Goal: Information Seeking & Learning: Learn about a topic

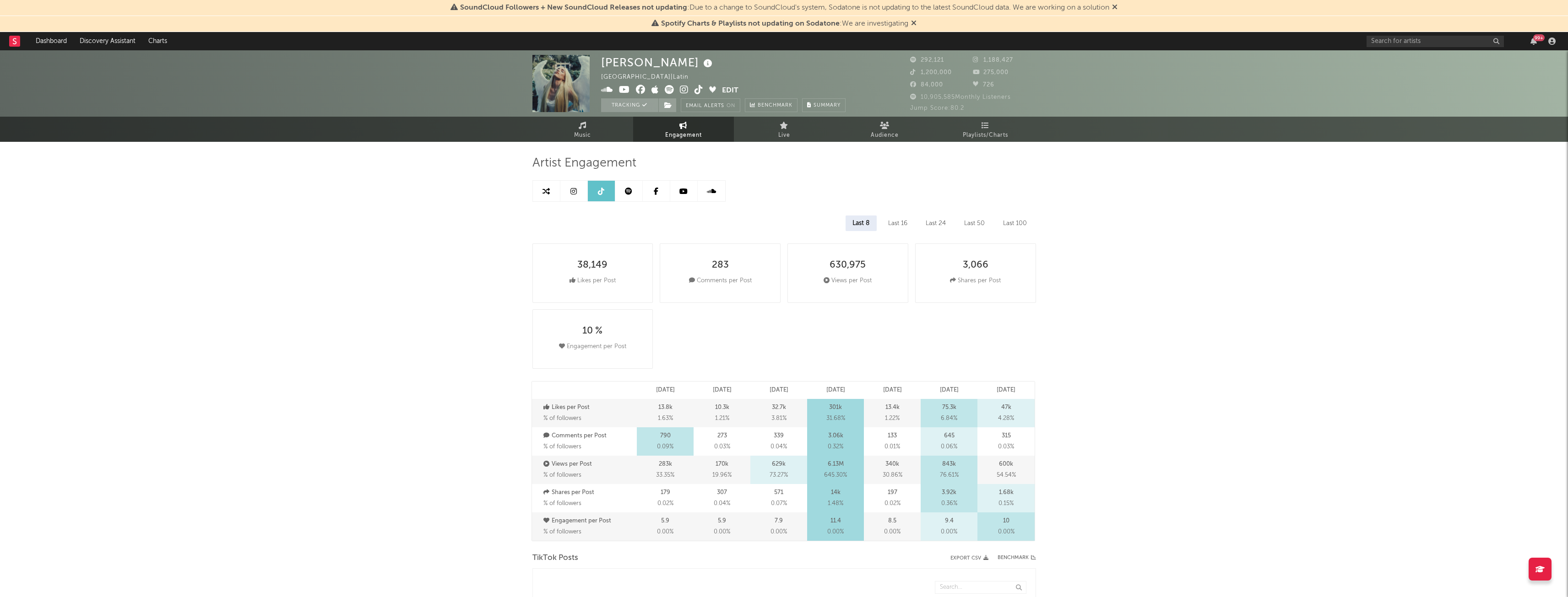
select select "6m"
click at [566, 193] on link at bounding box center [574, 191] width 27 height 20
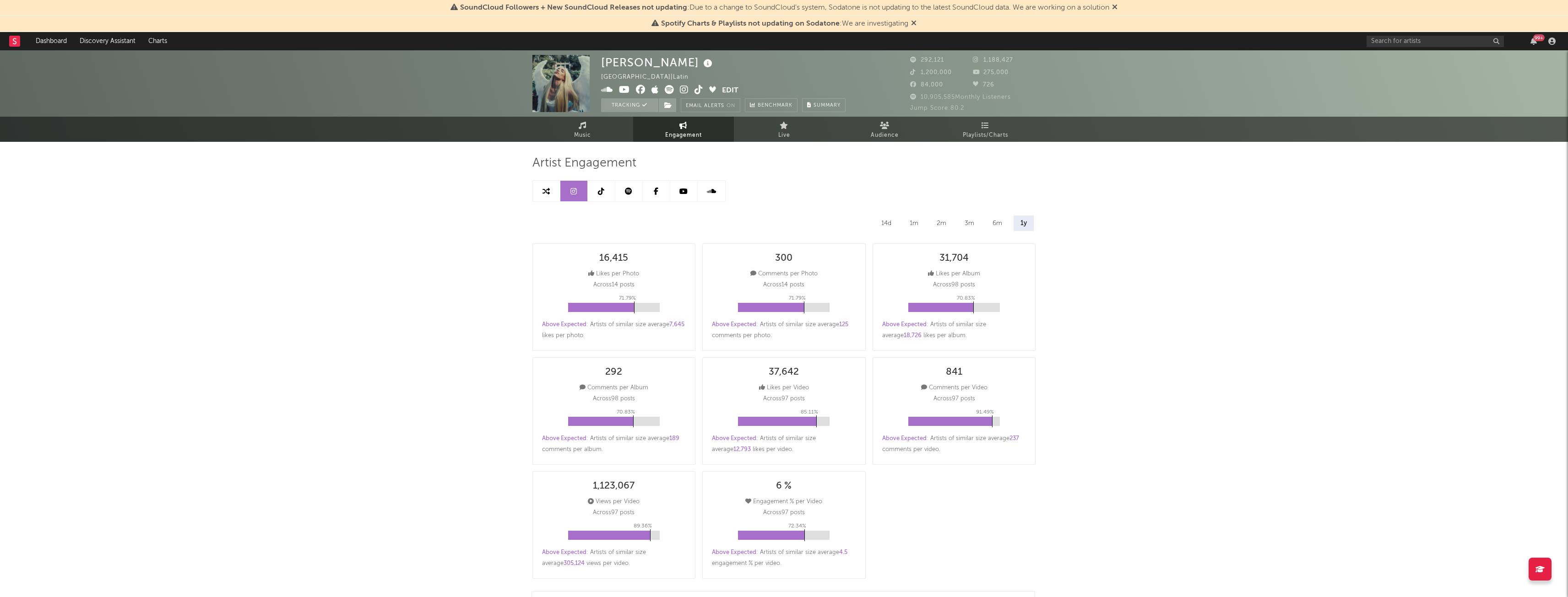
click at [542, 188] on link at bounding box center [547, 191] width 27 height 20
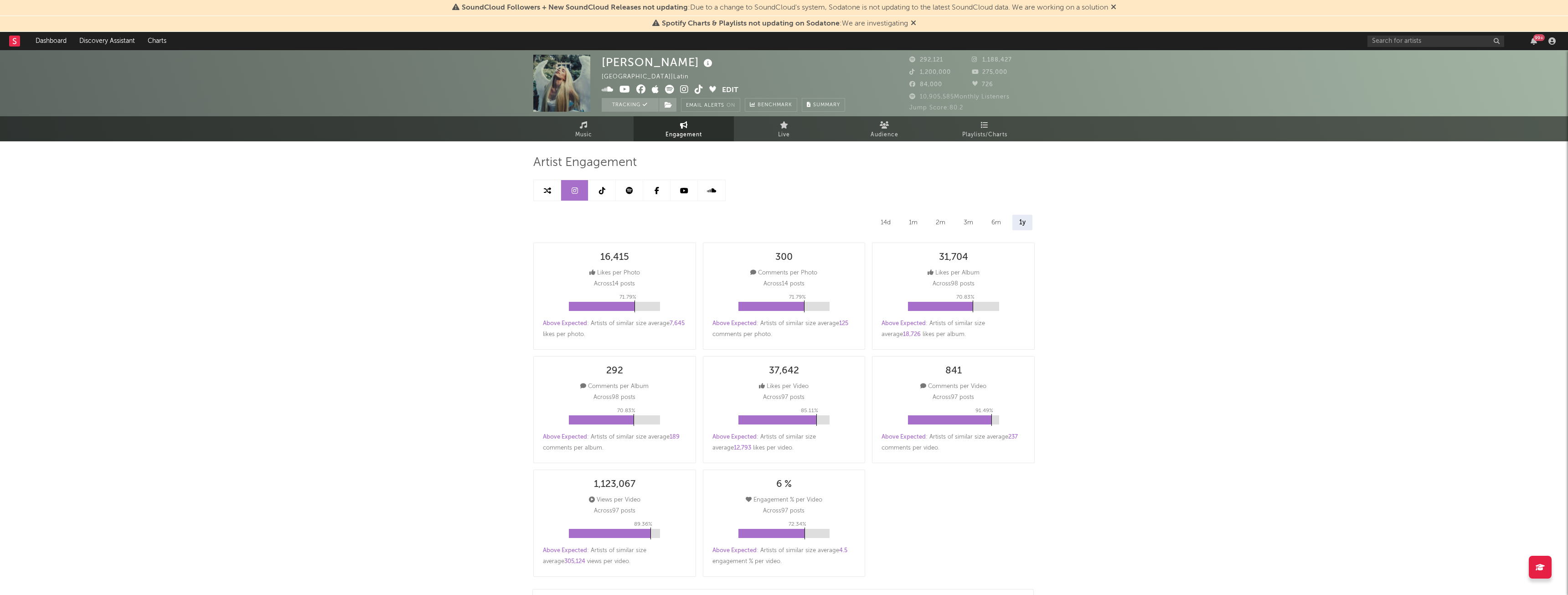
select select "1w"
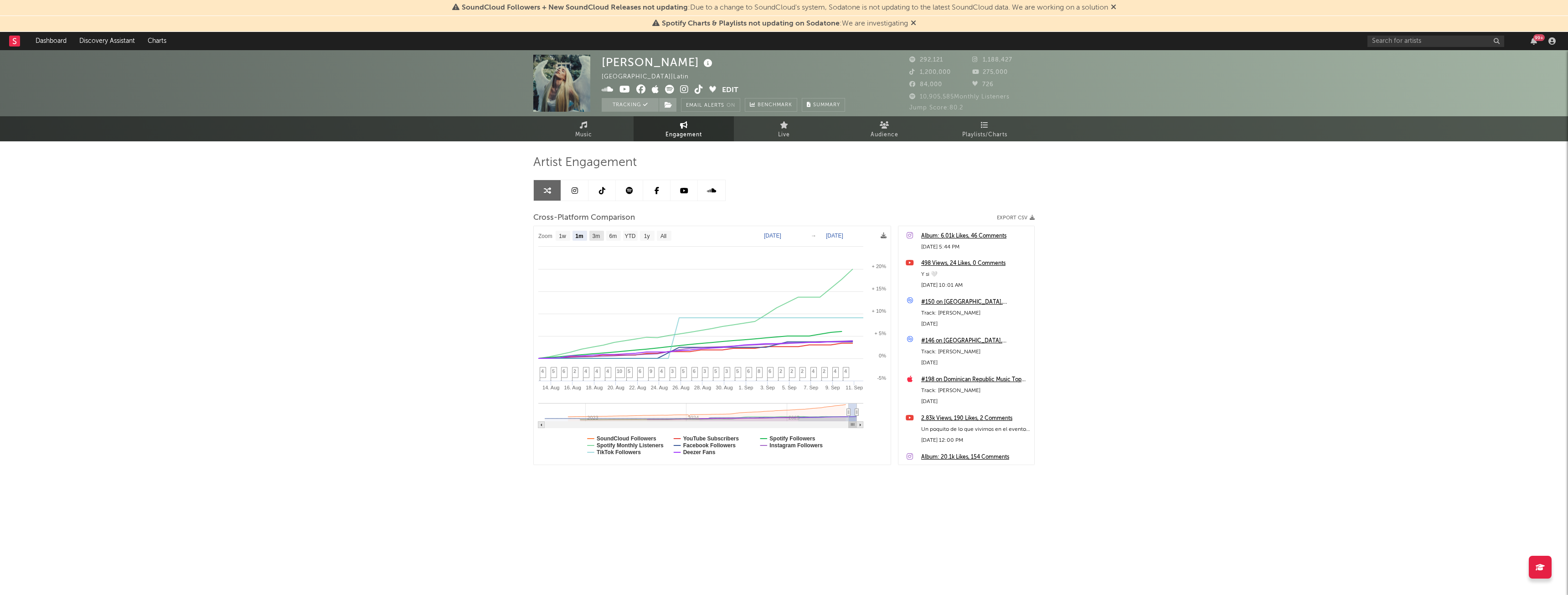
click at [592, 237] on text "3m" at bounding box center [596, 236] width 8 height 6
select select "3m"
type input "2025-06-11"
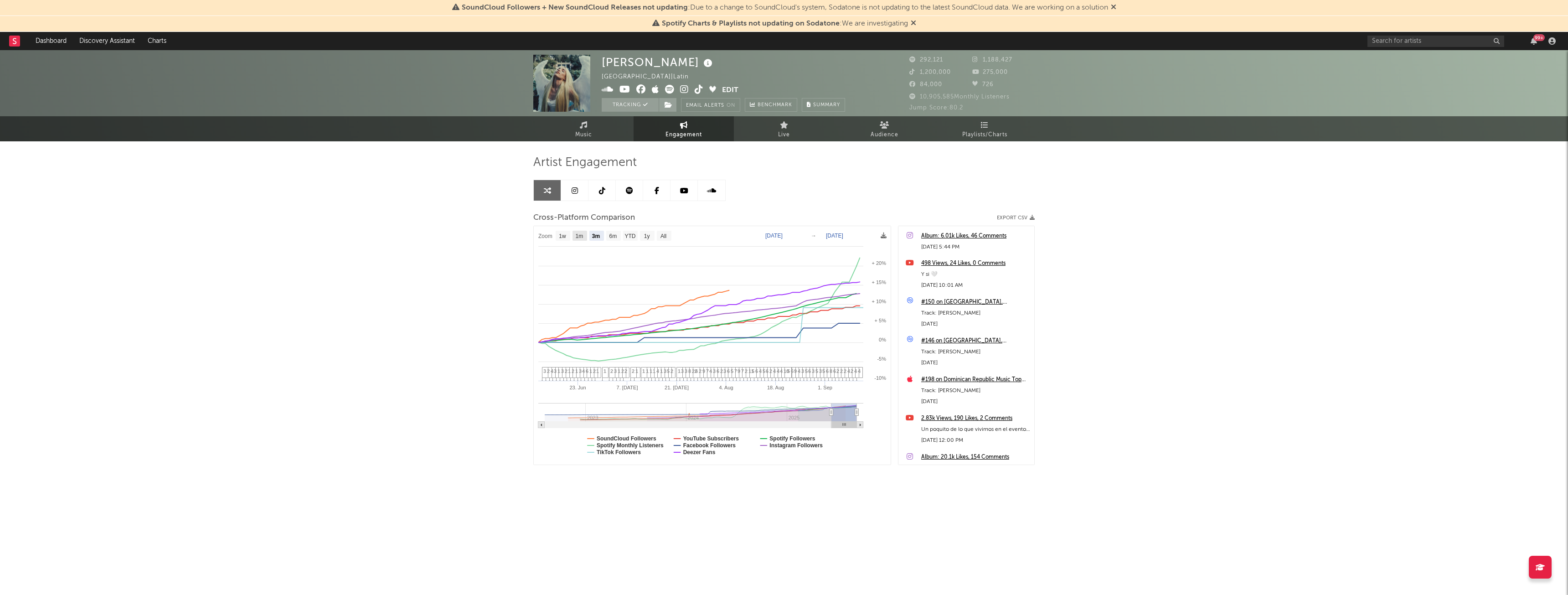
click at [585, 237] on rect at bounding box center [580, 235] width 15 height 10
select select "1m"
type input "2025-08-11"
select select "1m"
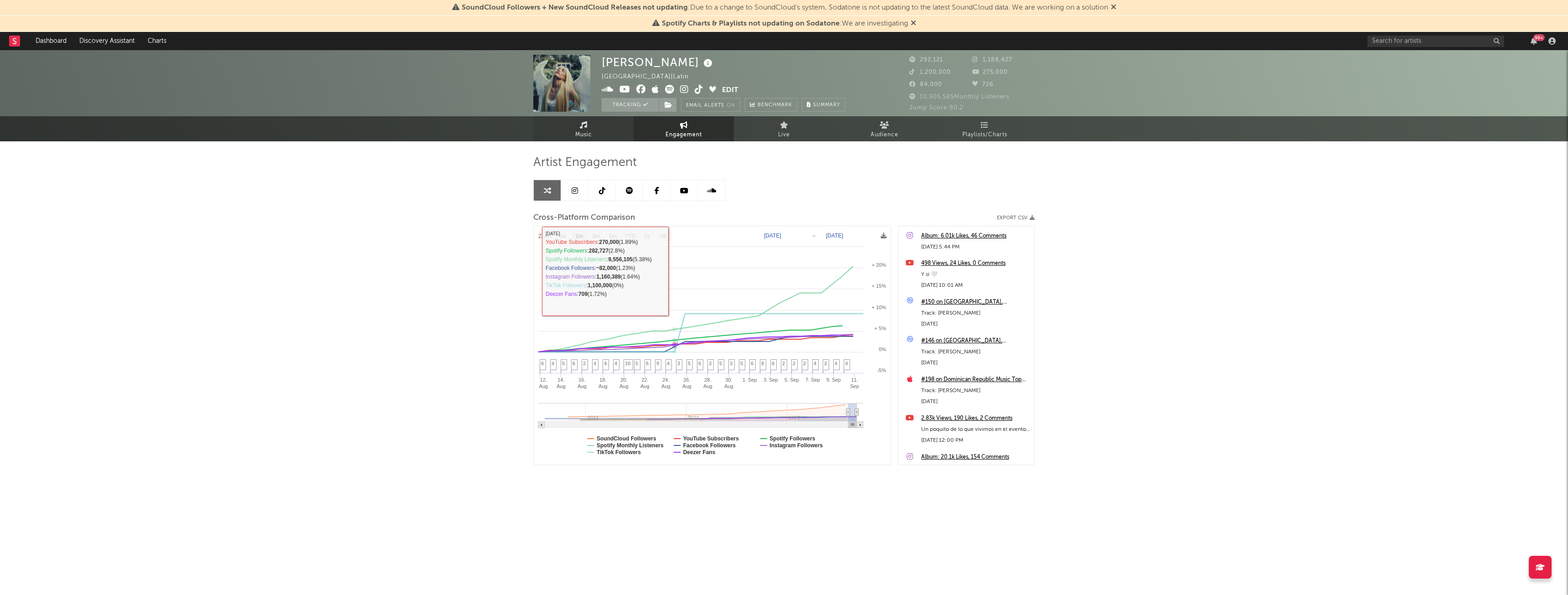
click at [600, 126] on link "Music" at bounding box center [583, 129] width 100 height 25
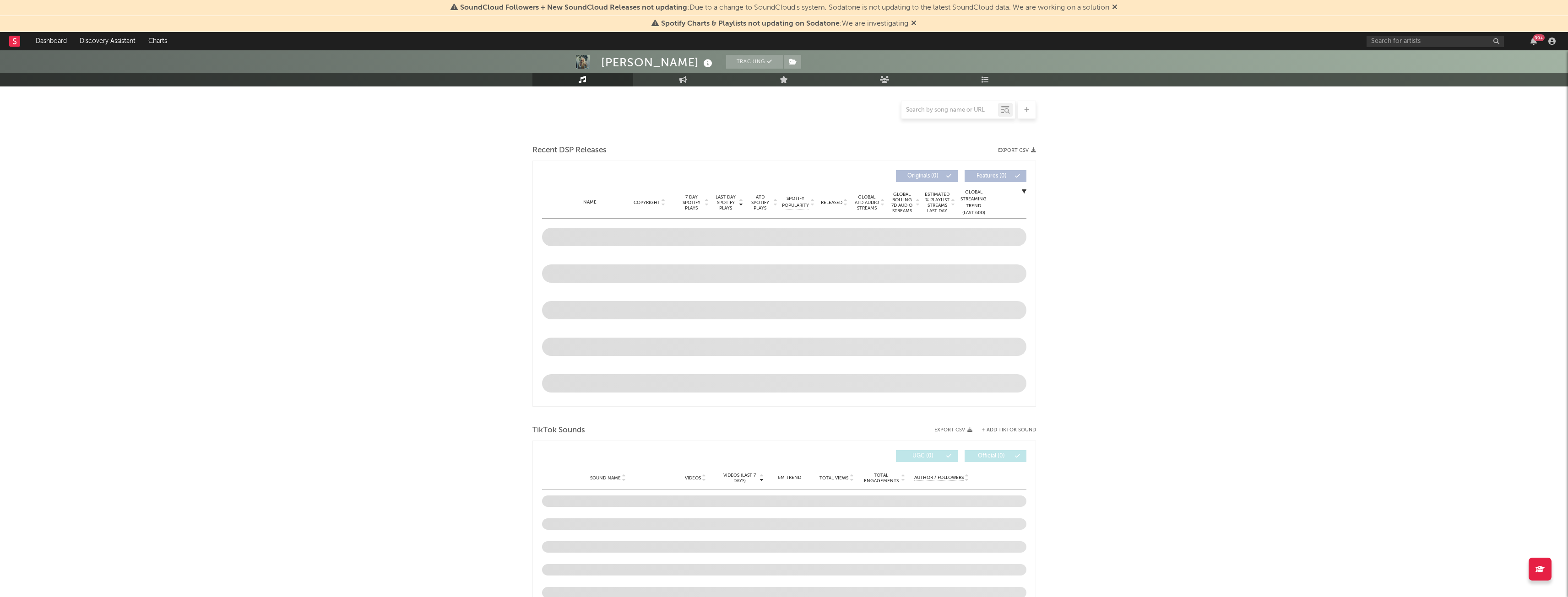
select select "6m"
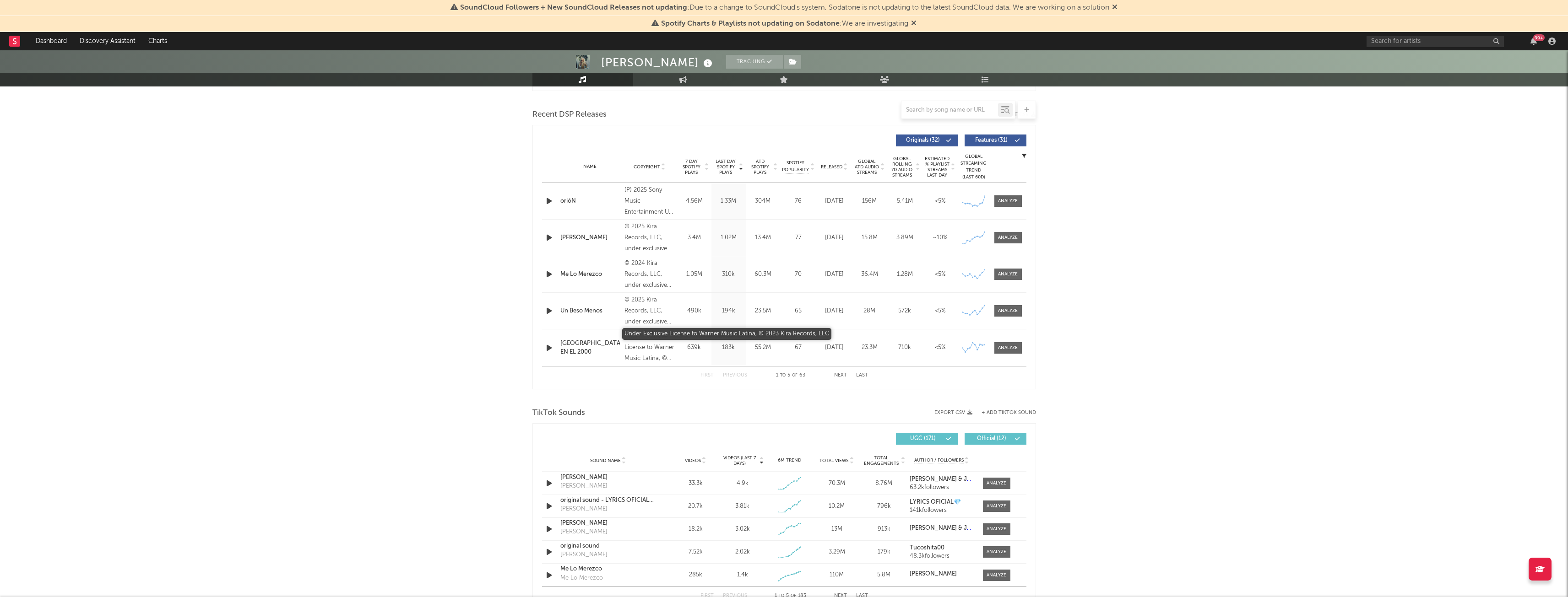
scroll to position [623, 0]
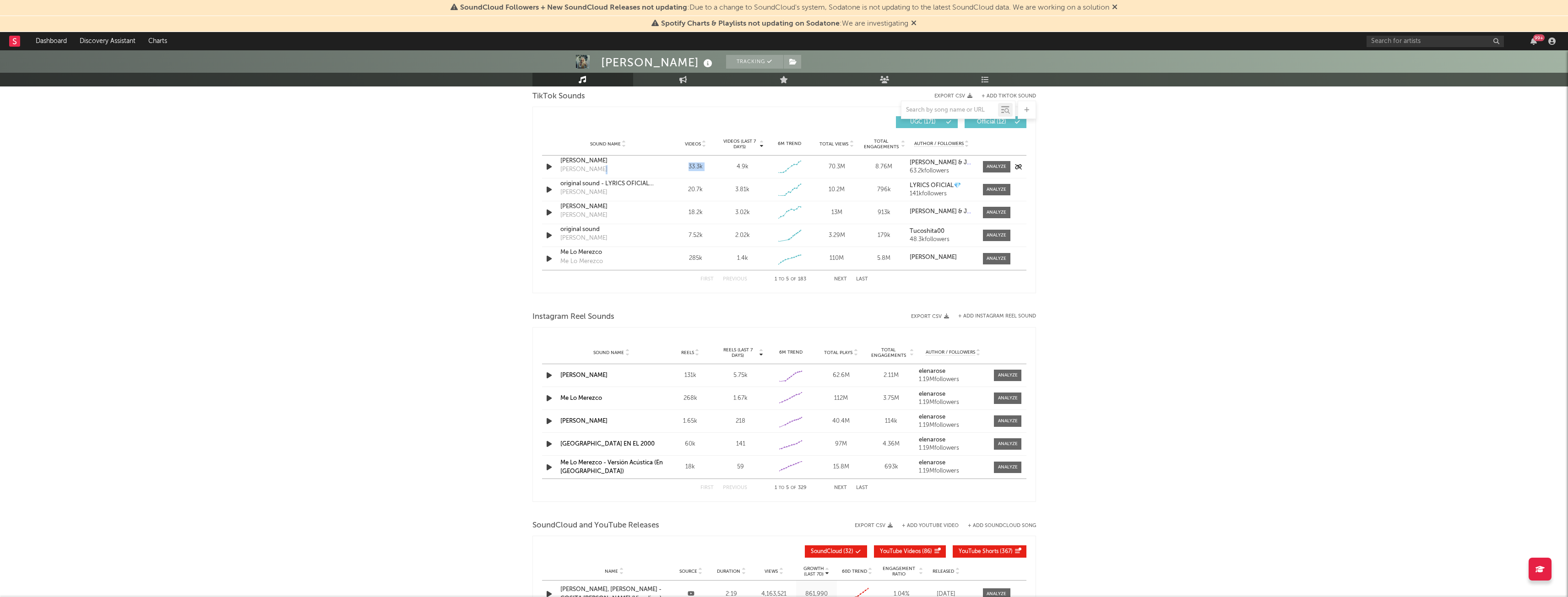
drag, startPoint x: 573, startPoint y: 176, endPoint x: 724, endPoint y: 171, distance: 151.1
click at [724, 171] on div "Sound Name [PERSON_NAME] [PERSON_NAME] [PERSON_NAME] Videos 33.3k Videos (last …" at bounding box center [784, 167] width 484 height 23
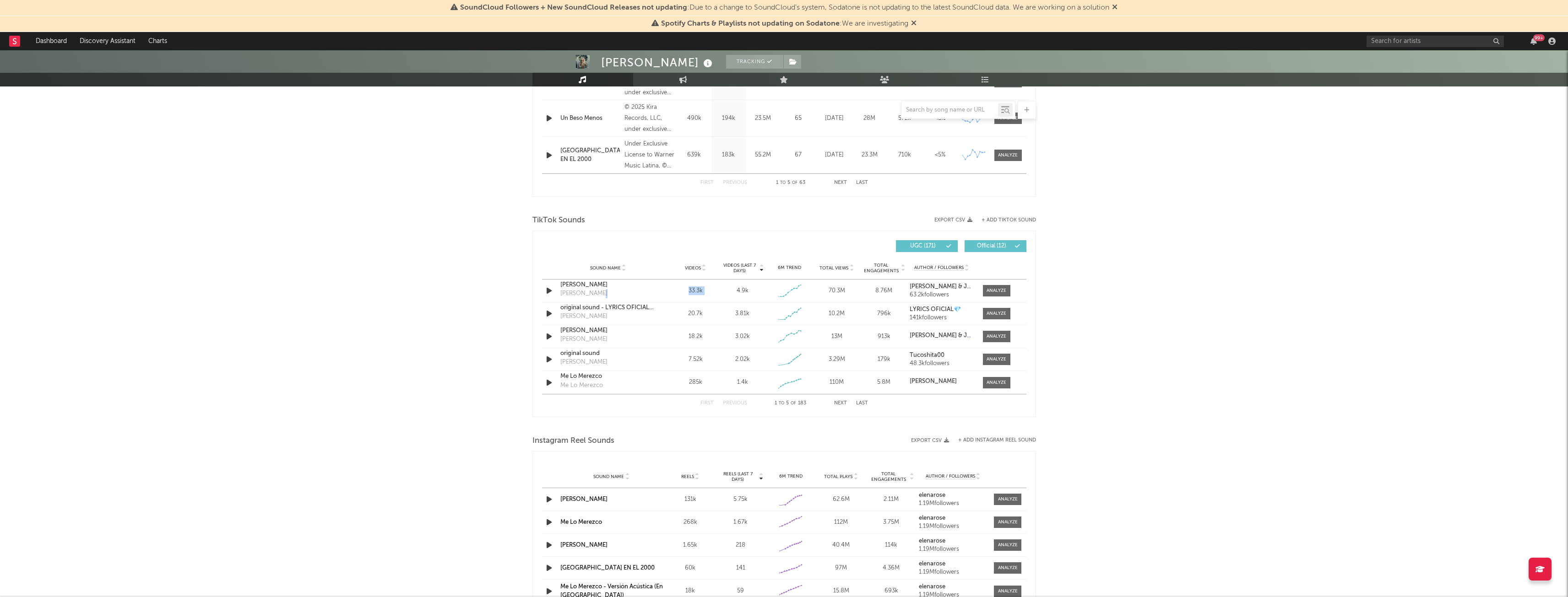
scroll to position [481, 0]
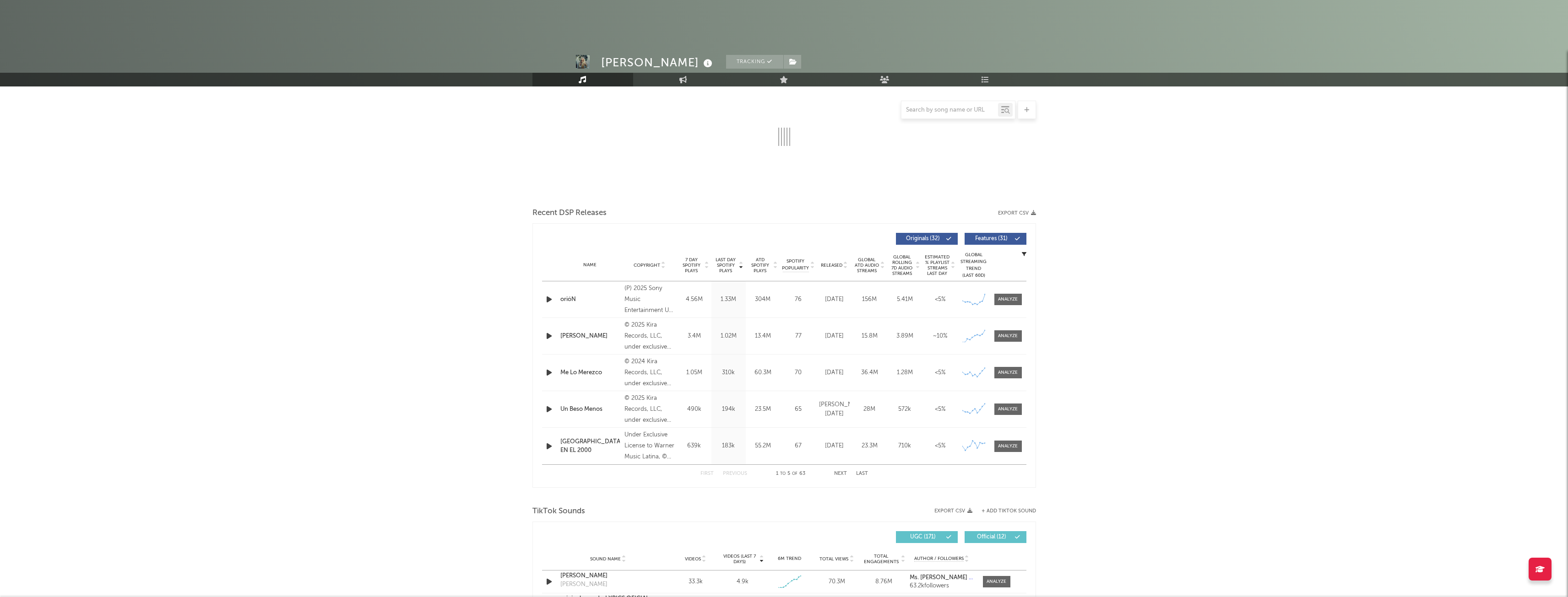
select select "6m"
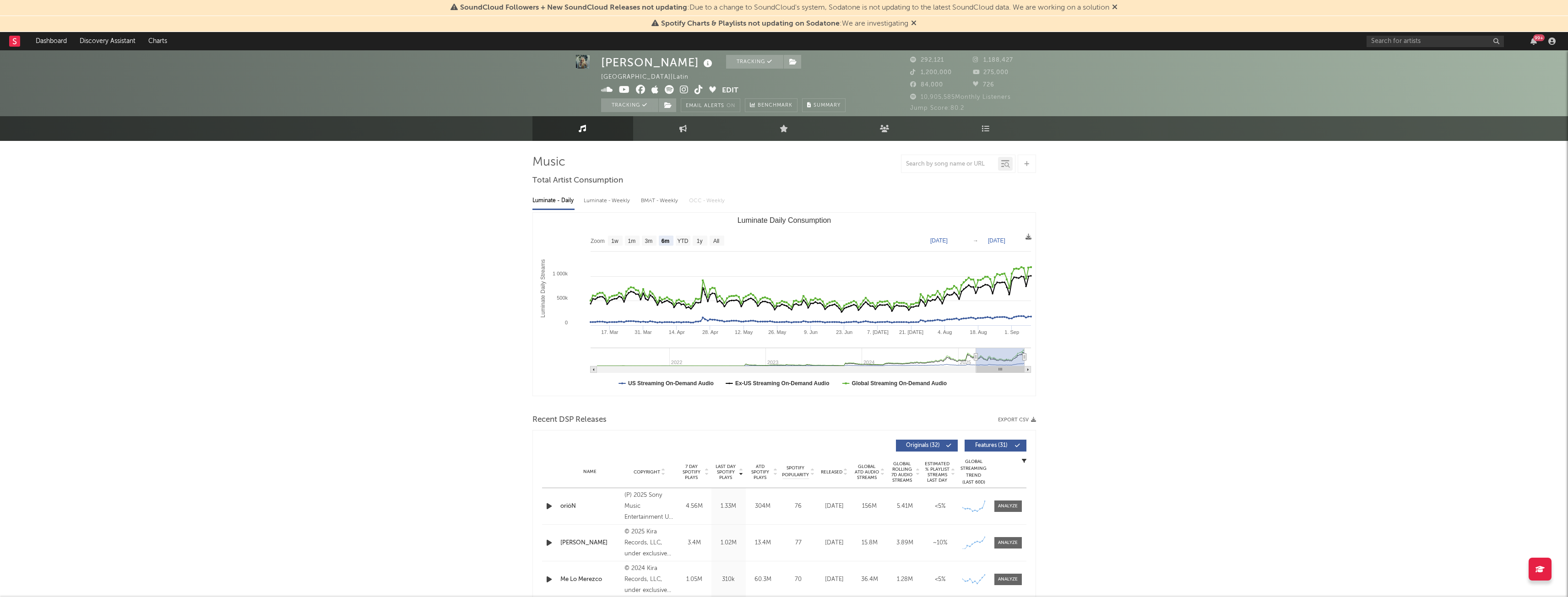
scroll to position [138, 0]
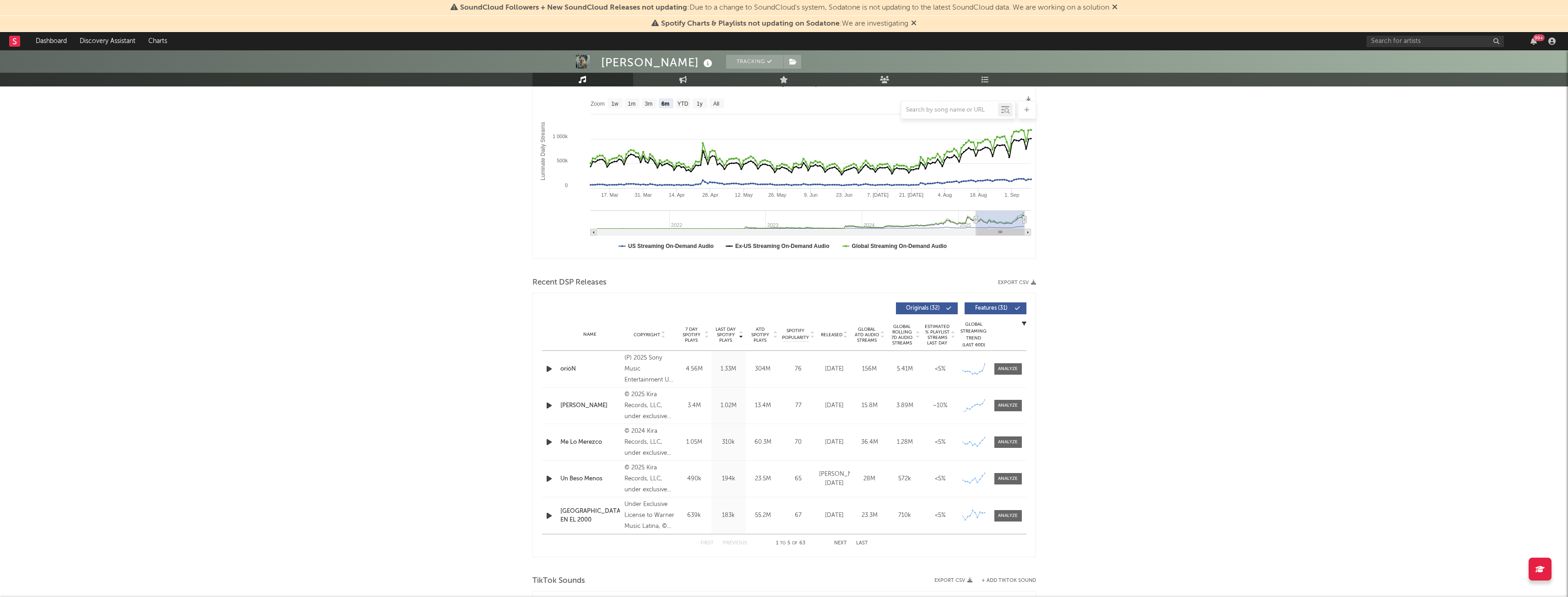
drag, startPoint x: 901, startPoint y: 308, endPoint x: 710, endPoint y: 306, distance: 191.0
click at [902, 308] on span "Originals ( 32 )" at bounding box center [923, 308] width 42 height 5
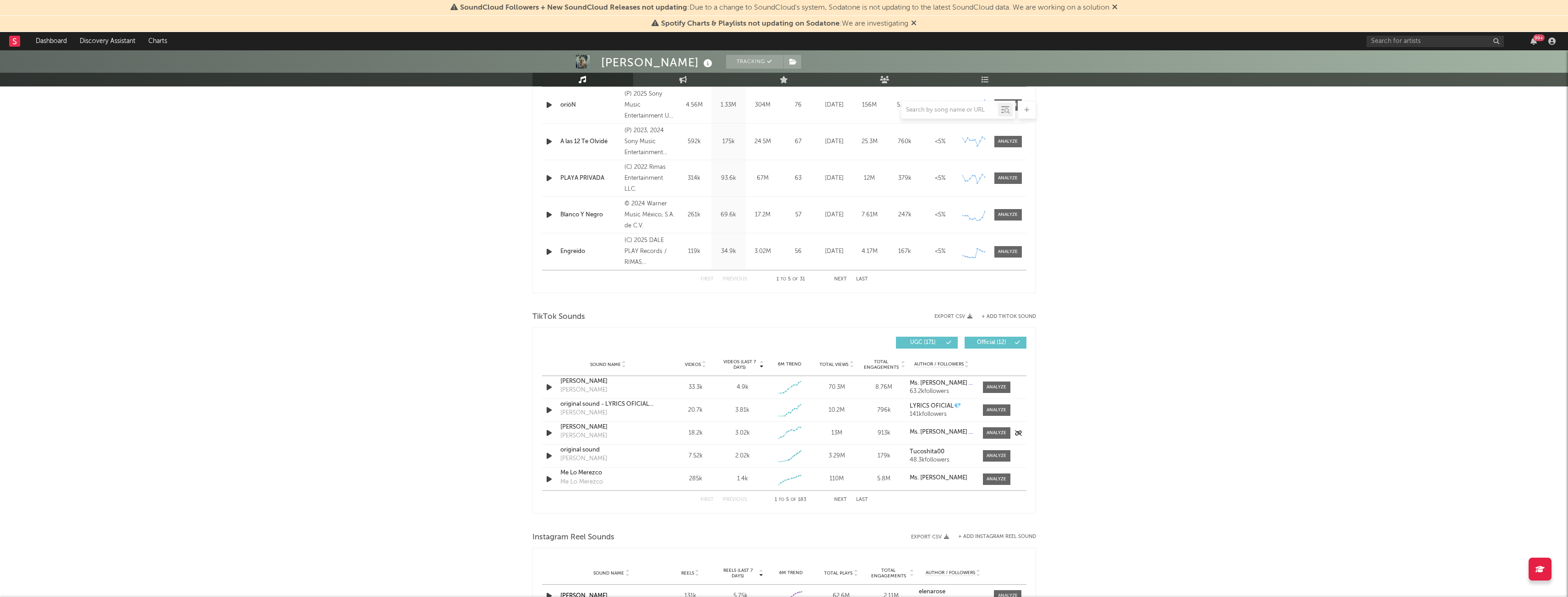
scroll to position [403, 0]
click at [1005, 394] on div "Sound Name [PERSON_NAME] [PERSON_NAME] [PERSON_NAME] Videos 33.3k Videos (last …" at bounding box center [784, 387] width 484 height 23
click at [1000, 390] on span at bounding box center [996, 387] width 27 height 12
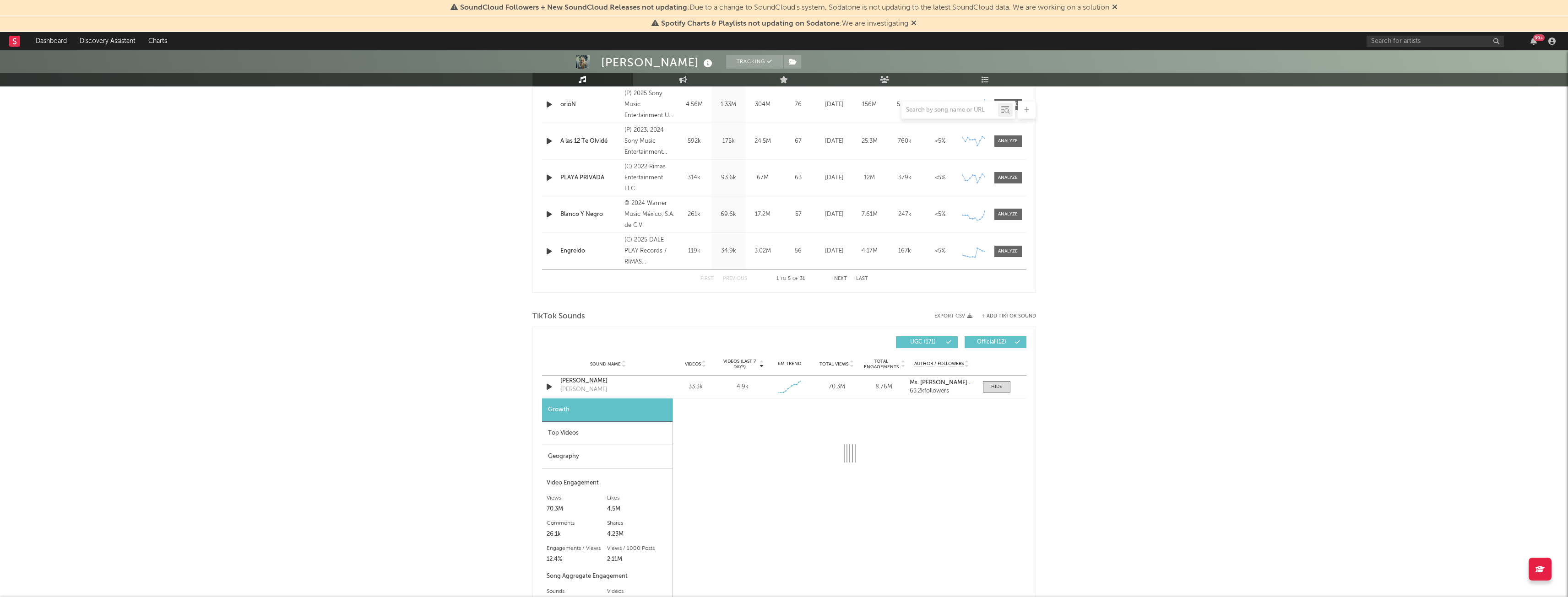
select select "1w"
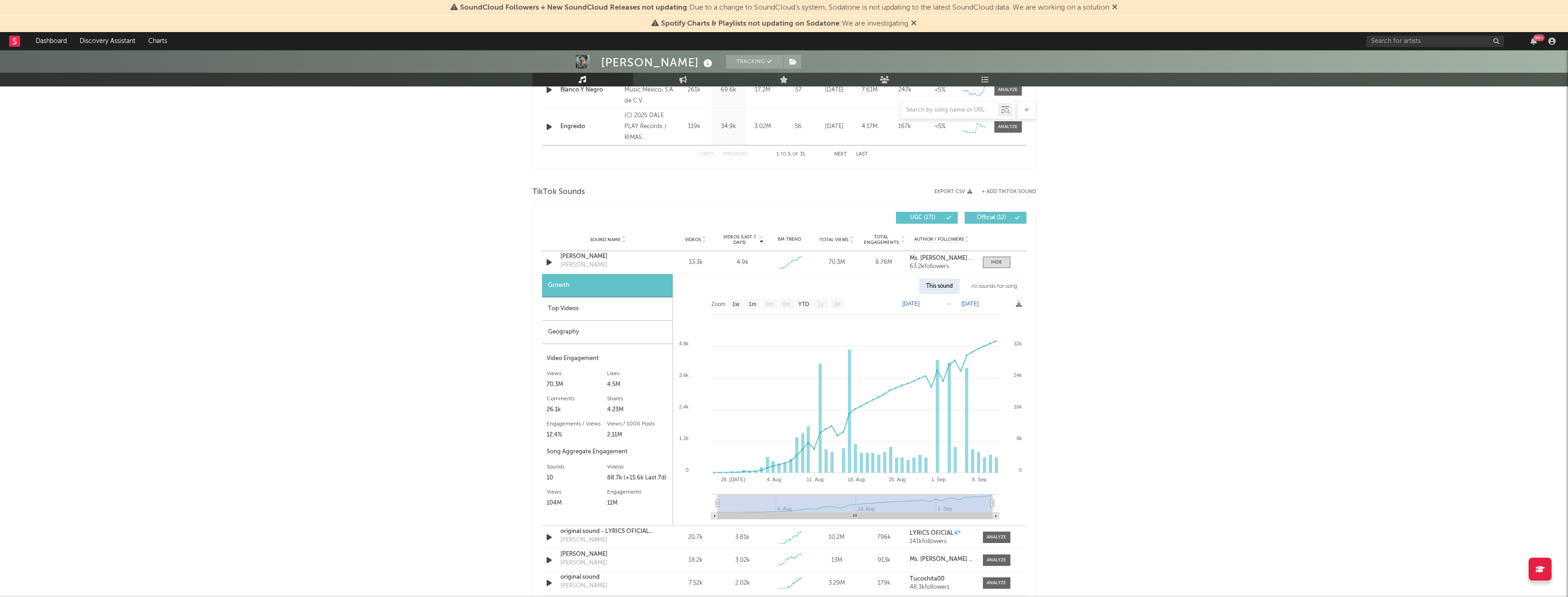
scroll to position [528, 0]
click at [583, 301] on div "Top Videos" at bounding box center [607, 309] width 130 height 23
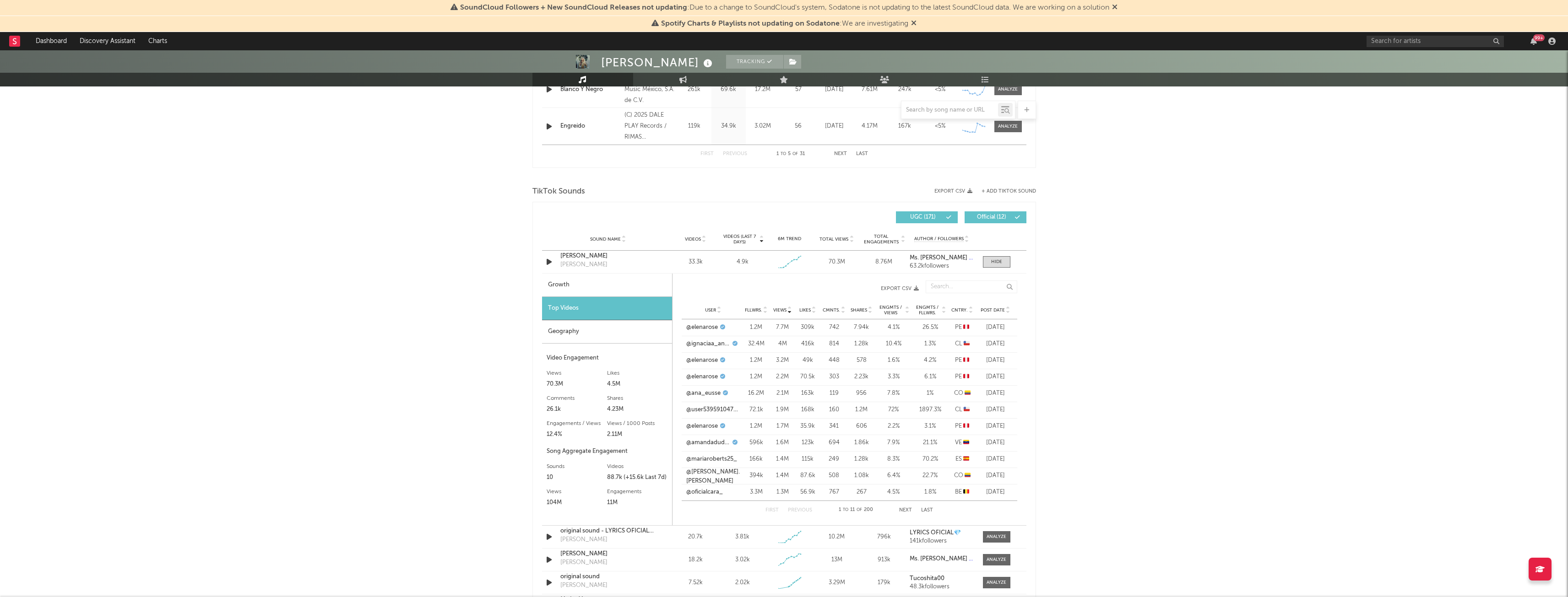
click at [567, 329] on div "Geography" at bounding box center [607, 332] width 130 height 23
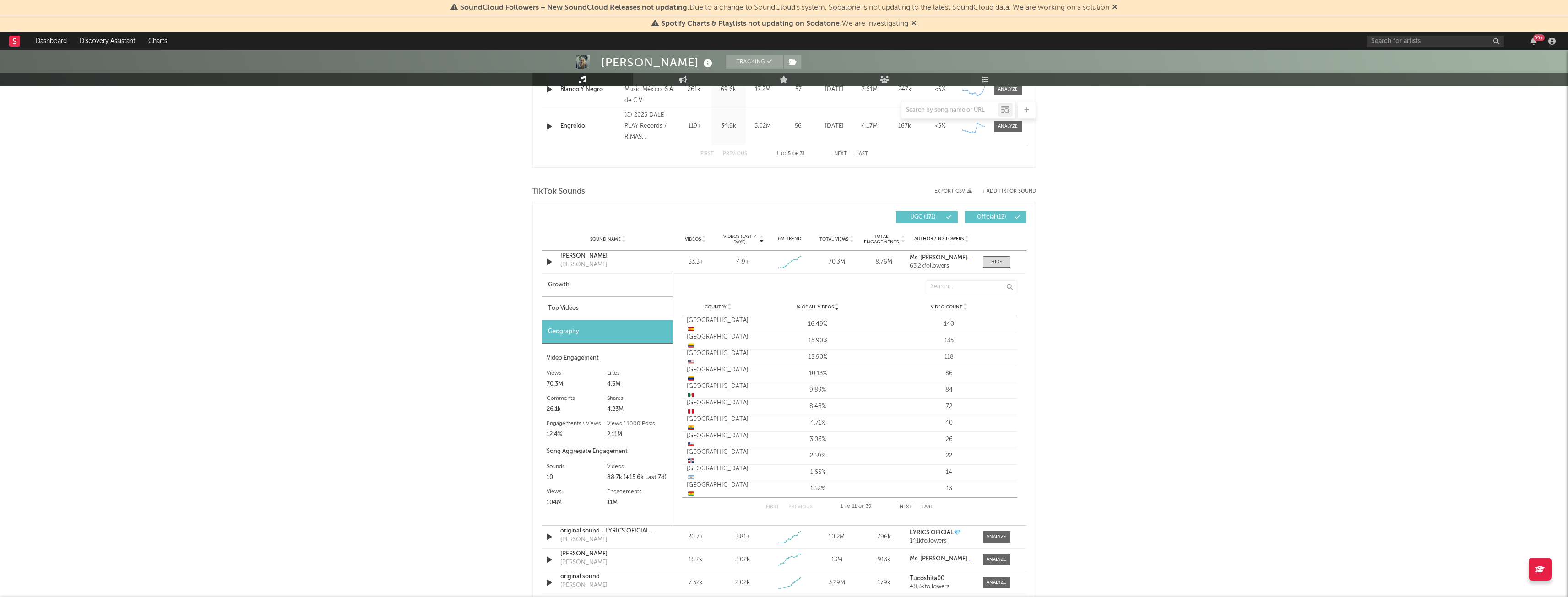
click at [561, 303] on div "Top Videos" at bounding box center [607, 309] width 130 height 23
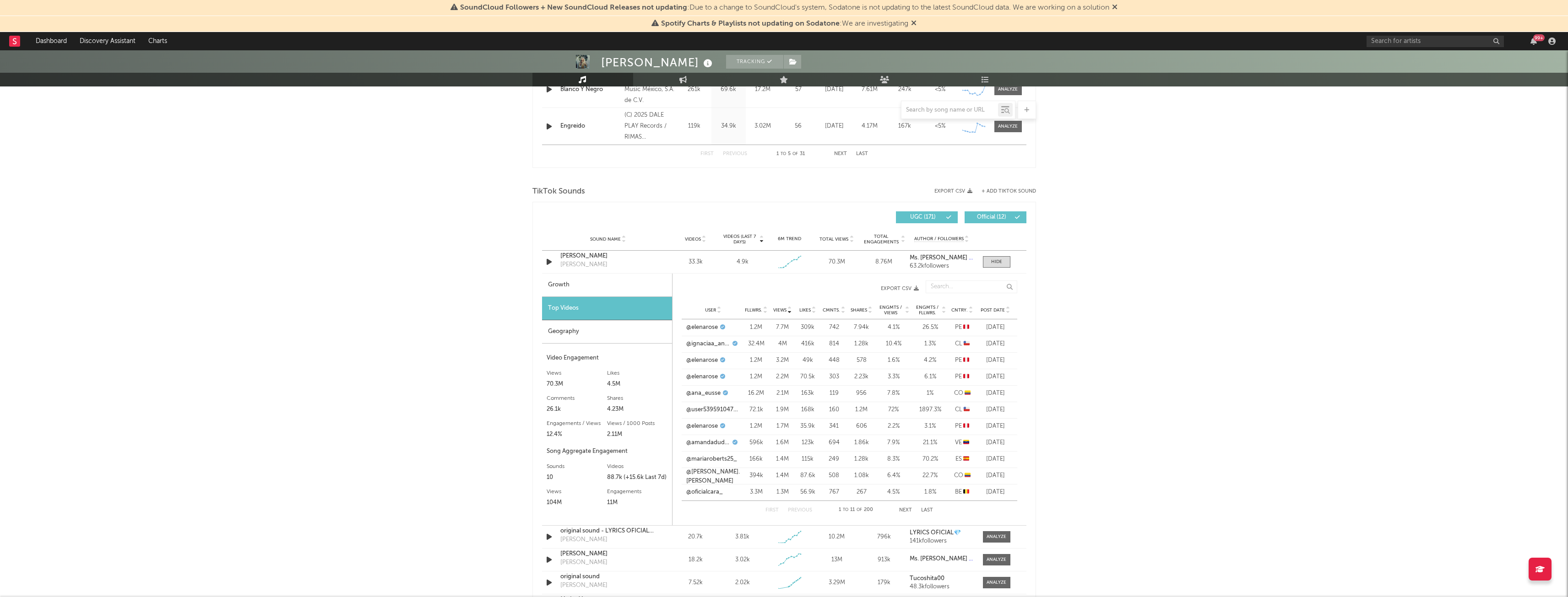
click at [586, 330] on div "Geography" at bounding box center [607, 332] width 130 height 23
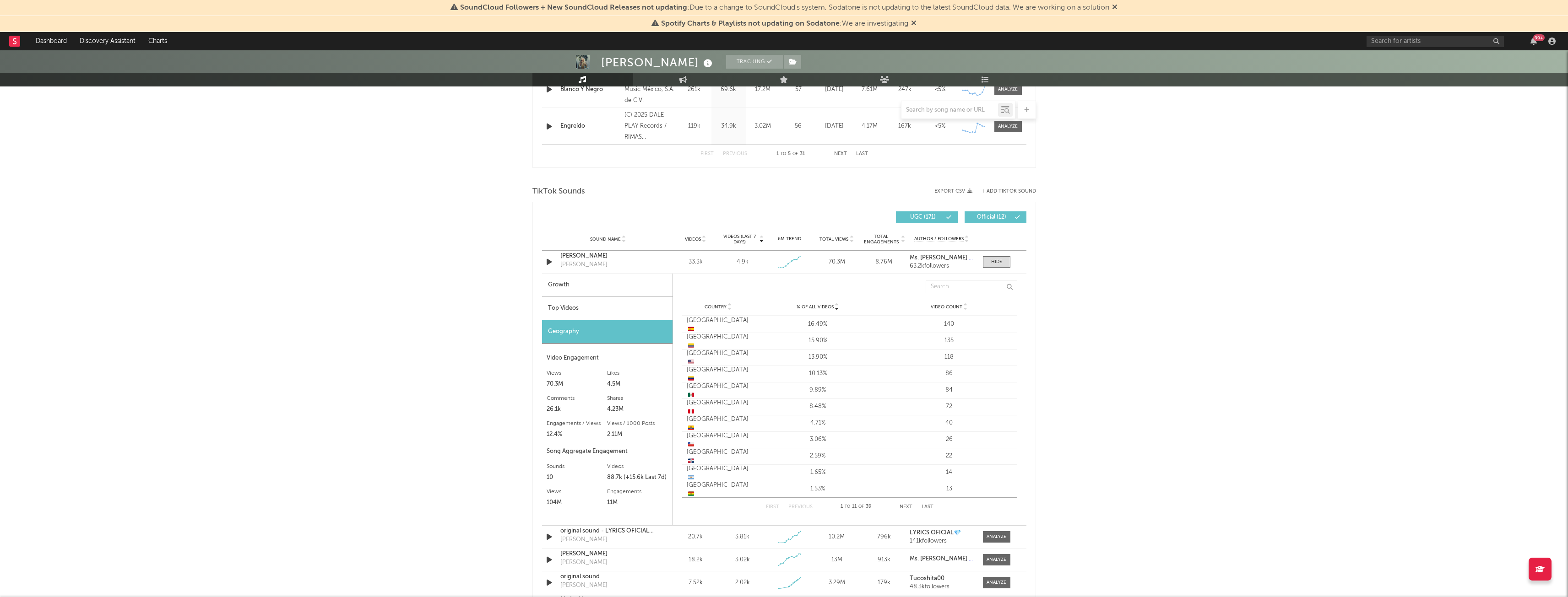
click at [589, 313] on div "Top Videos" at bounding box center [607, 309] width 130 height 23
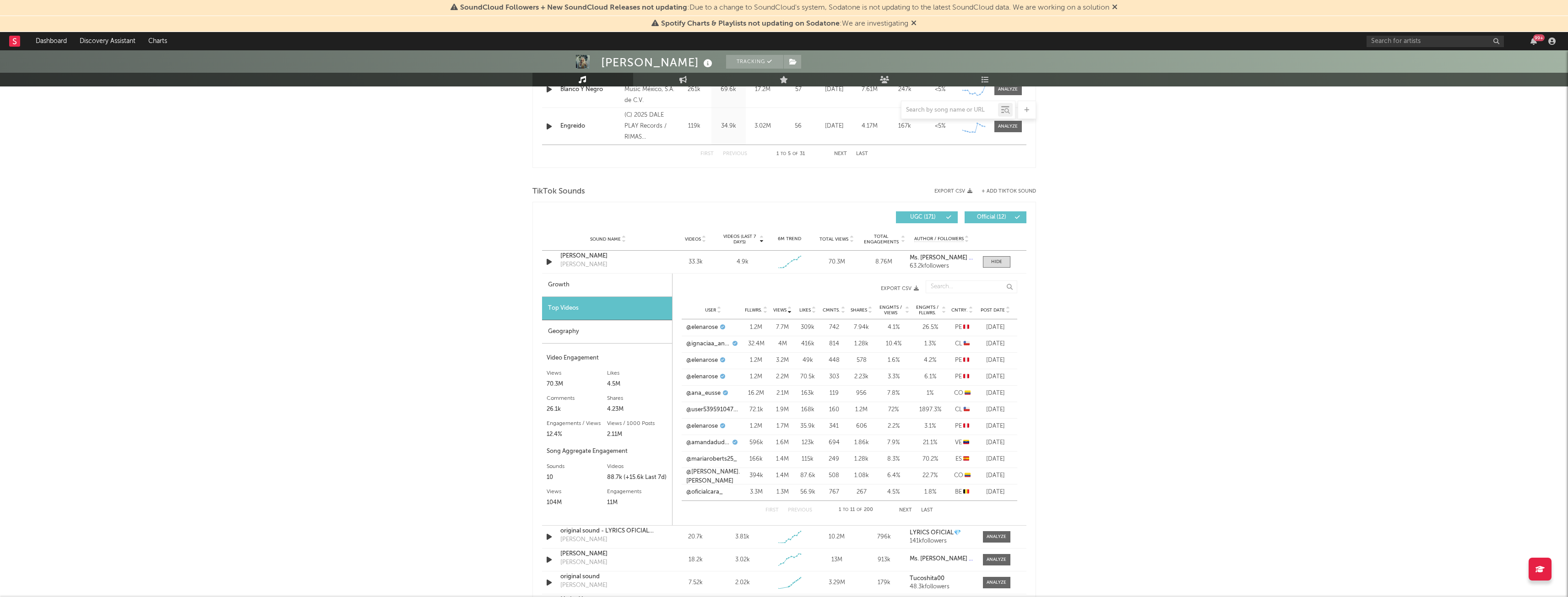
click at [561, 290] on div "Growth" at bounding box center [607, 285] width 130 height 23
select select "1w"
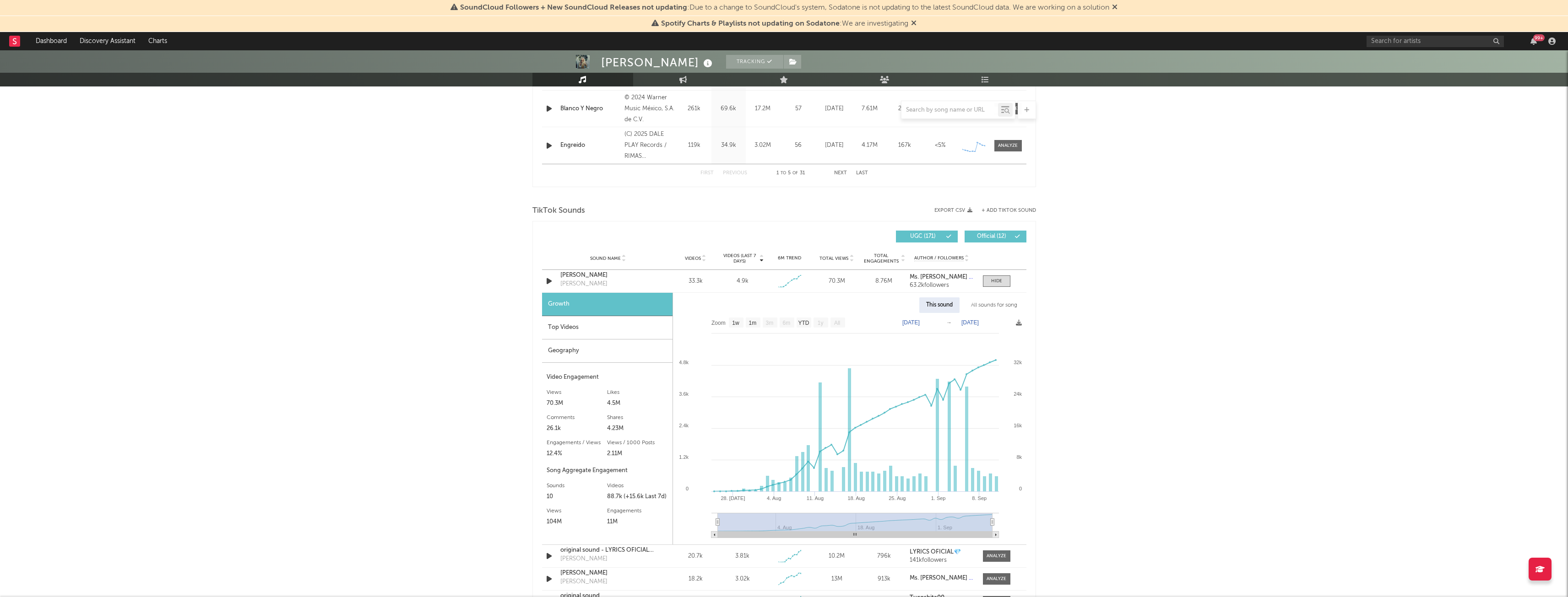
scroll to position [507, 0]
click at [582, 337] on div "Top Videos" at bounding box center [607, 329] width 130 height 23
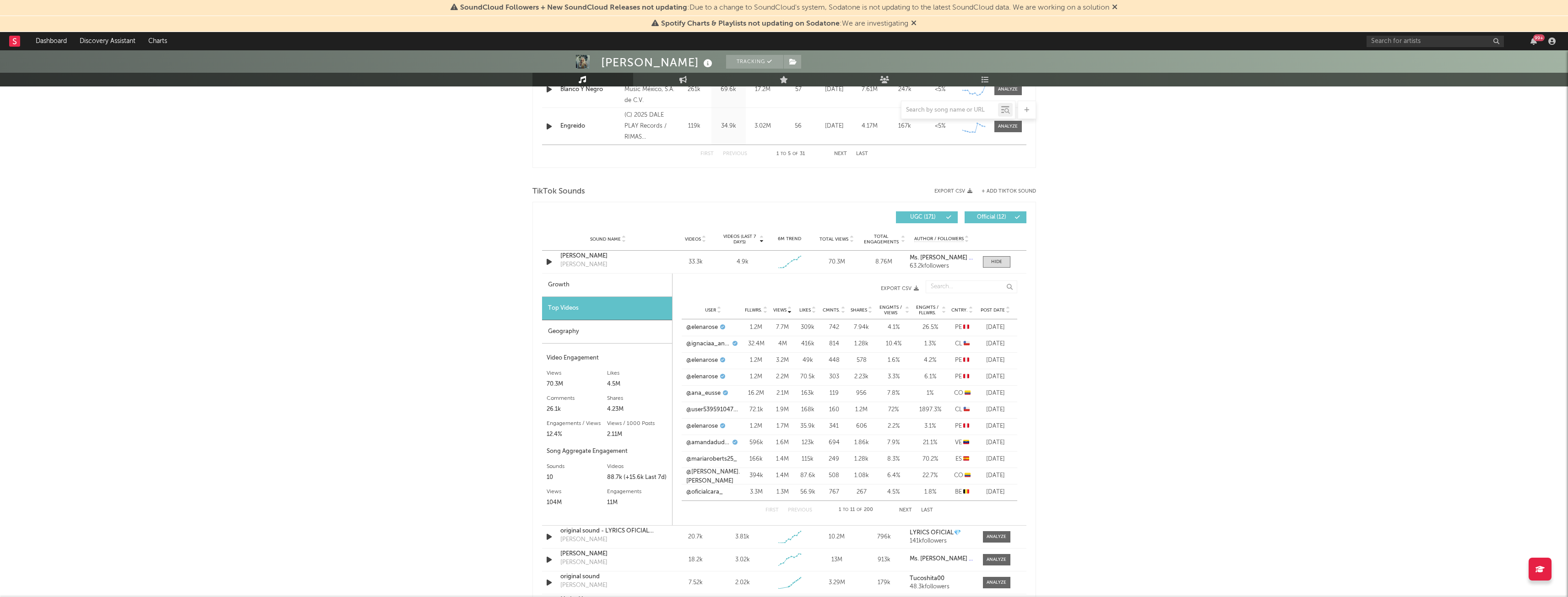
scroll to position [528, 0]
click at [595, 334] on div "Geography" at bounding box center [607, 333] width 130 height 23
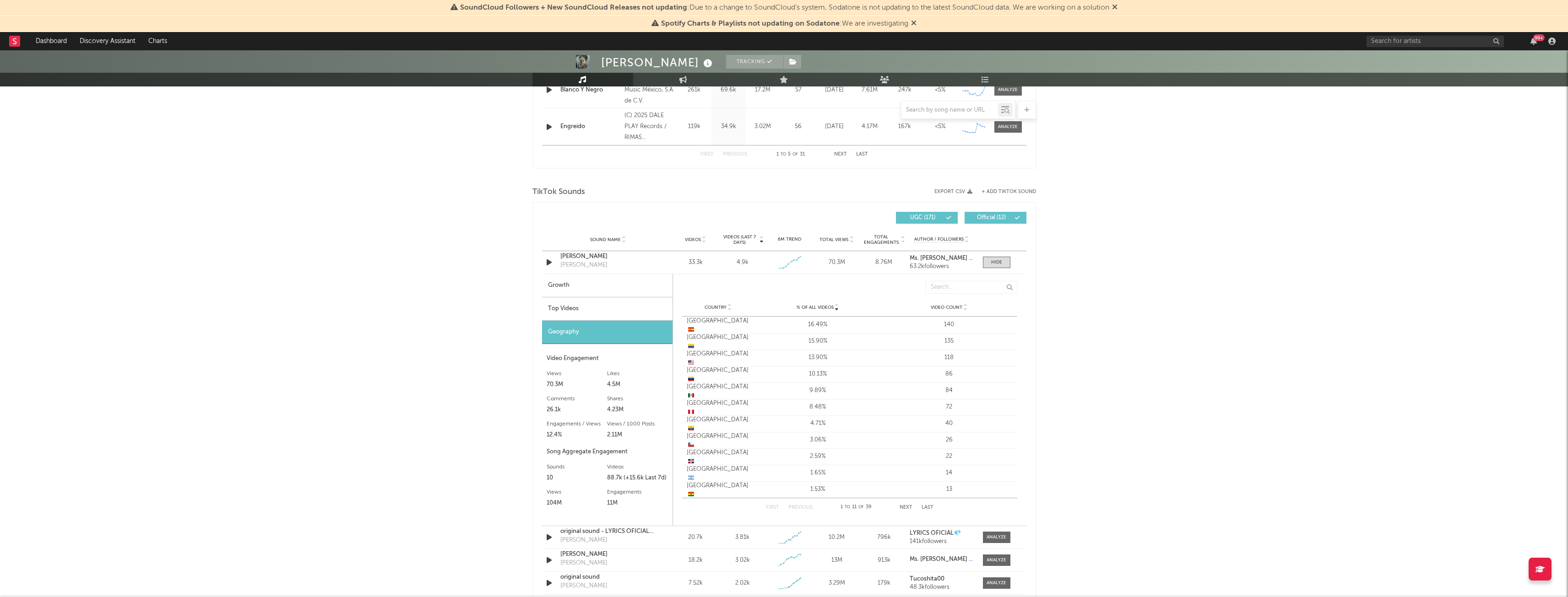
click at [607, 309] on div "Top Videos" at bounding box center [607, 309] width 130 height 23
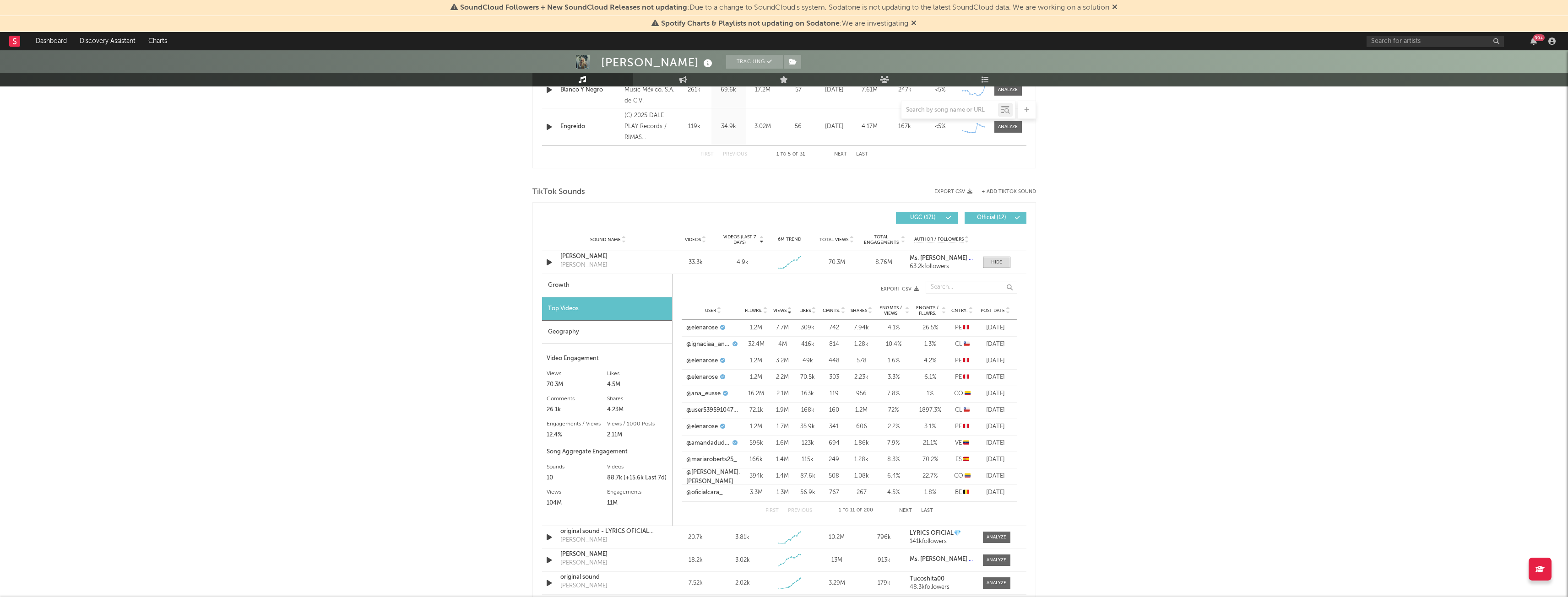
click at [594, 335] on div "Geography" at bounding box center [607, 333] width 130 height 23
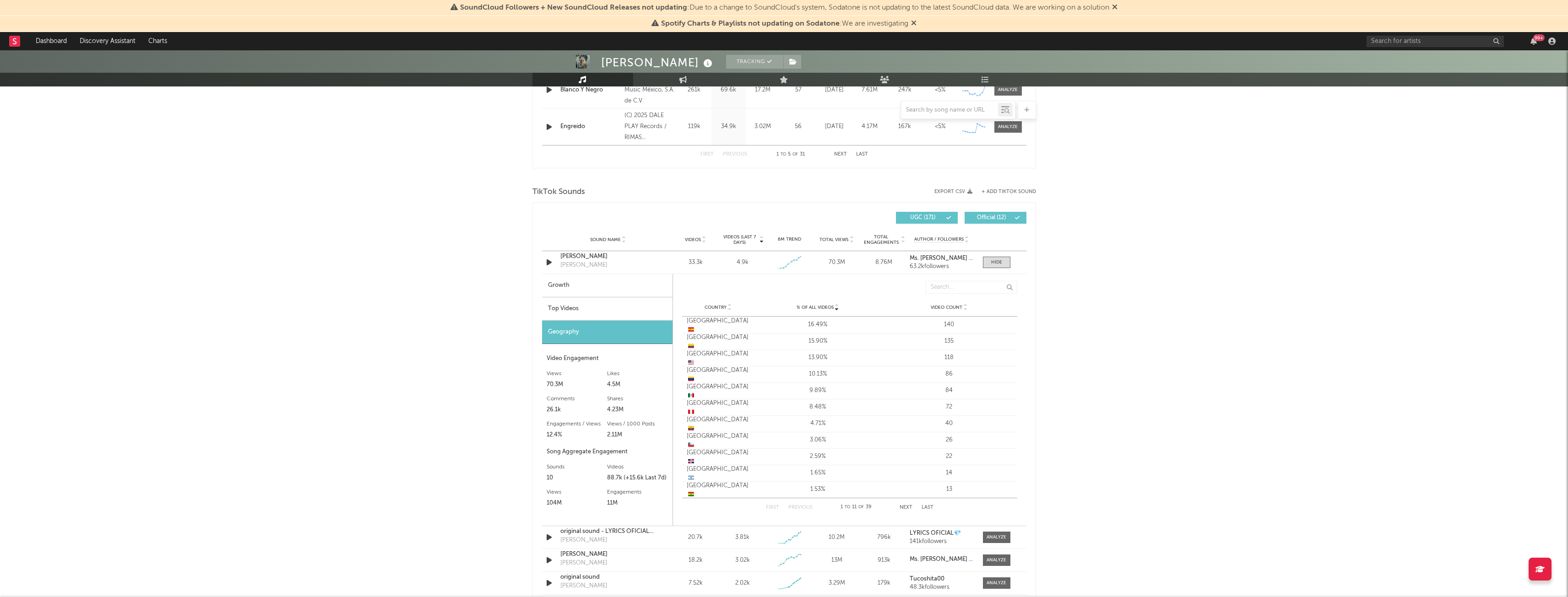
click at [615, 318] on div "Top Videos" at bounding box center [607, 309] width 130 height 23
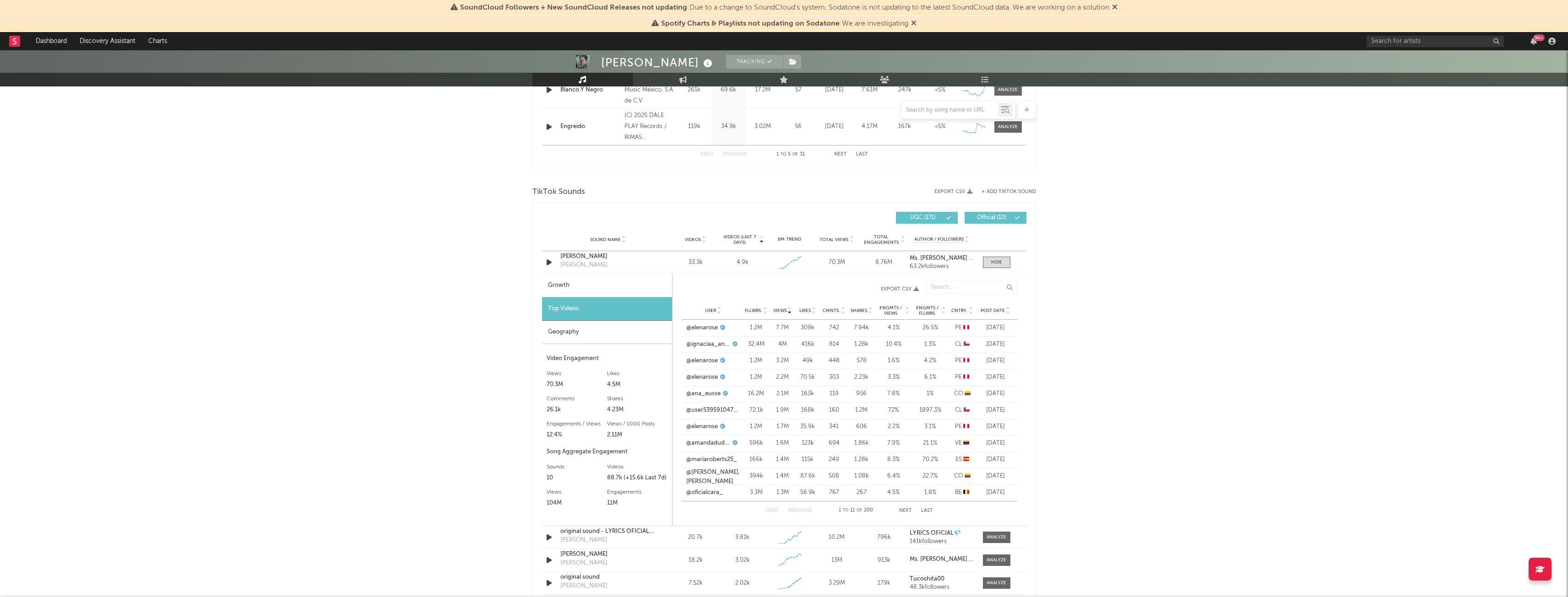
click at [587, 326] on div "Geography" at bounding box center [607, 333] width 130 height 23
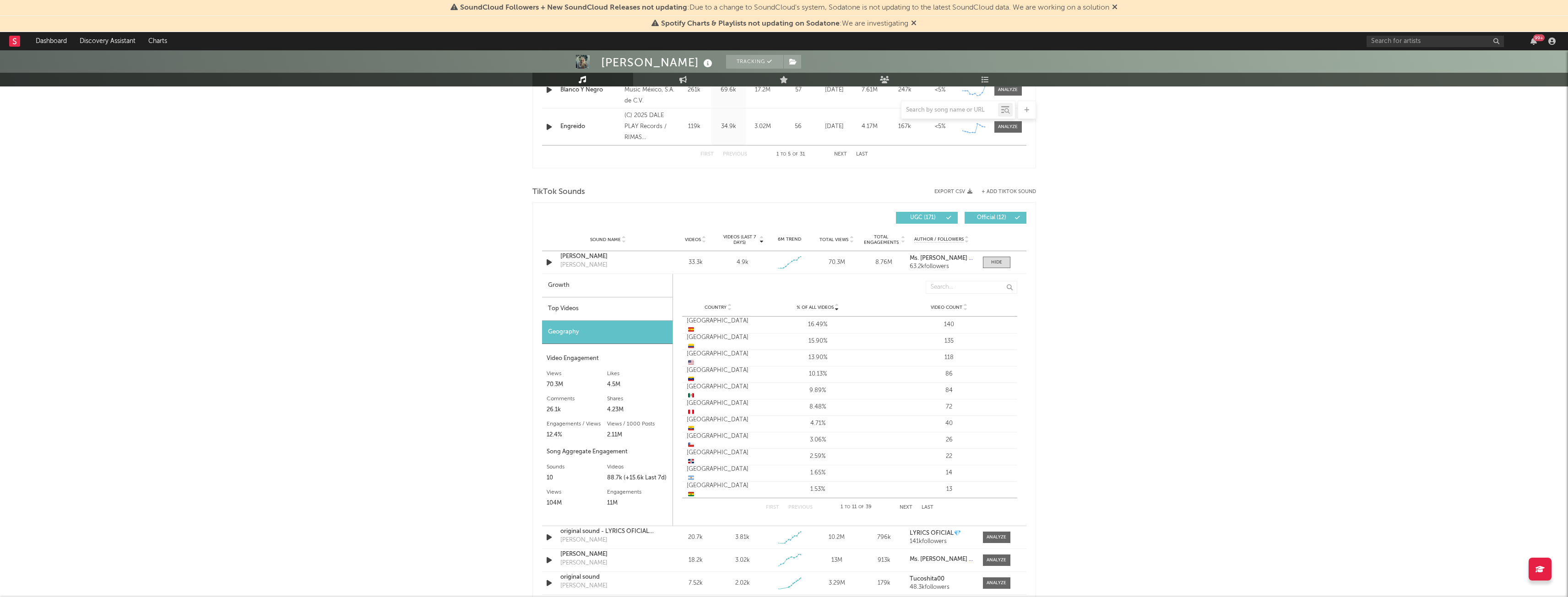
click at [602, 313] on div "Top Videos" at bounding box center [607, 309] width 130 height 23
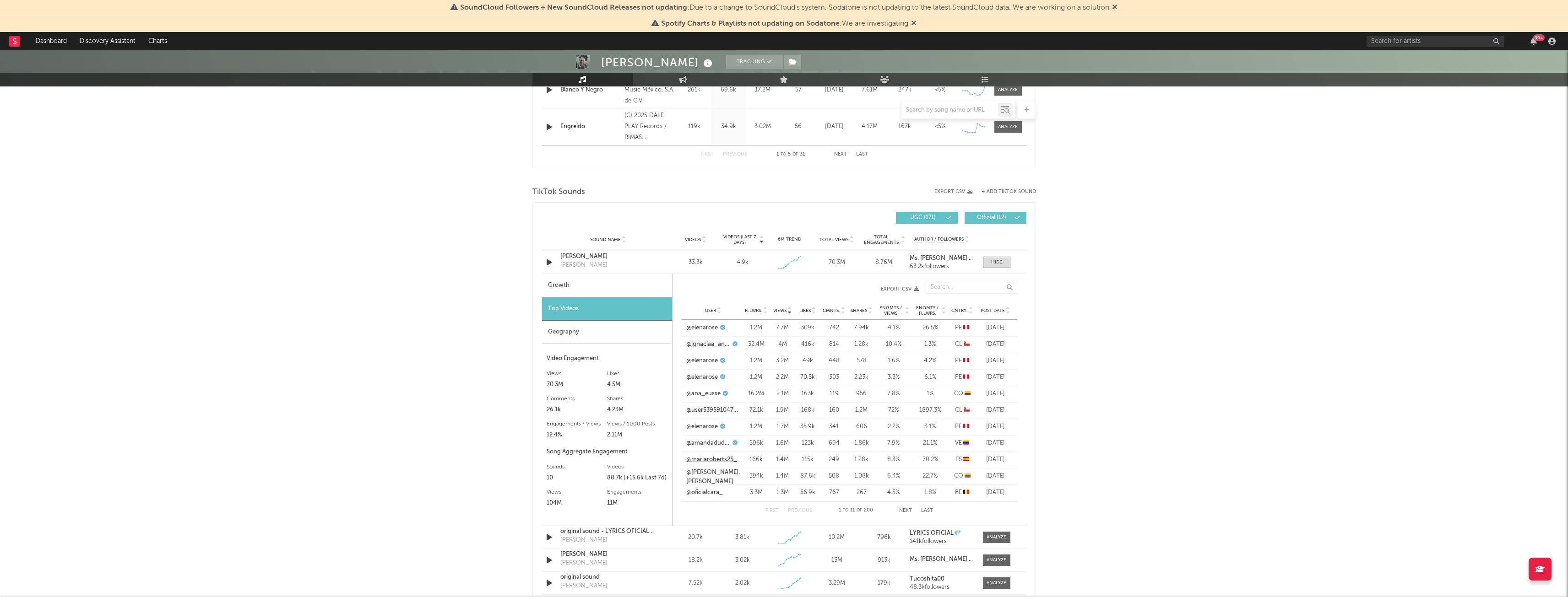
click at [702, 457] on link "@mariaroberts25_" at bounding box center [711, 460] width 51 height 9
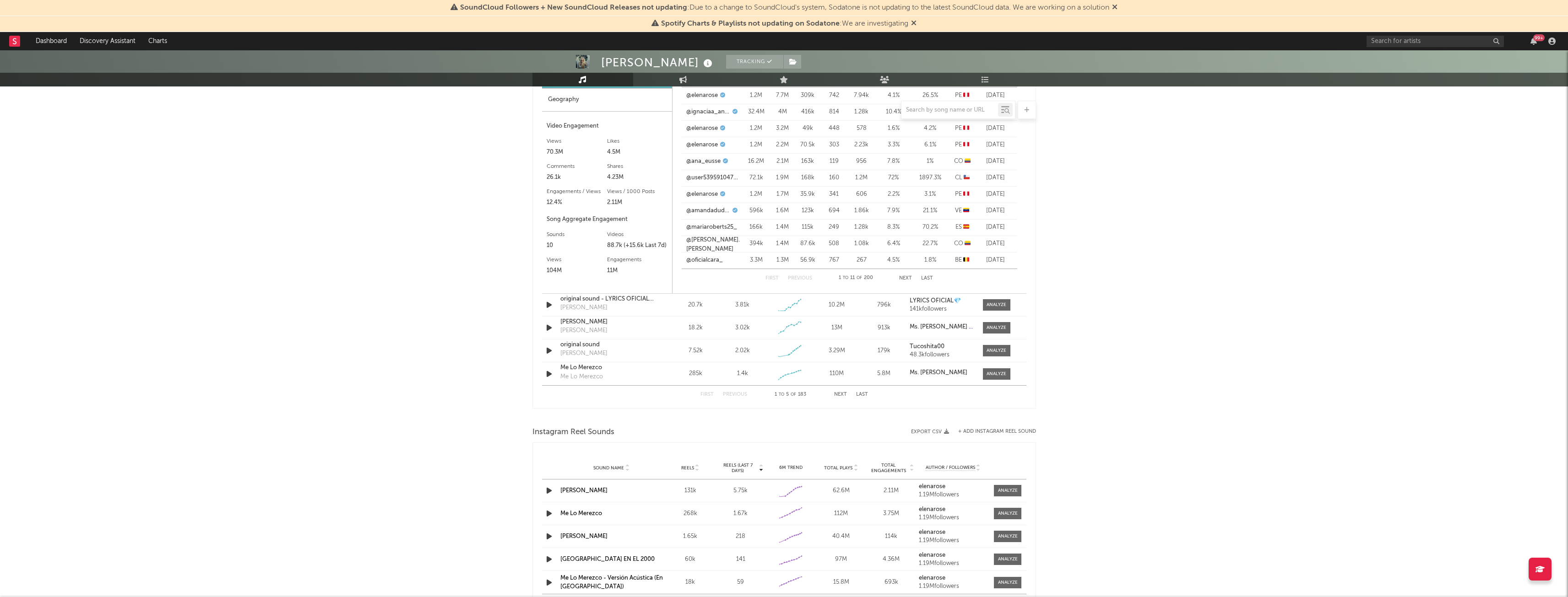
scroll to position [772, 0]
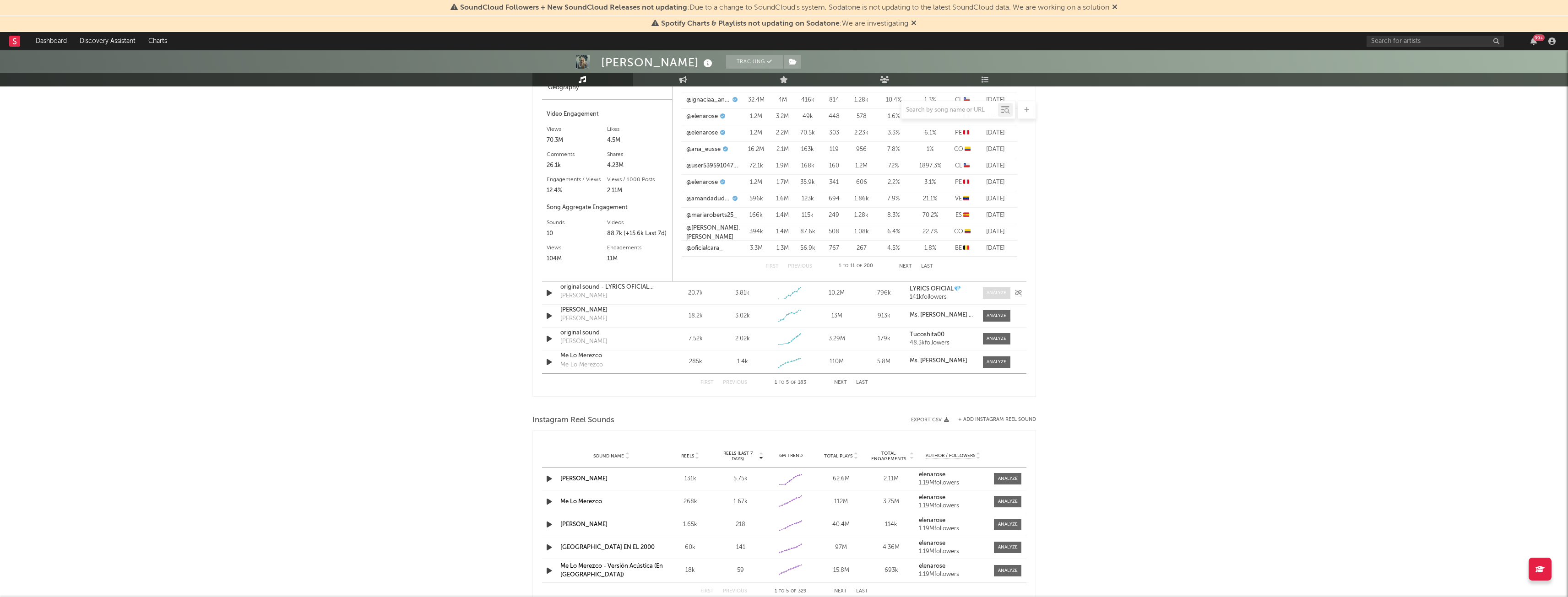
click at [990, 290] on div at bounding box center [996, 293] width 19 height 7
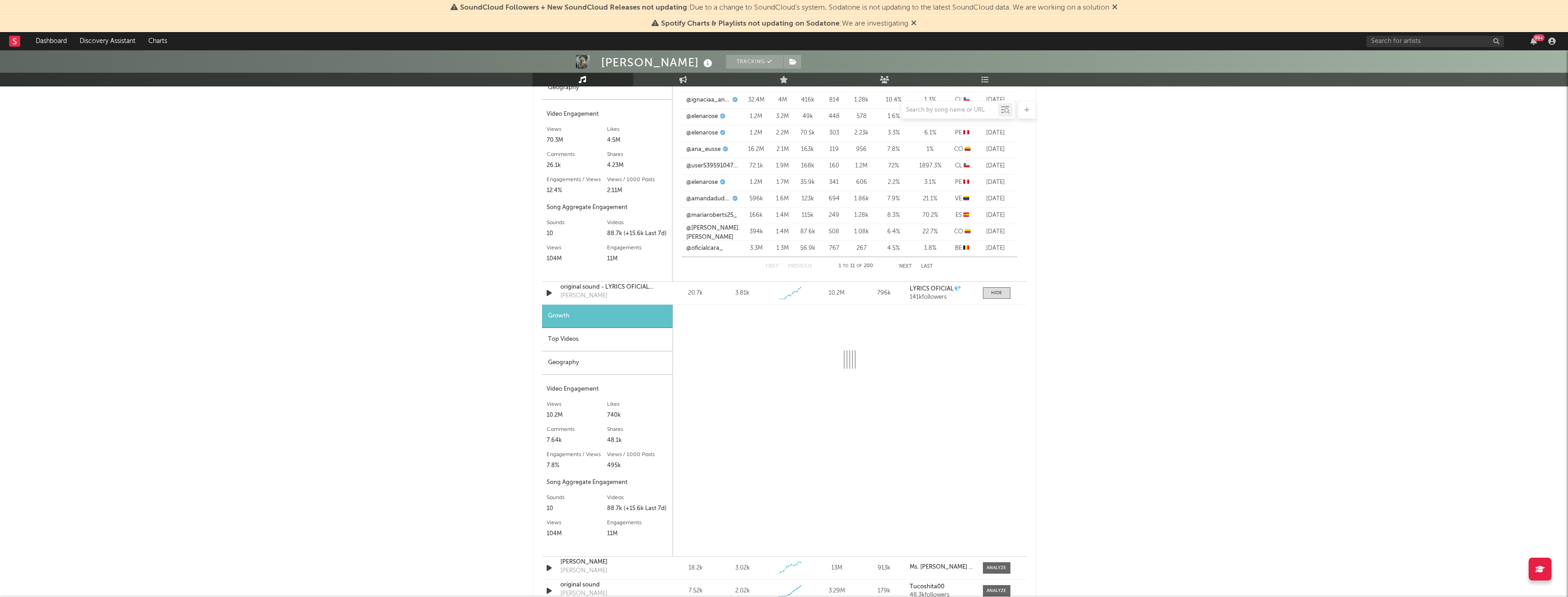
select select "1w"
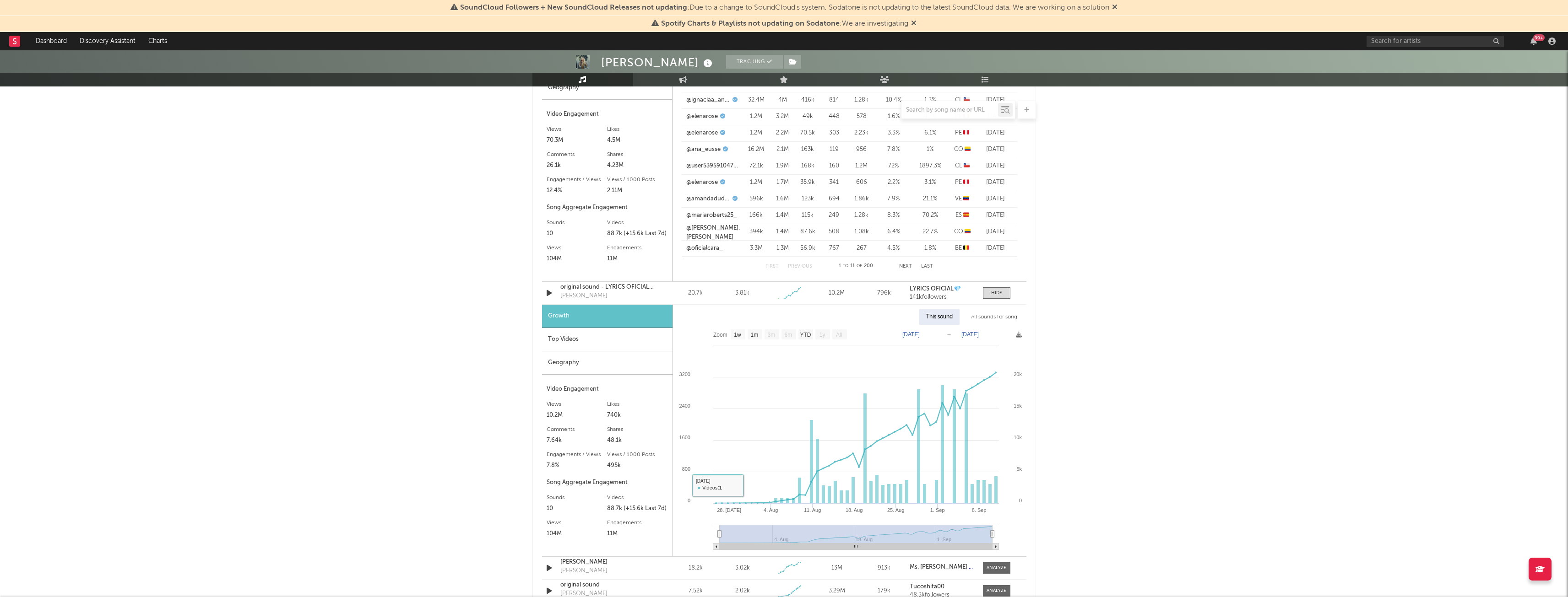
click at [618, 326] on div "Growth" at bounding box center [607, 316] width 130 height 23
click at [582, 339] on div "Top Videos" at bounding box center [607, 340] width 130 height 23
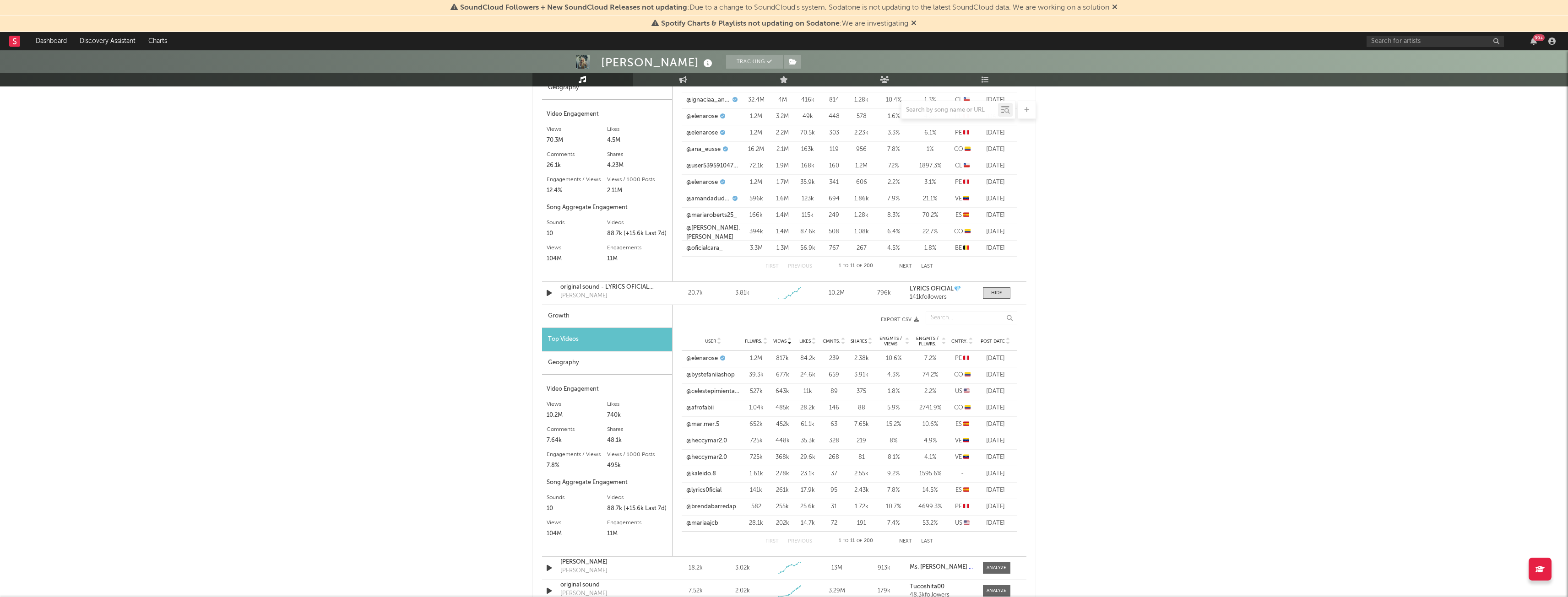
click at [614, 364] on div "Geography" at bounding box center [607, 363] width 130 height 23
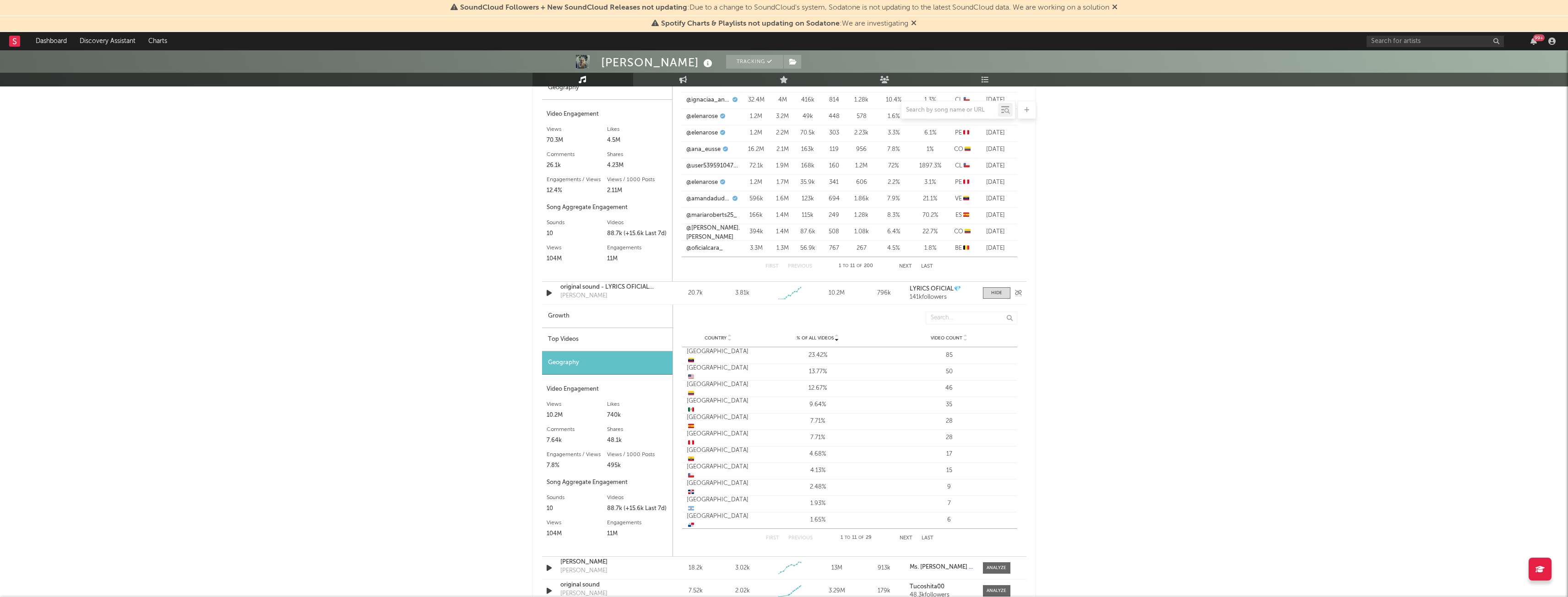
click at [568, 296] on div "[PERSON_NAME]" at bounding box center [584, 296] width 47 height 9
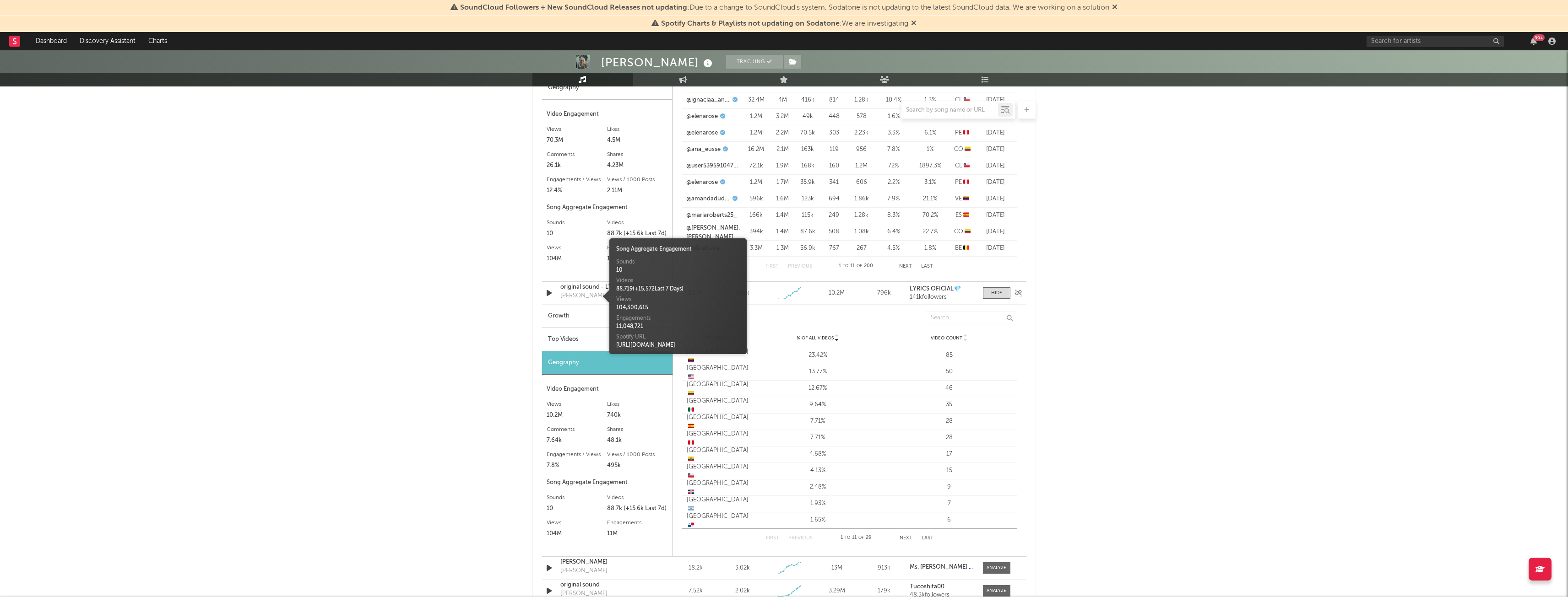
click at [568, 296] on div "[PERSON_NAME]" at bounding box center [584, 296] width 47 height 9
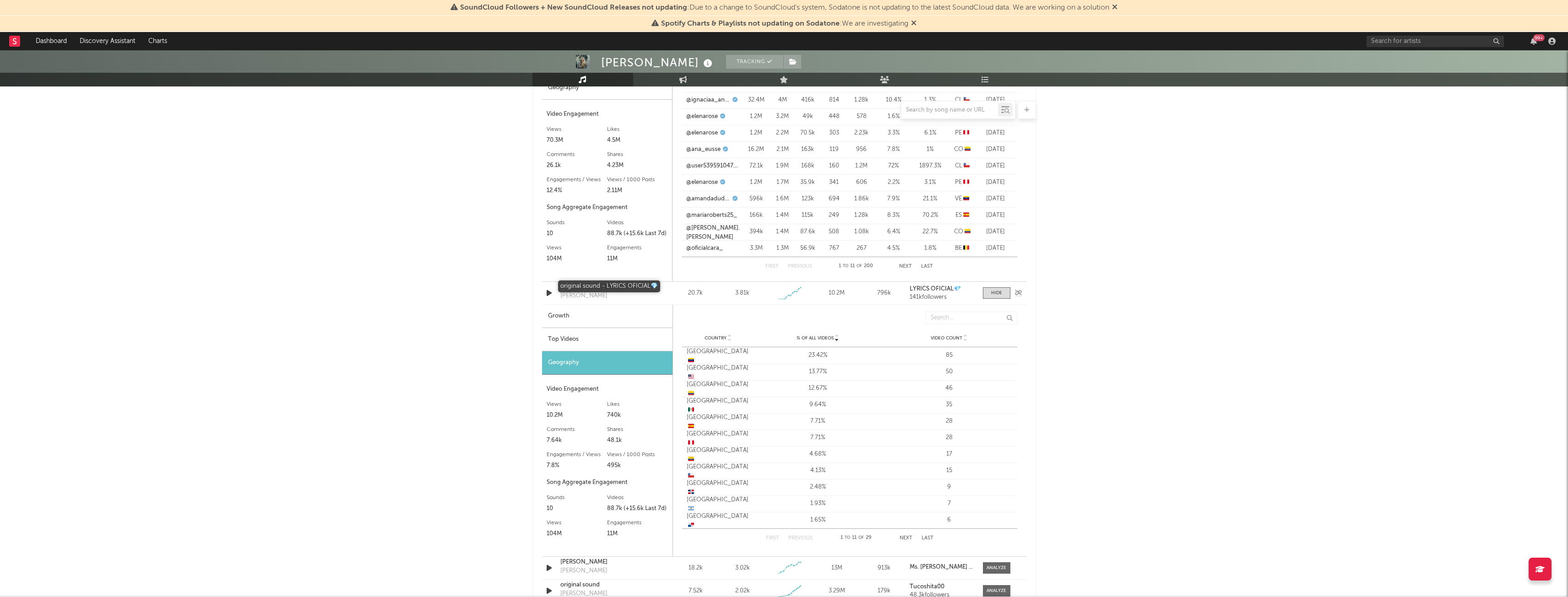
click at [614, 288] on div "original sound - LYRICS OFICIAL💎" at bounding box center [608, 288] width 96 height 9
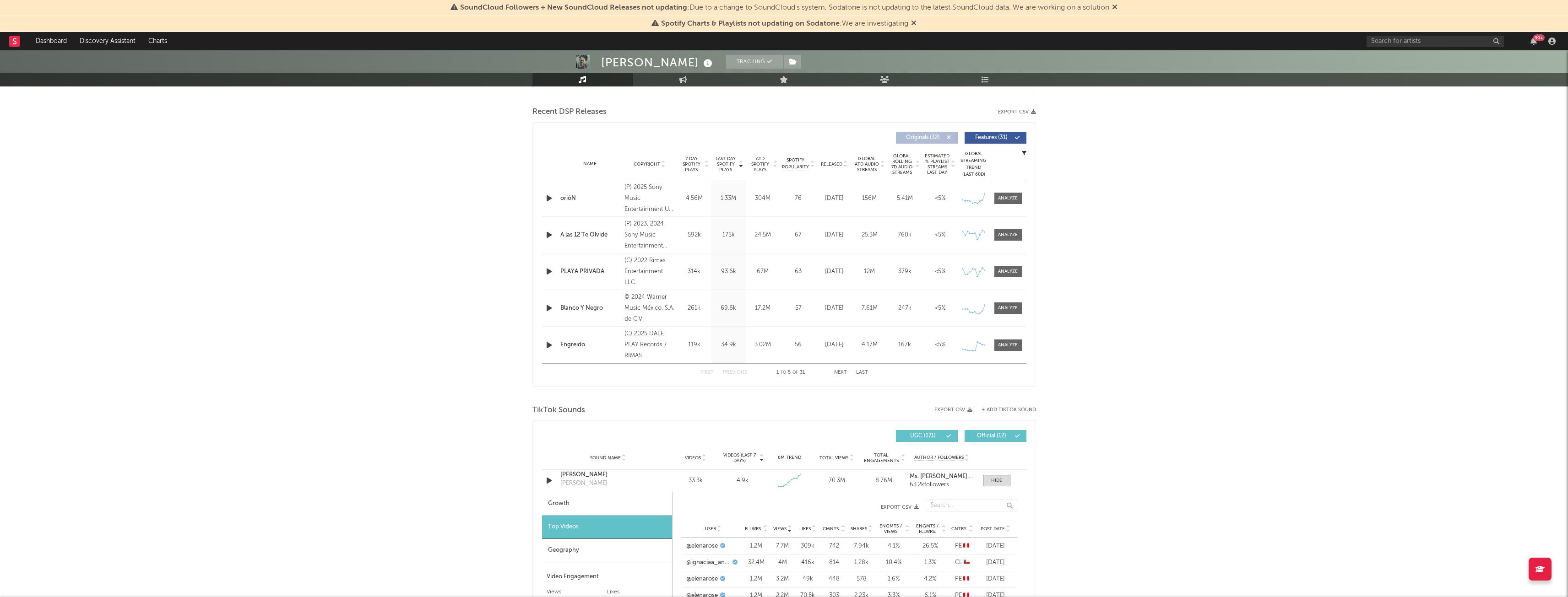
scroll to position [0, 0]
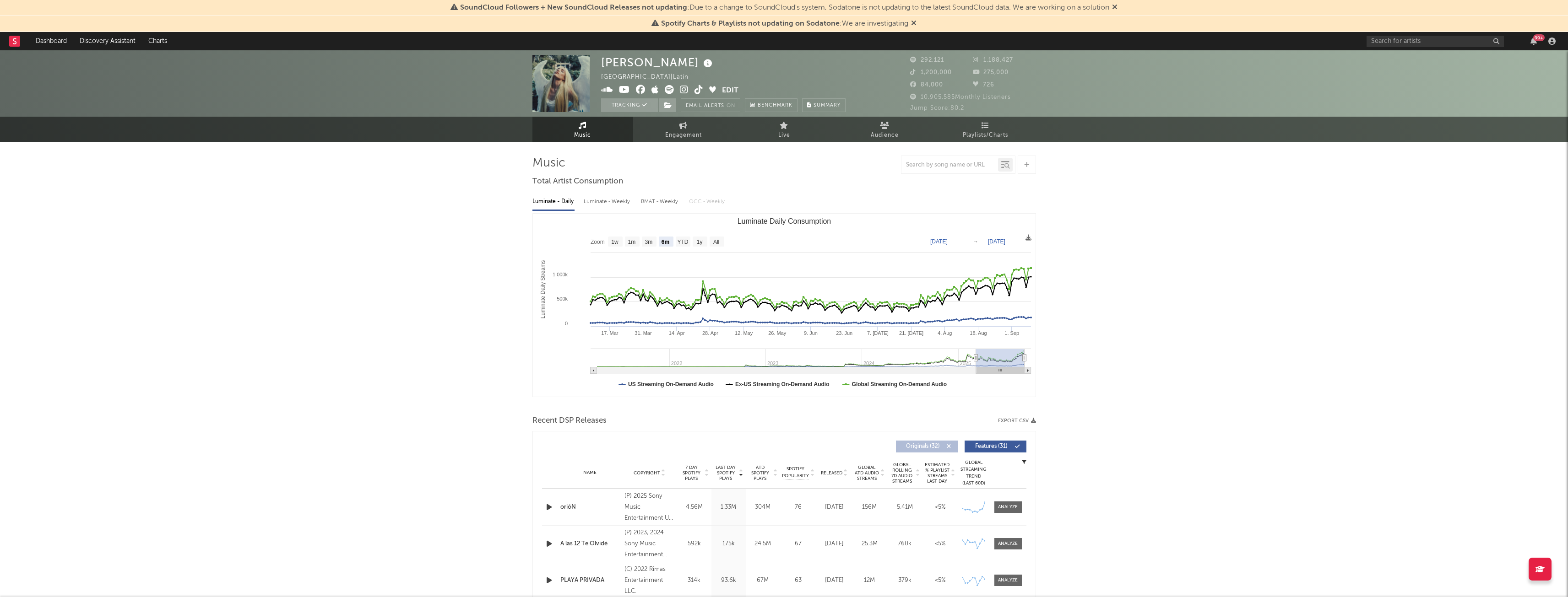
click at [572, 78] on img at bounding box center [561, 83] width 57 height 57
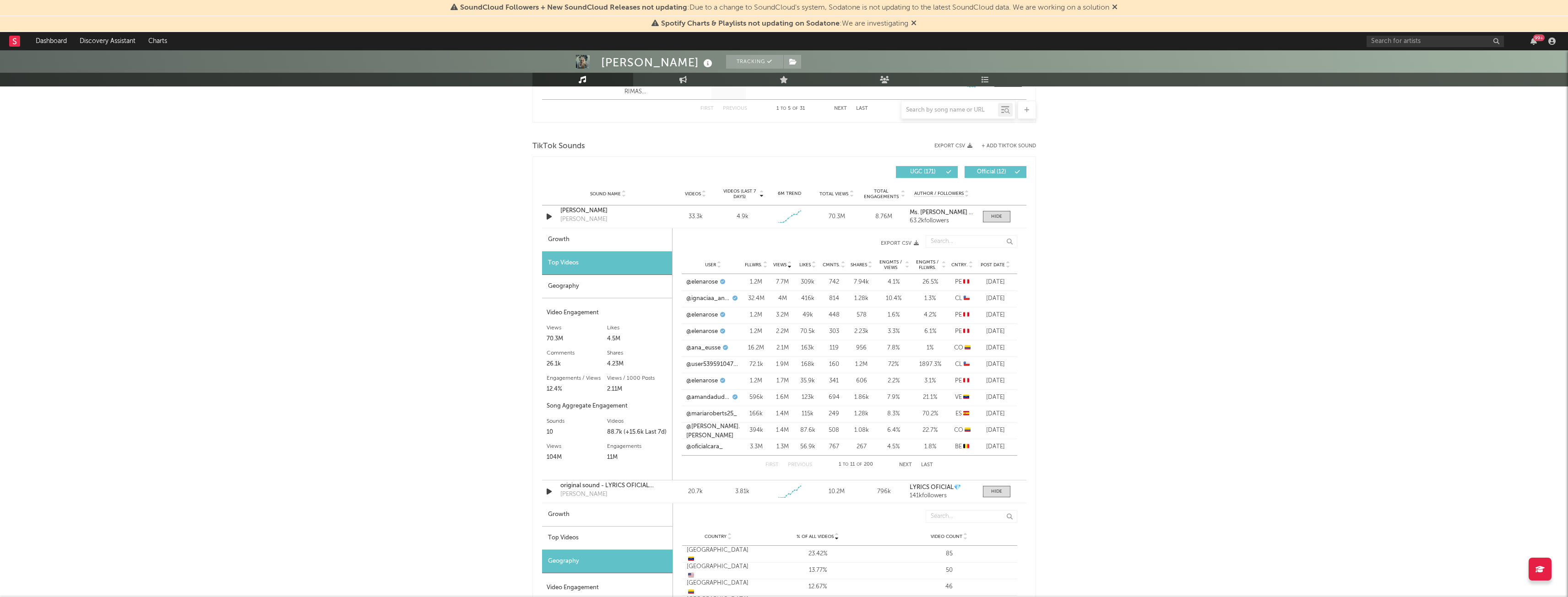
scroll to position [586, 0]
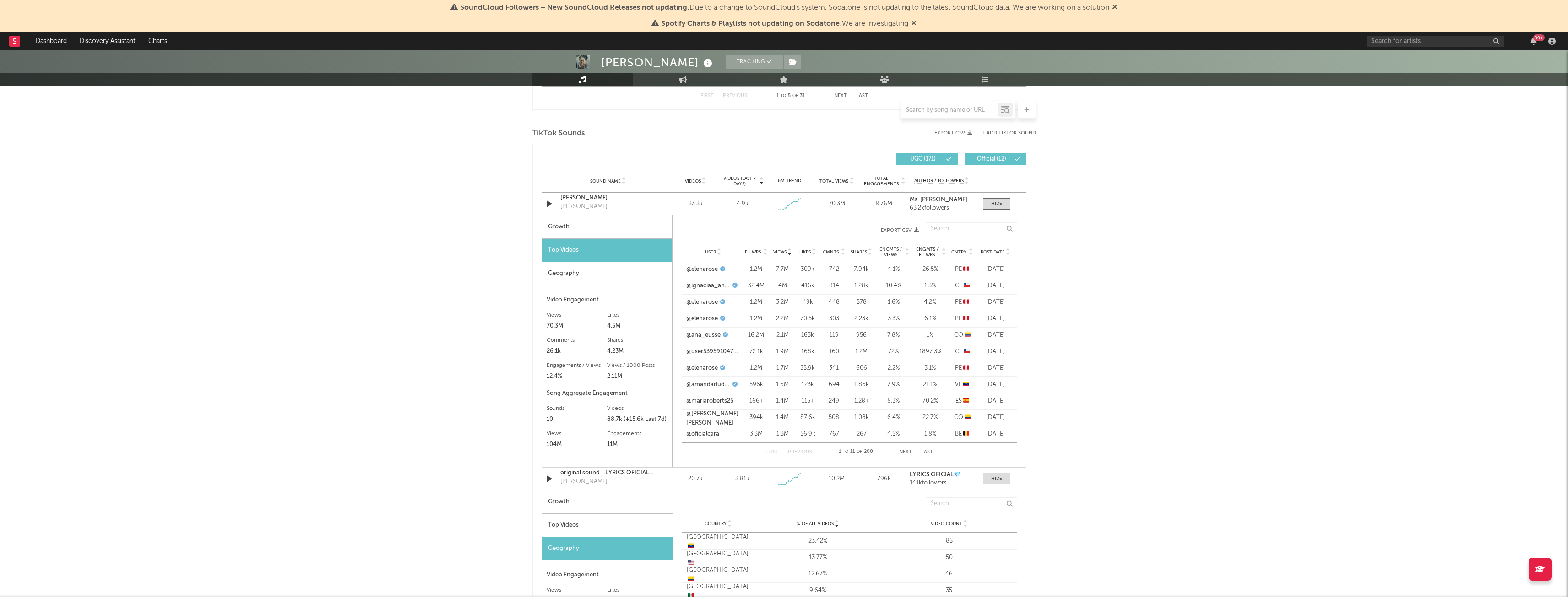
click at [599, 267] on div "Geography" at bounding box center [607, 274] width 130 height 23
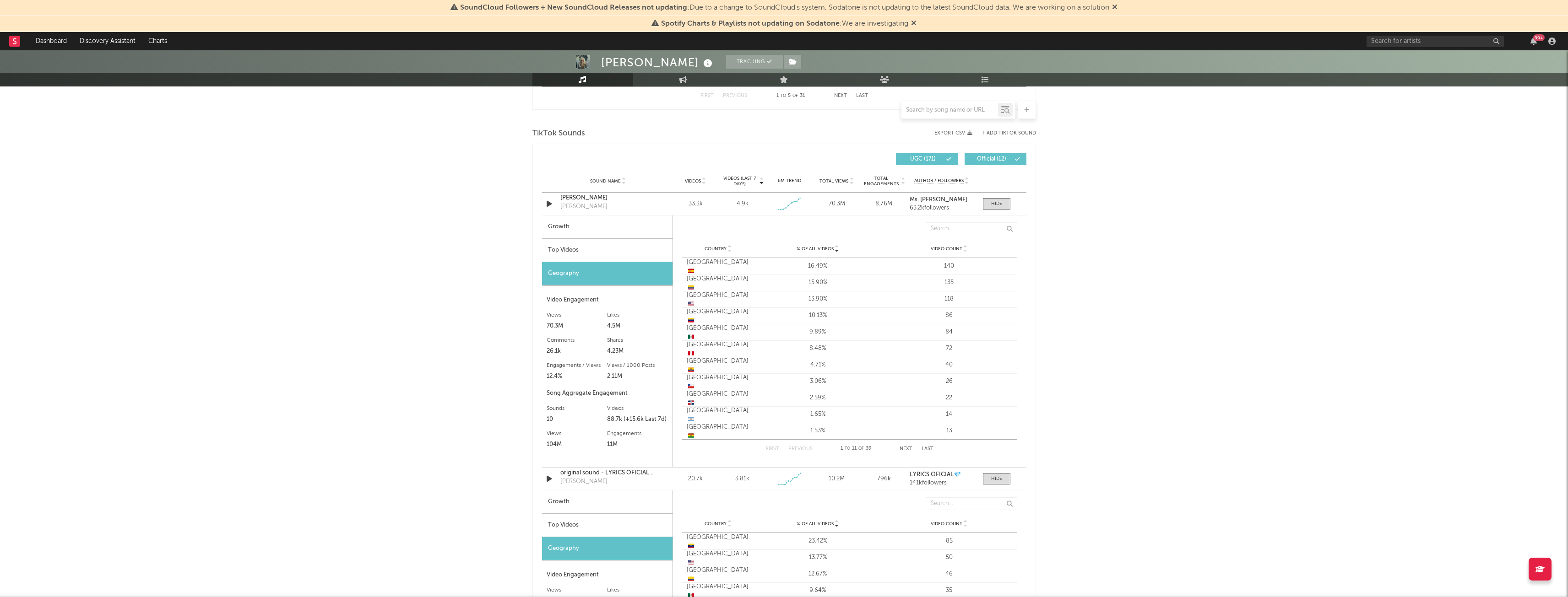
click at [611, 245] on div "Top Videos" at bounding box center [607, 251] width 130 height 23
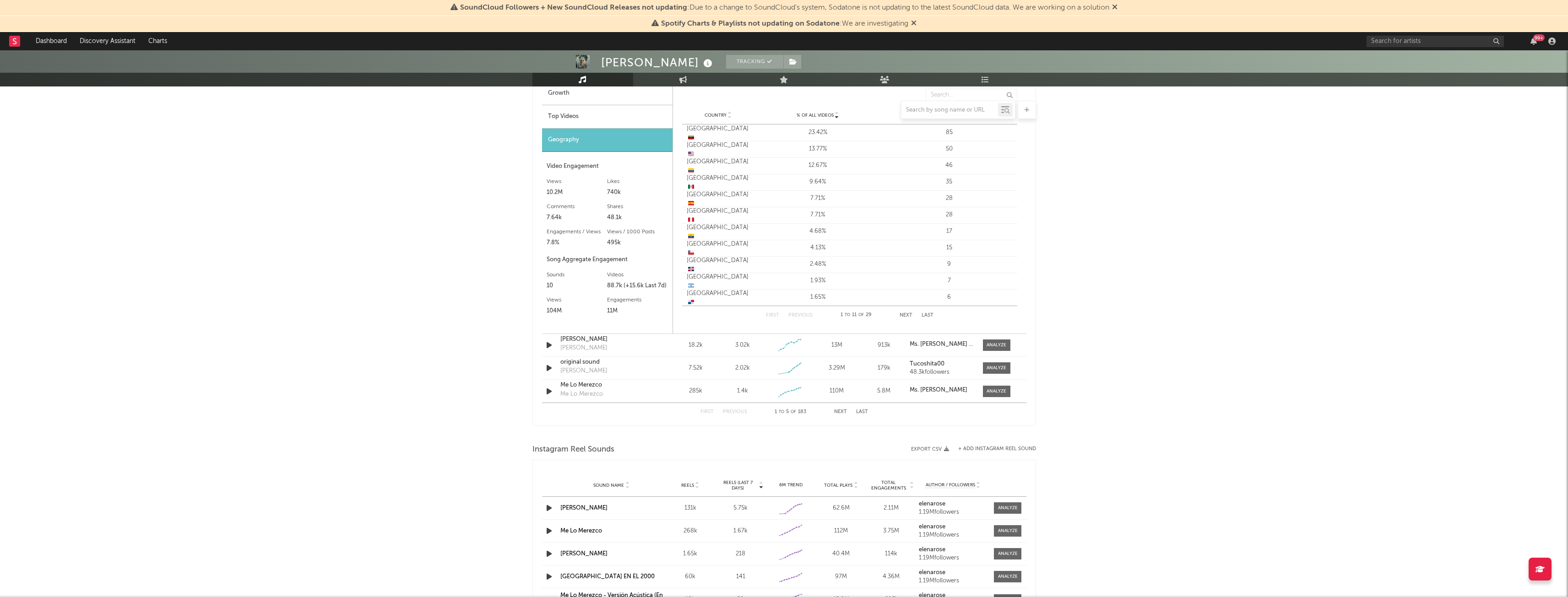
scroll to position [1006, 0]
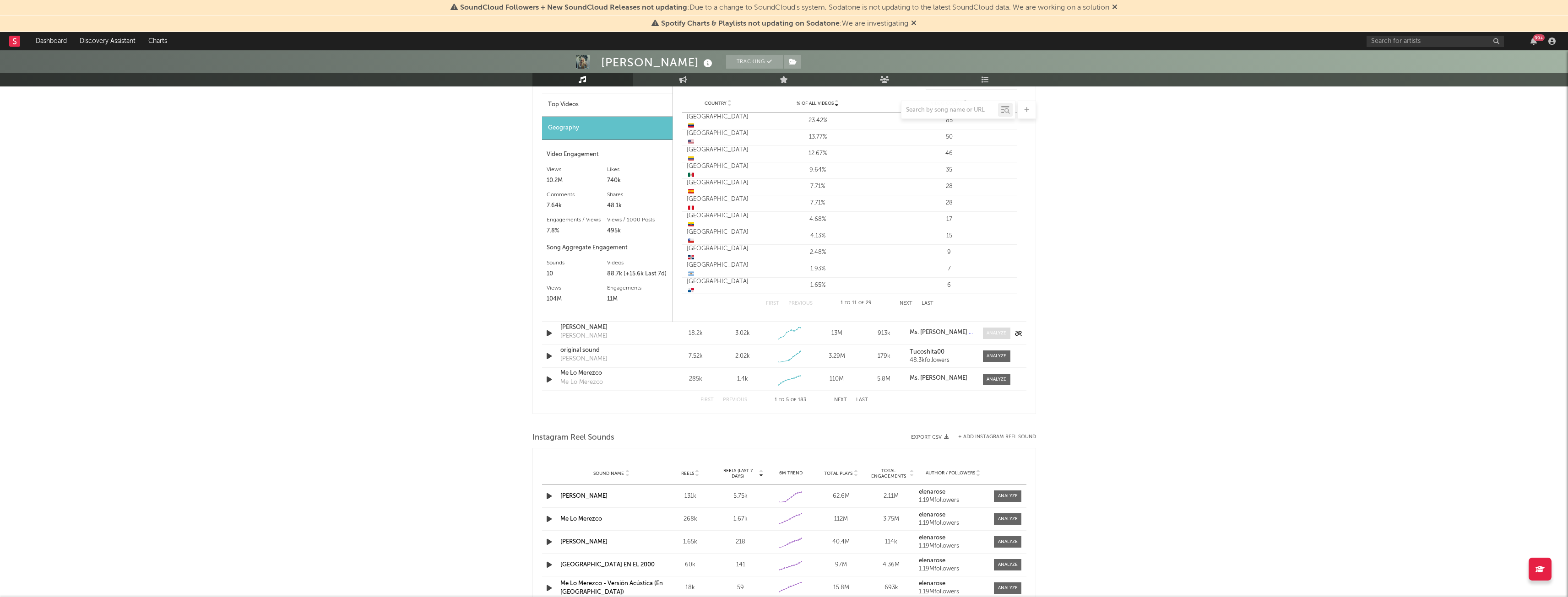
click at [998, 331] on div at bounding box center [996, 333] width 19 height 7
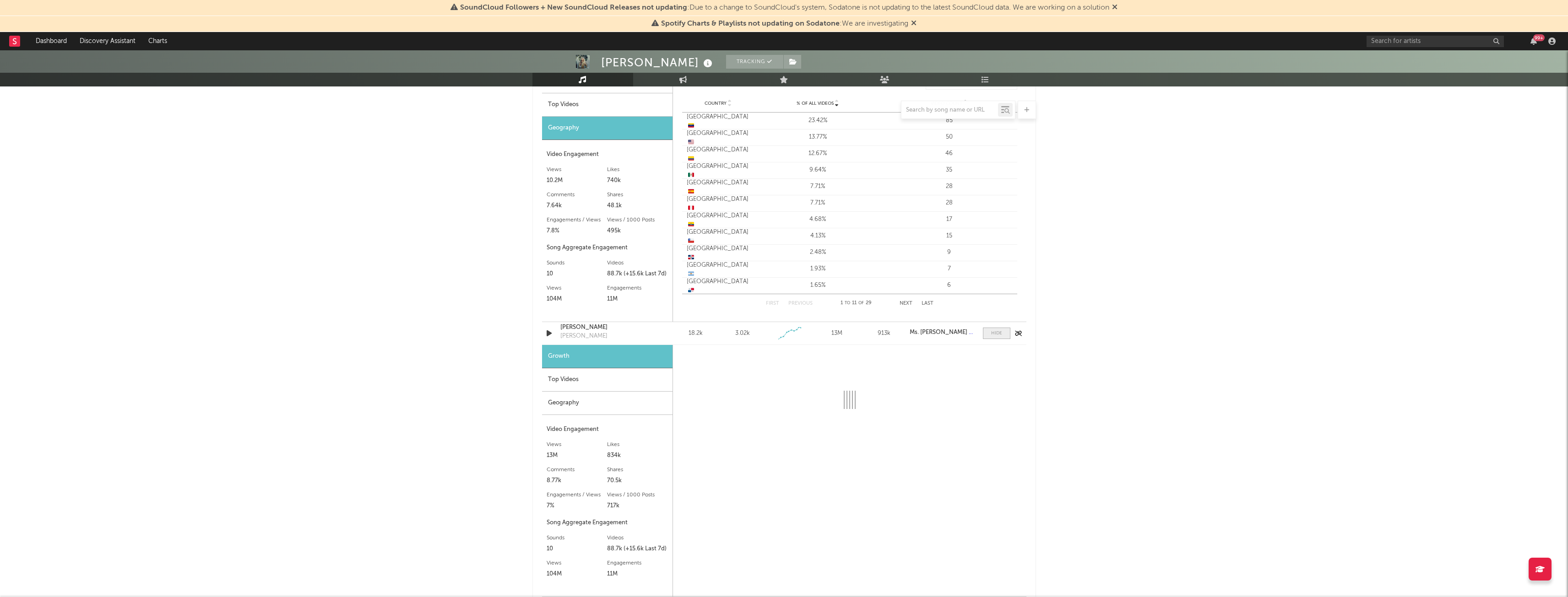
scroll to position [1066, 0]
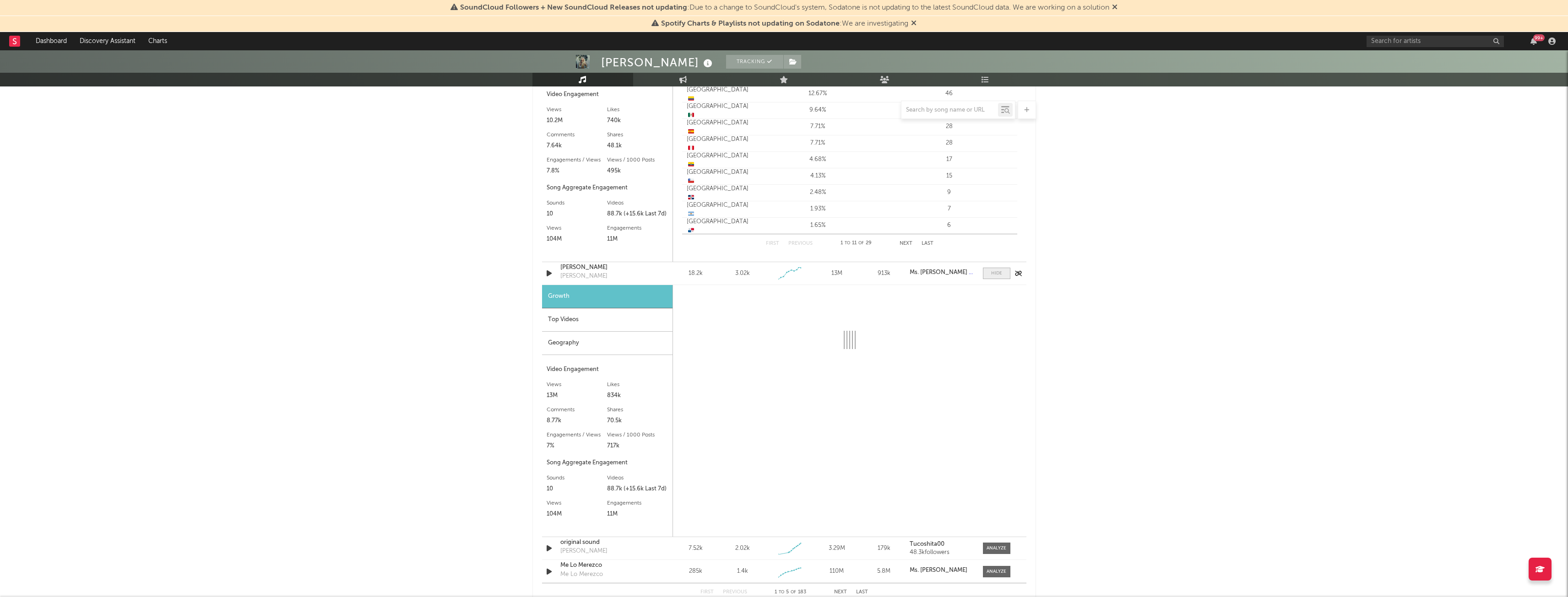
select select "1w"
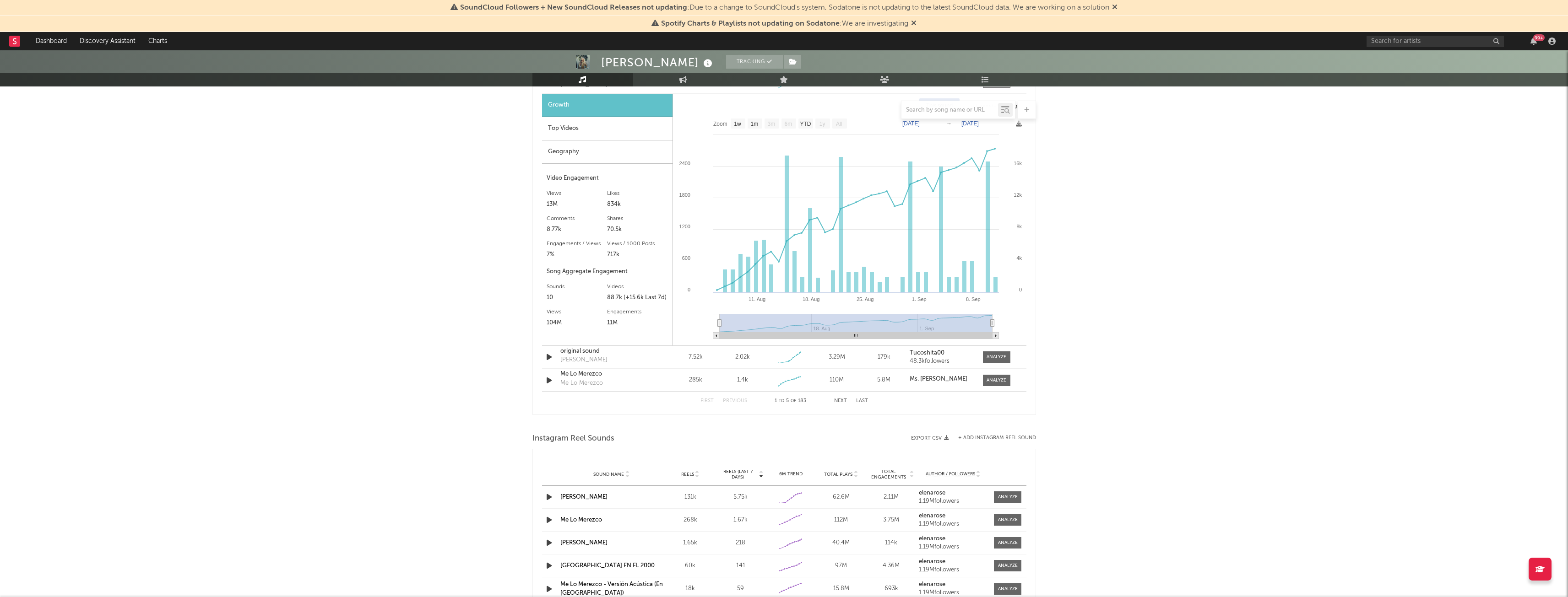
scroll to position [1262, 0]
click at [986, 353] on span at bounding box center [996, 353] width 27 height 12
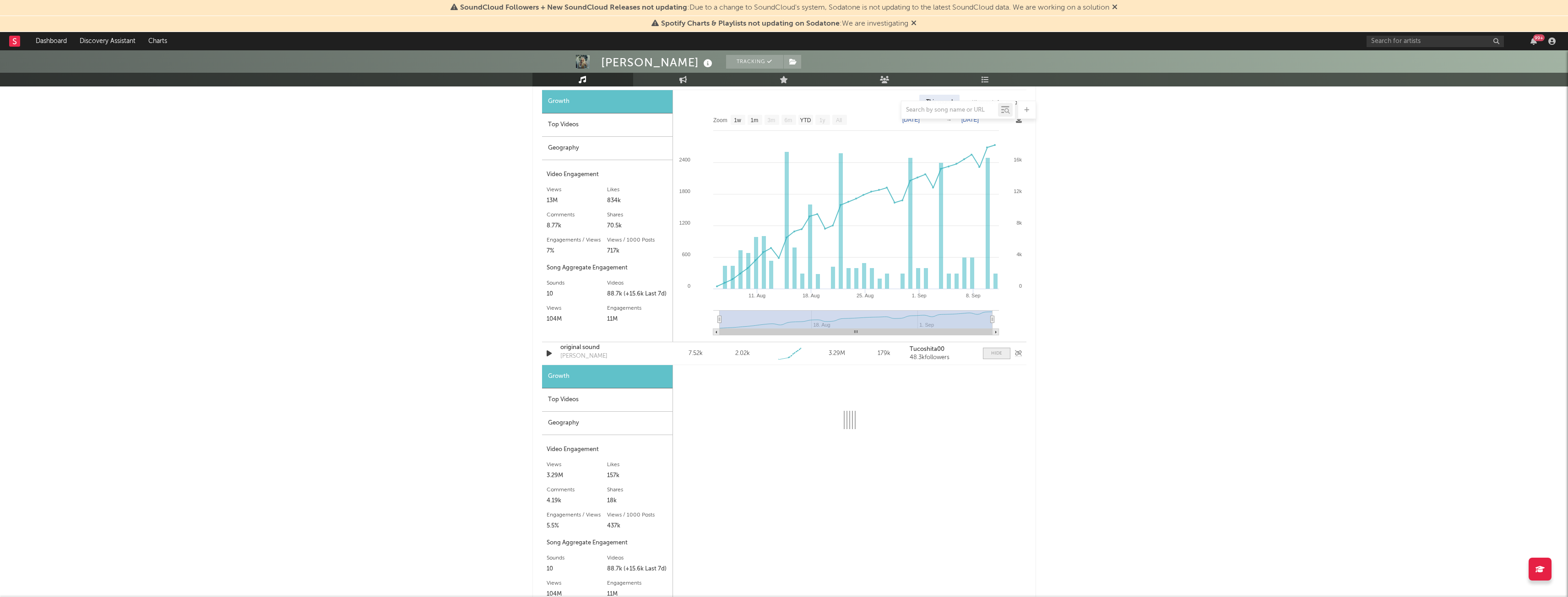
scroll to position [1439, 0]
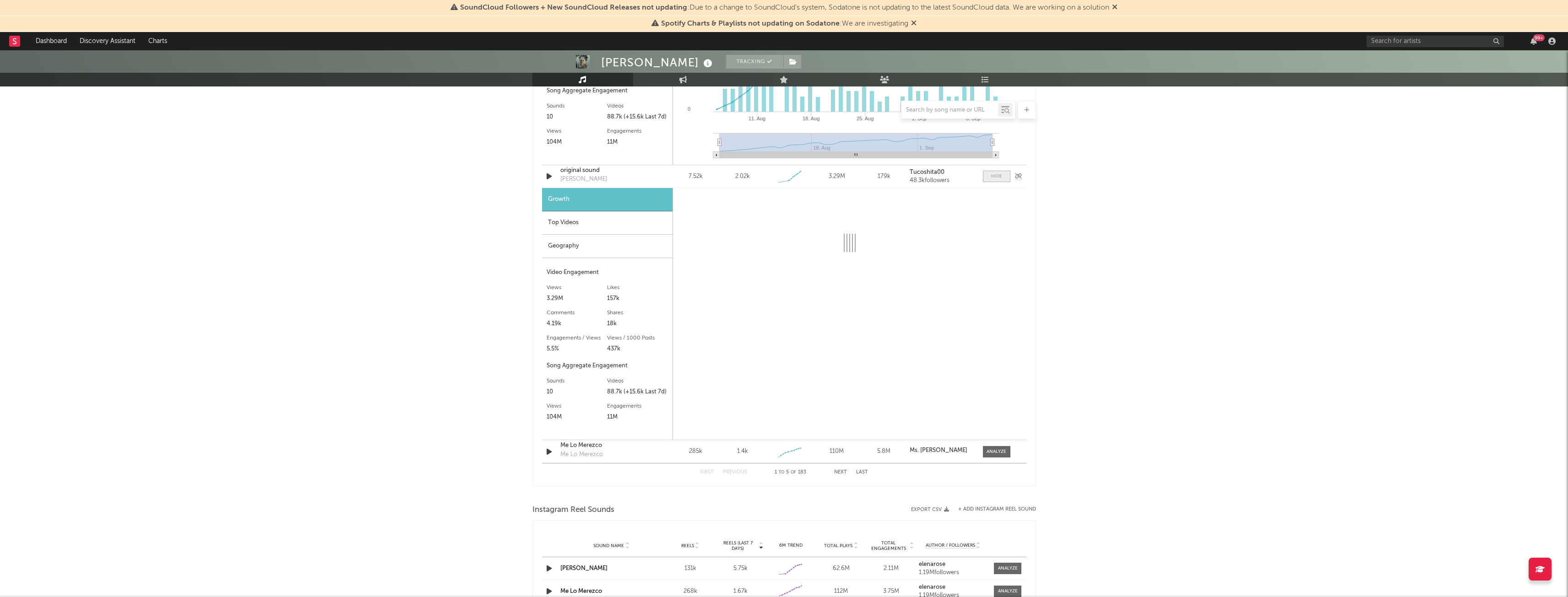
select select "1w"
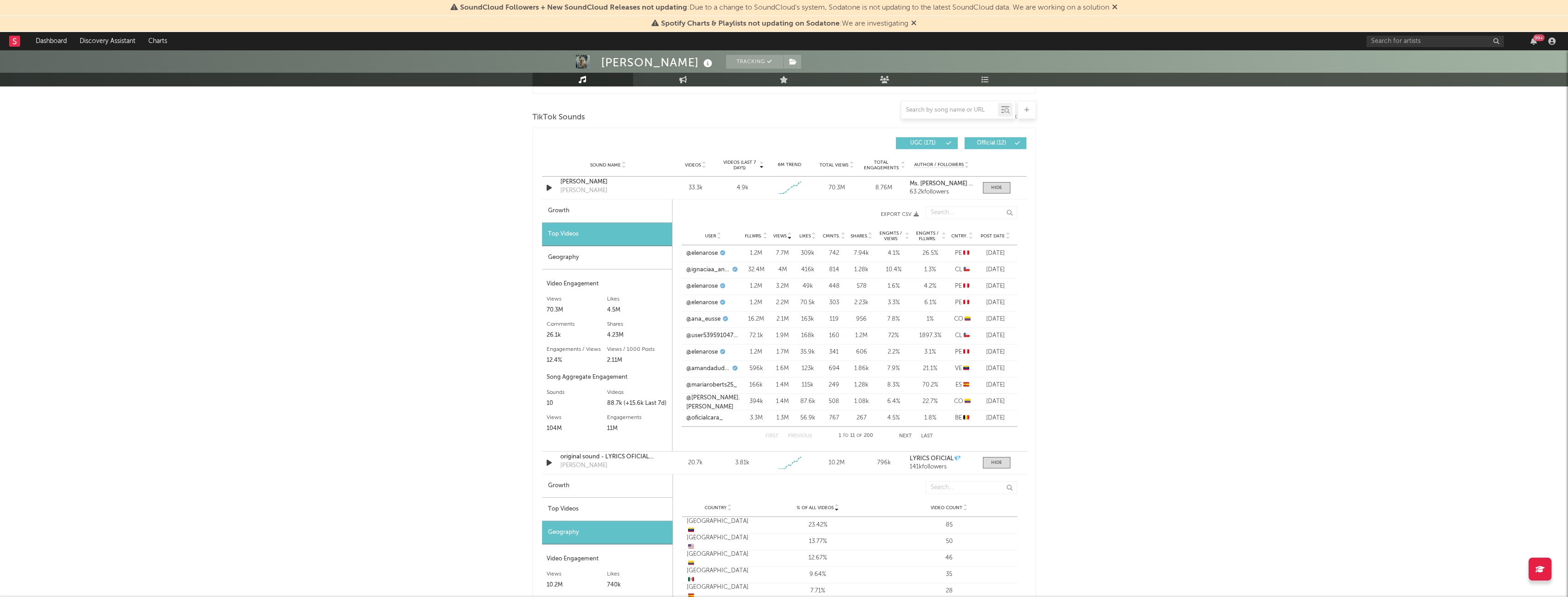
scroll to position [602, 0]
click at [578, 263] on div "Geography" at bounding box center [607, 257] width 130 height 23
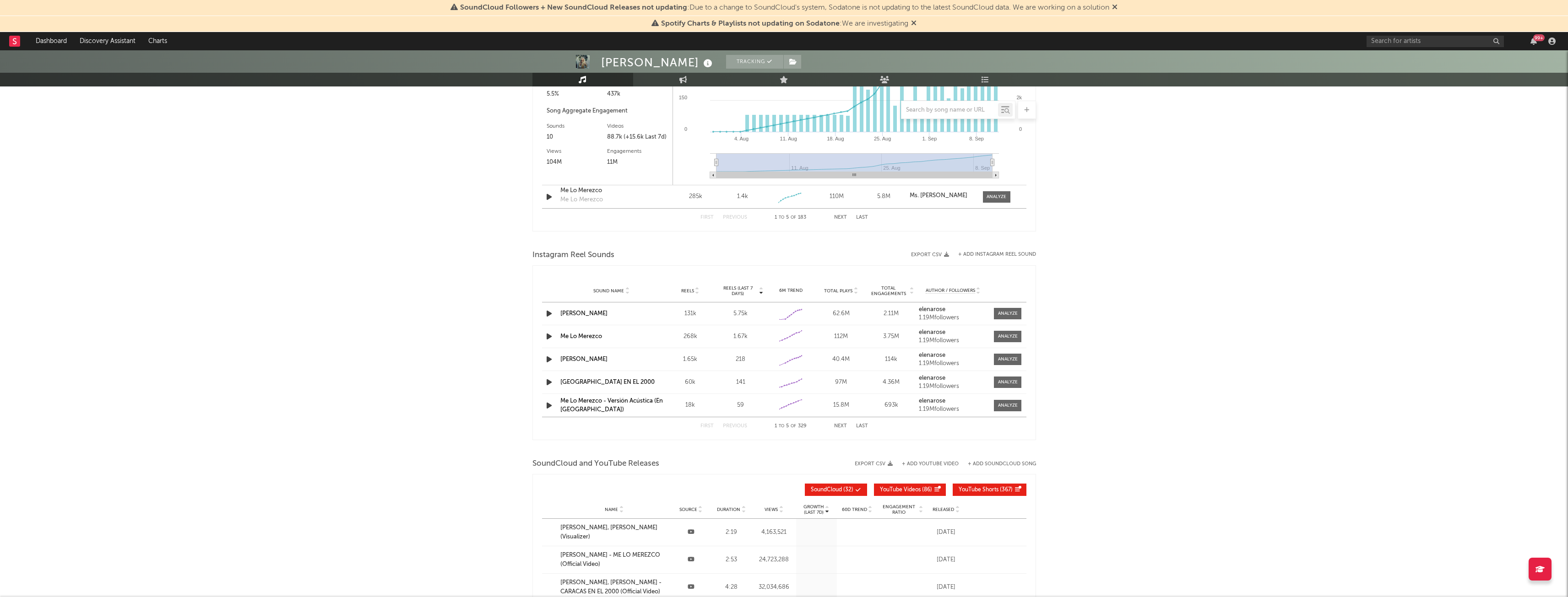
scroll to position [1695, 0]
click at [1011, 309] on span at bounding box center [1007, 312] width 27 height 12
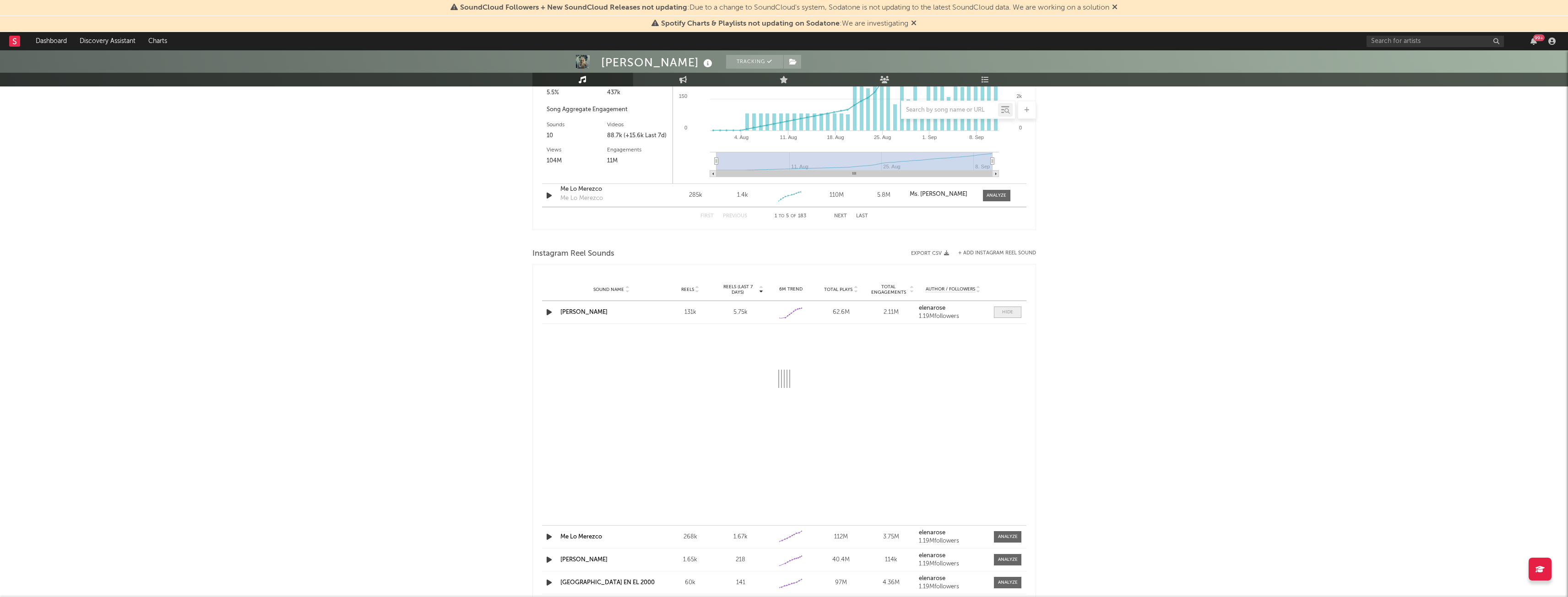
select select "1w"
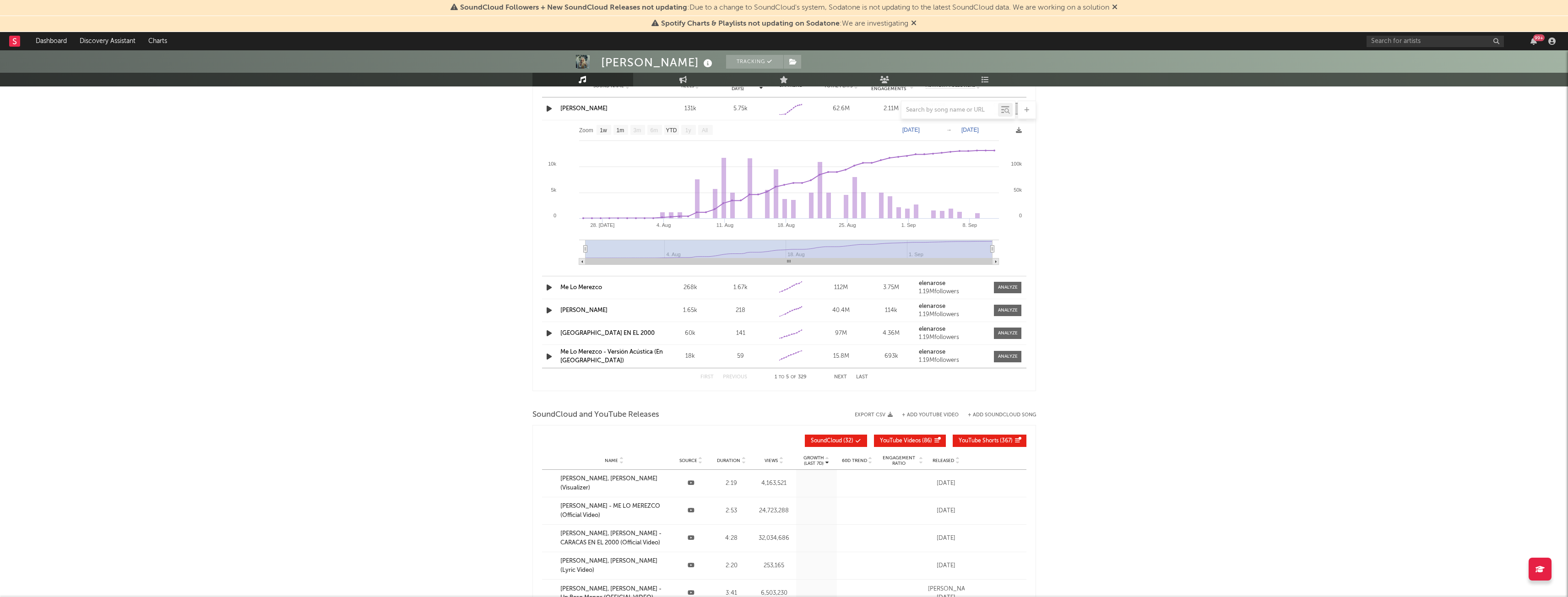
scroll to position [1898, 0]
click at [995, 311] on span at bounding box center [1007, 311] width 27 height 12
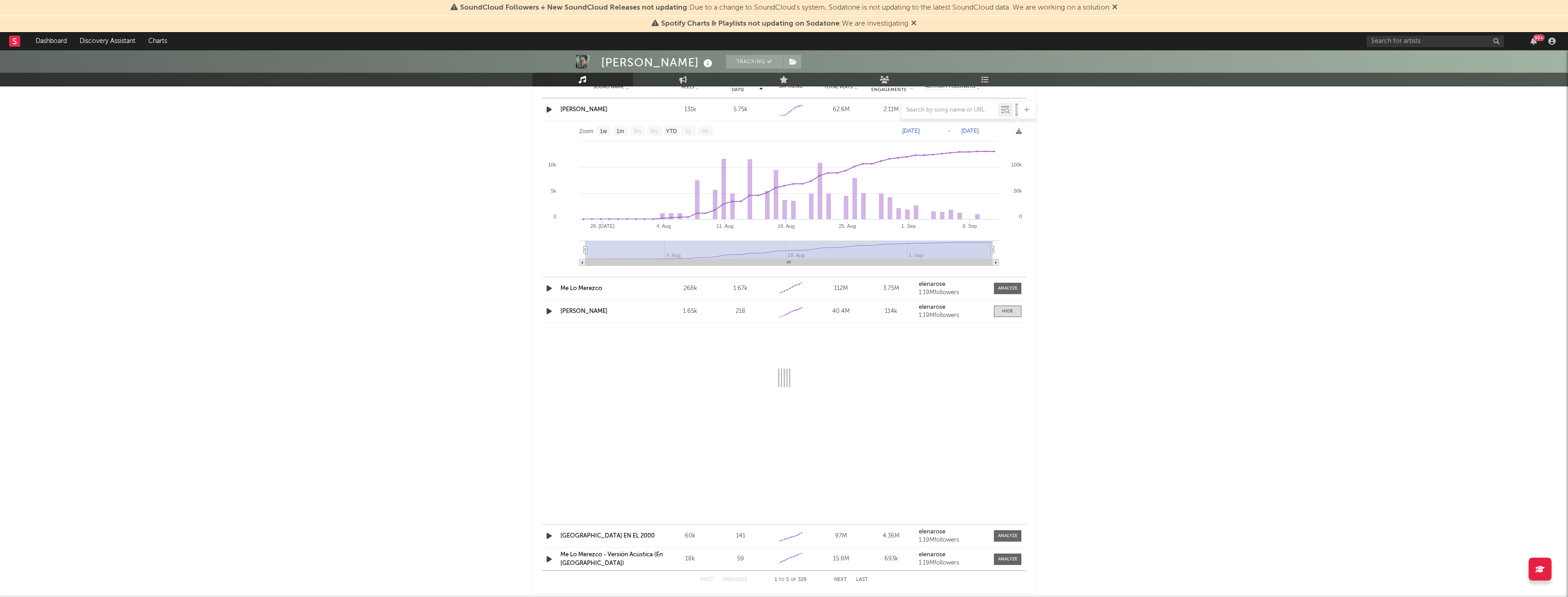
select select "1w"
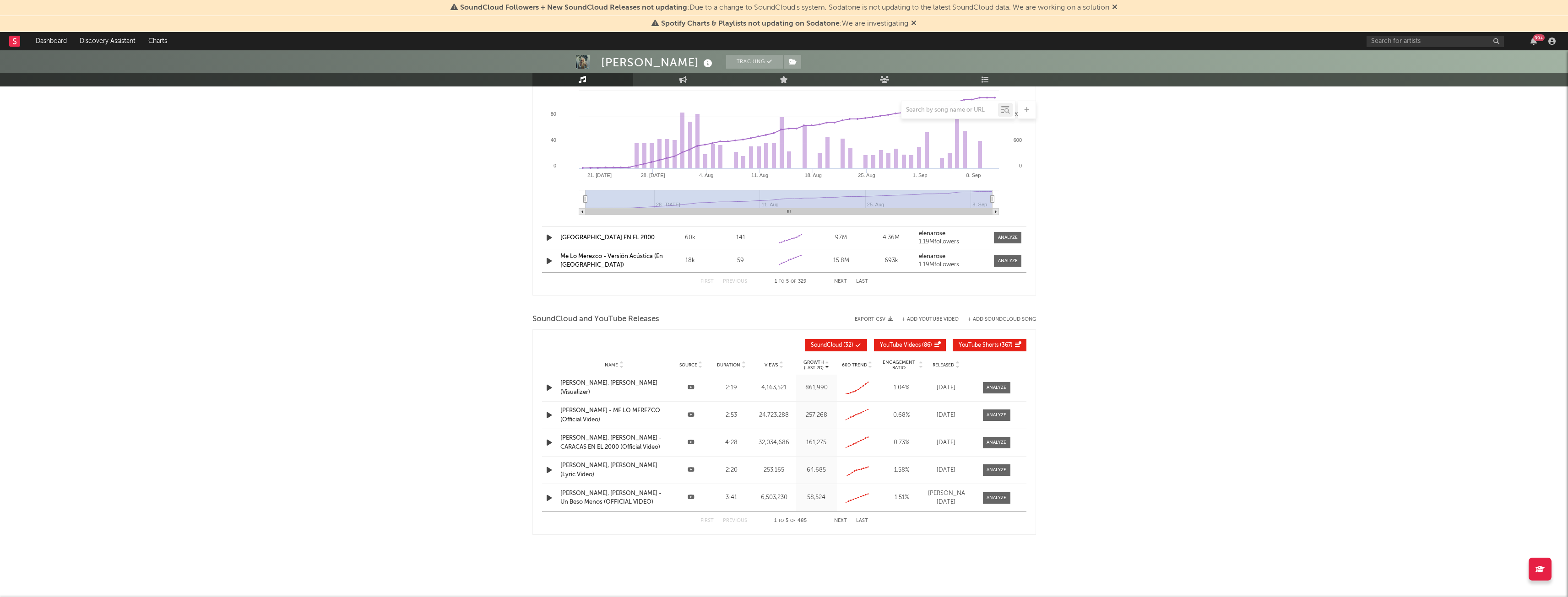
scroll to position [2151, 0]
click at [1003, 383] on span at bounding box center [996, 387] width 27 height 12
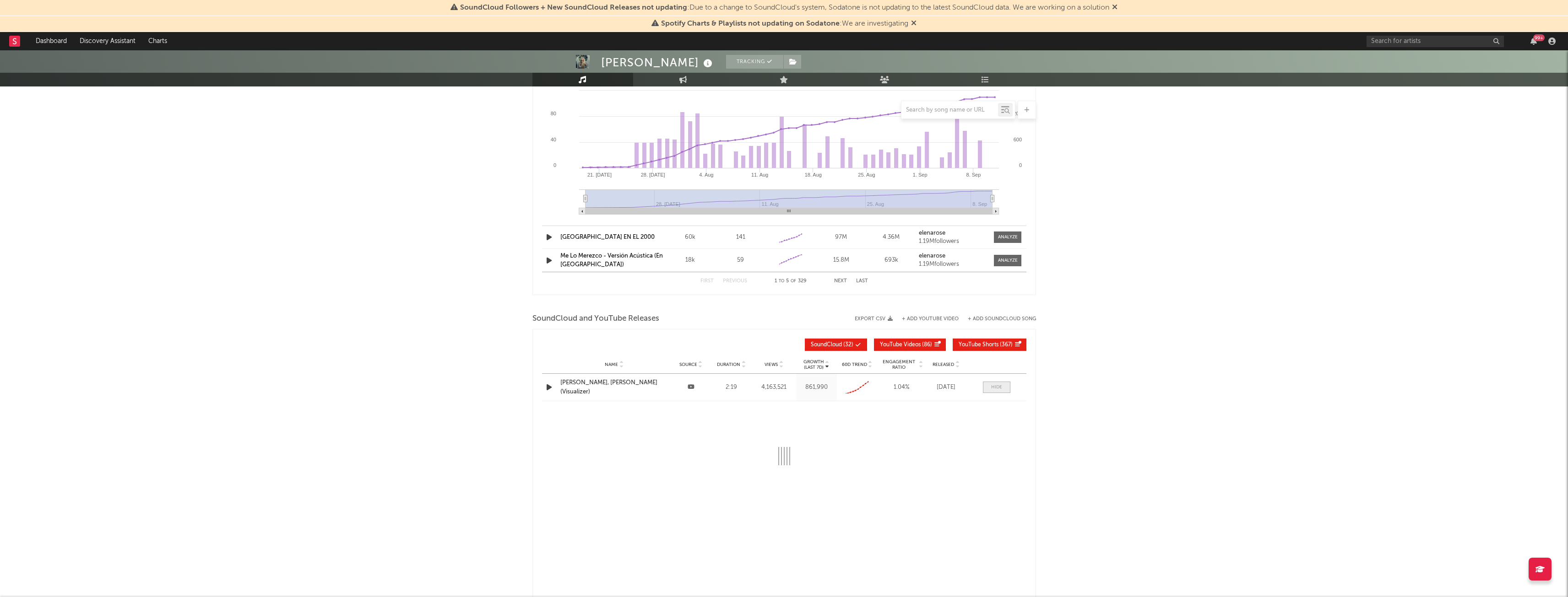
select select "All"
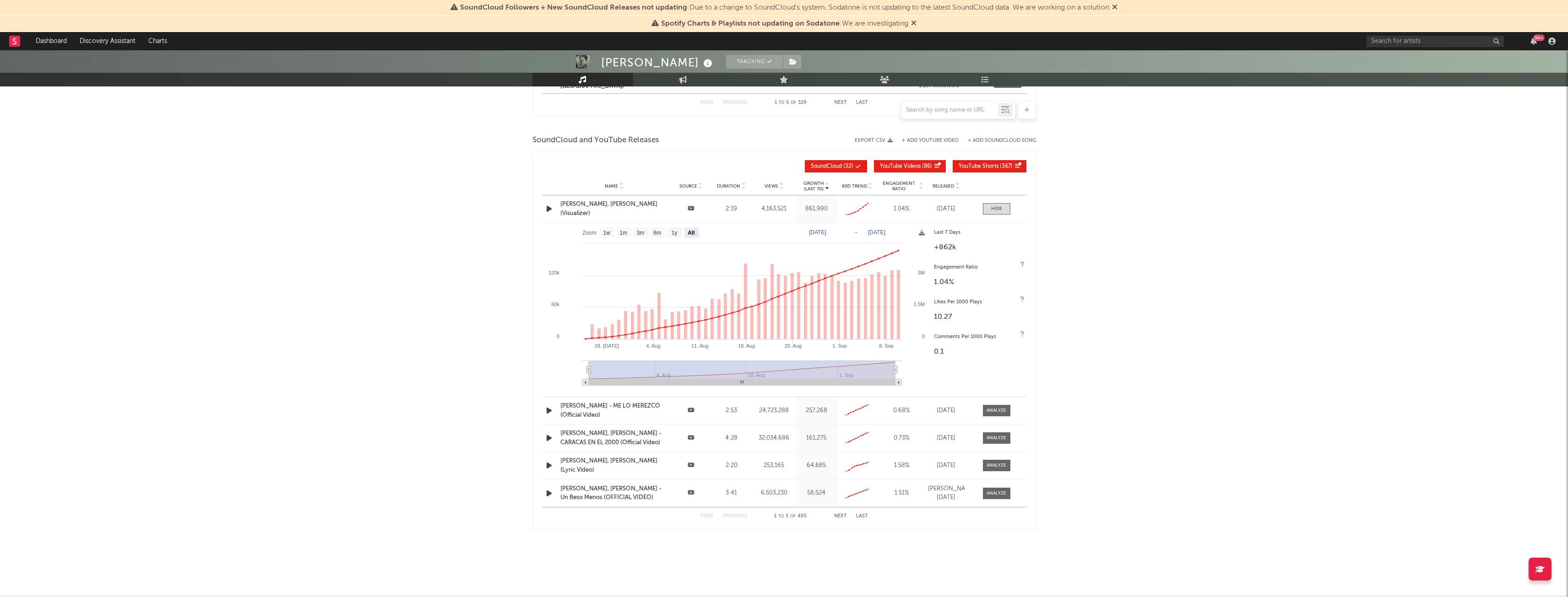
scroll to position [2330, 0]
click at [995, 462] on div at bounding box center [996, 465] width 19 height 7
select select "All"
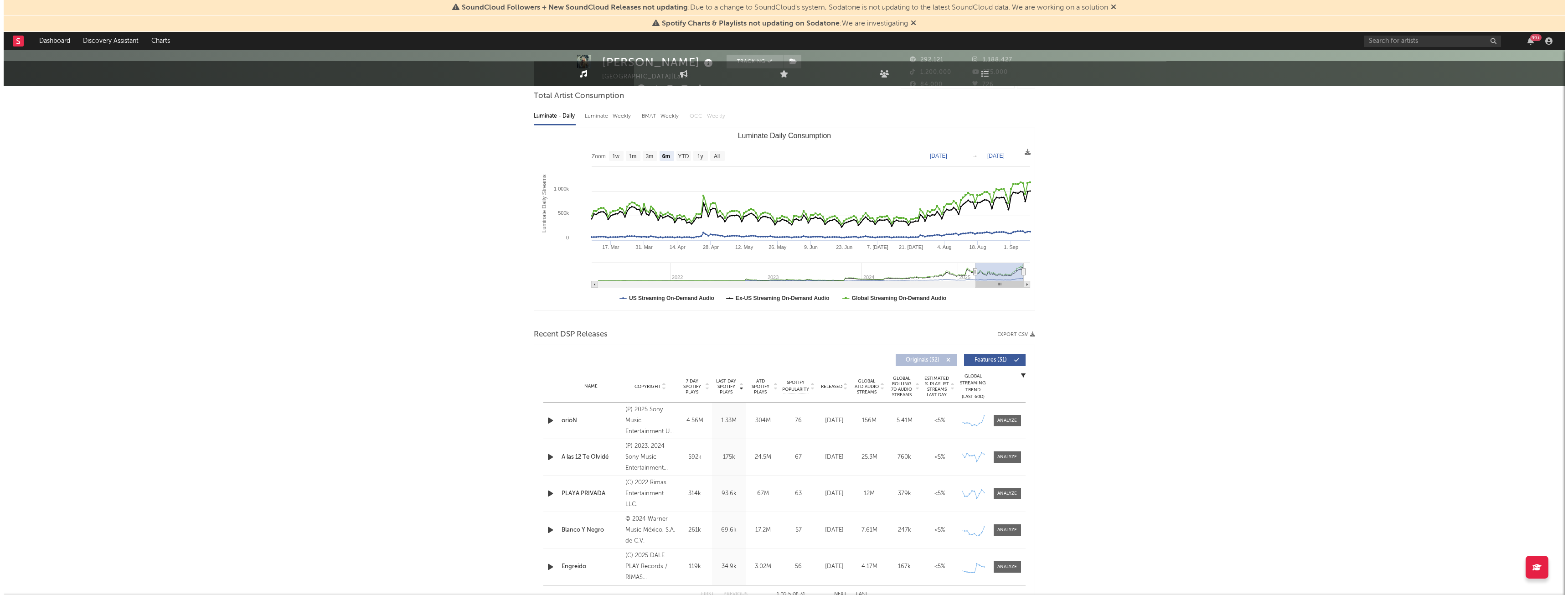
scroll to position [0, 0]
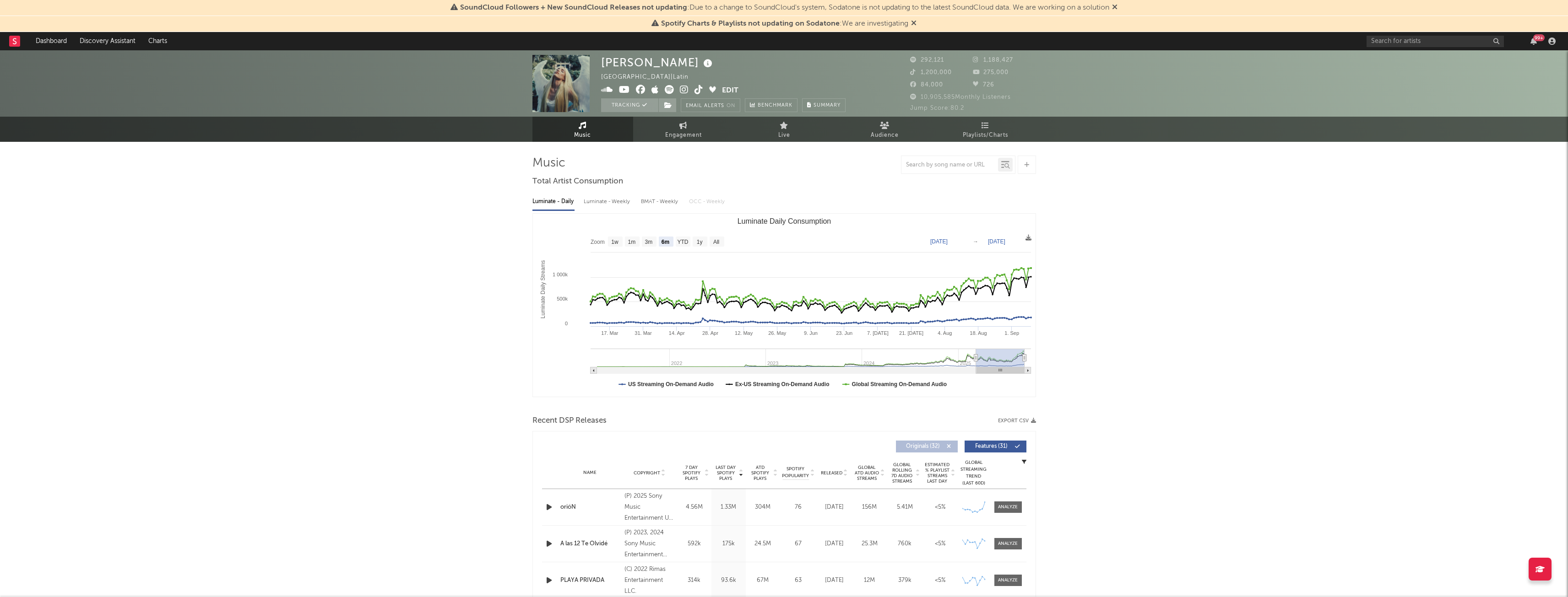
click at [576, 125] on link "Music" at bounding box center [582, 129] width 101 height 25
click at [689, 125] on link "Engagement" at bounding box center [683, 129] width 101 height 25
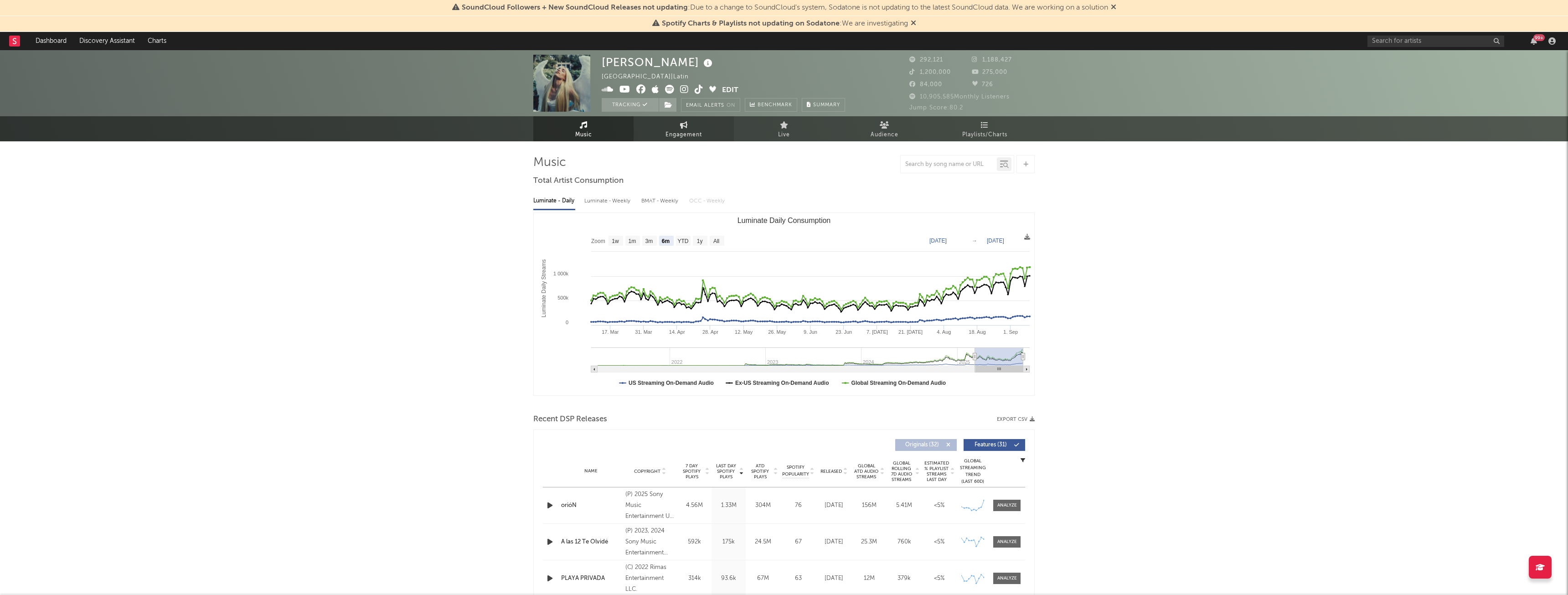
select select "1w"
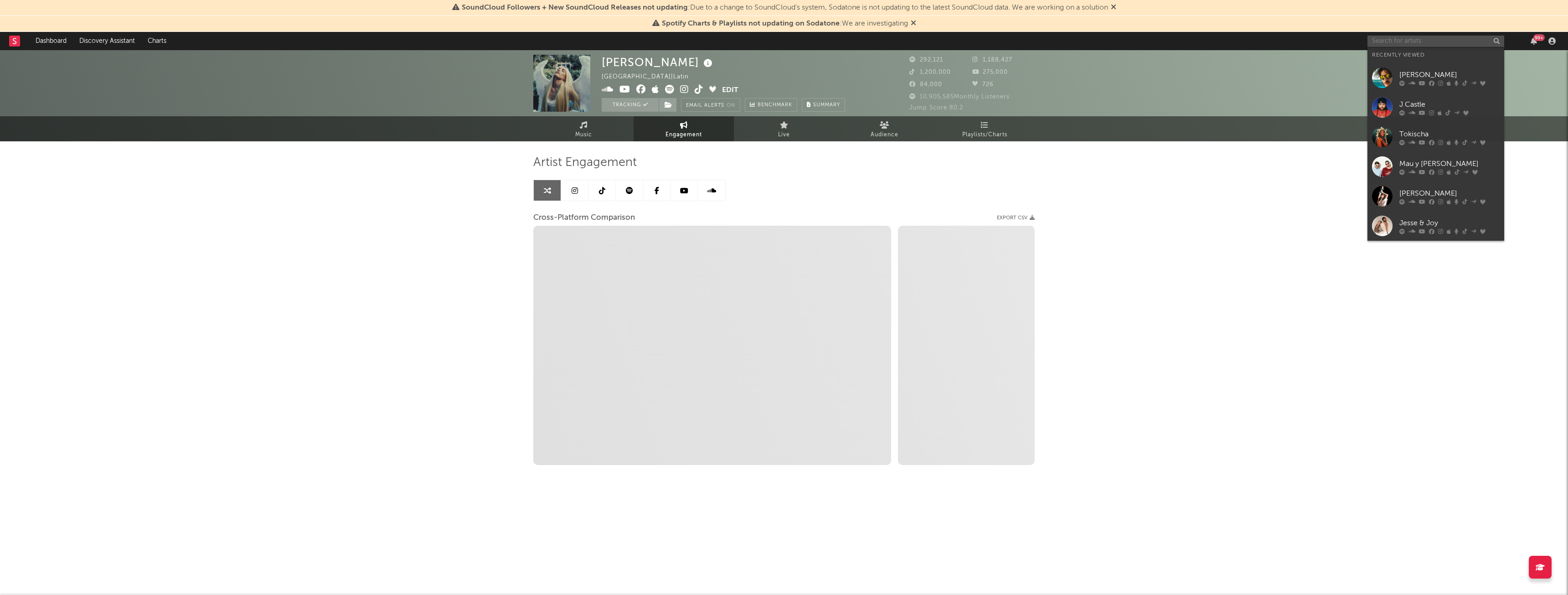
click at [1438, 38] on input "text" at bounding box center [1436, 41] width 137 height 12
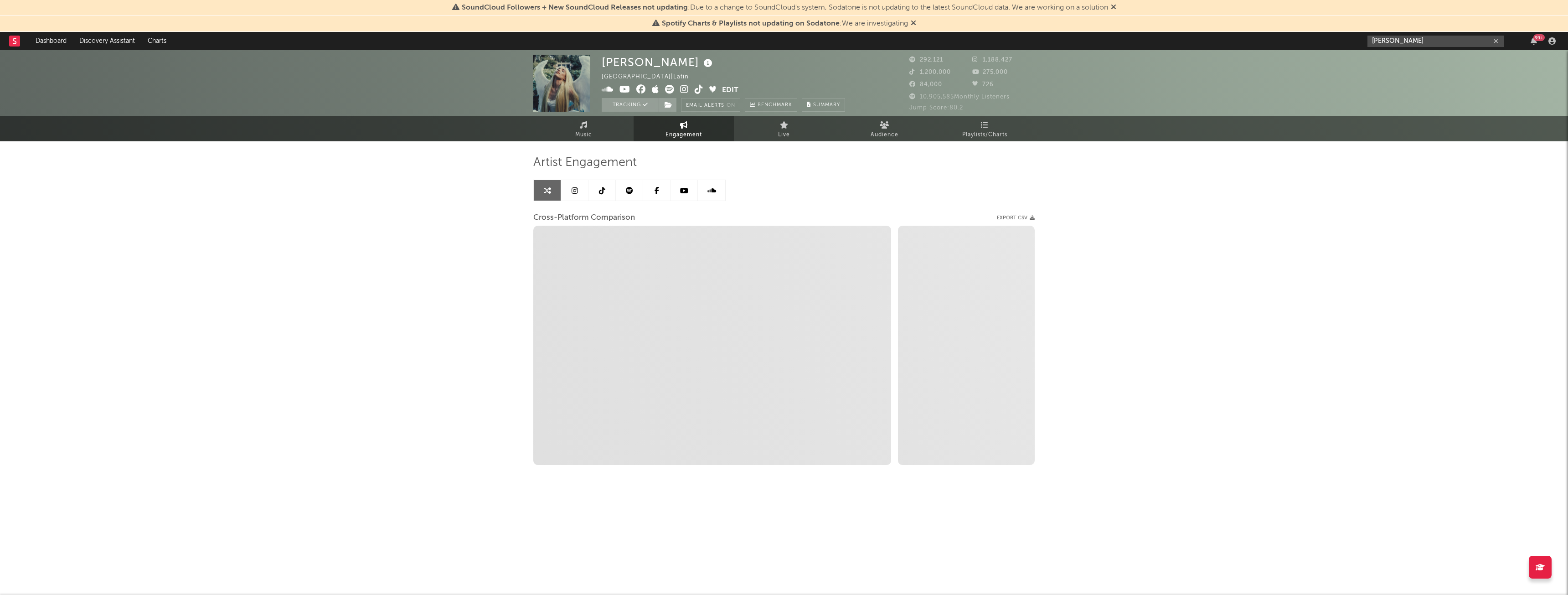
click at [1437, 42] on input "[PERSON_NAME]" at bounding box center [1436, 41] width 137 height 12
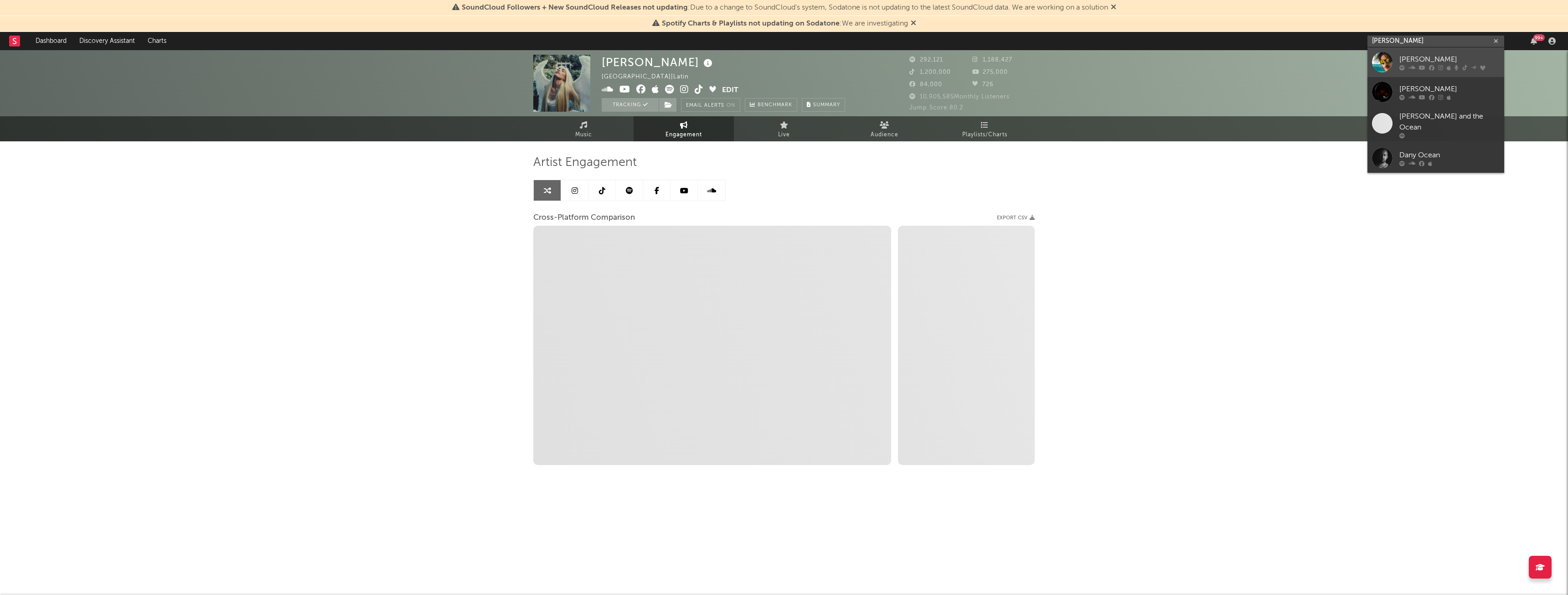
type input "[PERSON_NAME]"
click at [1431, 54] on div "[PERSON_NAME]" at bounding box center [1449, 59] width 100 height 11
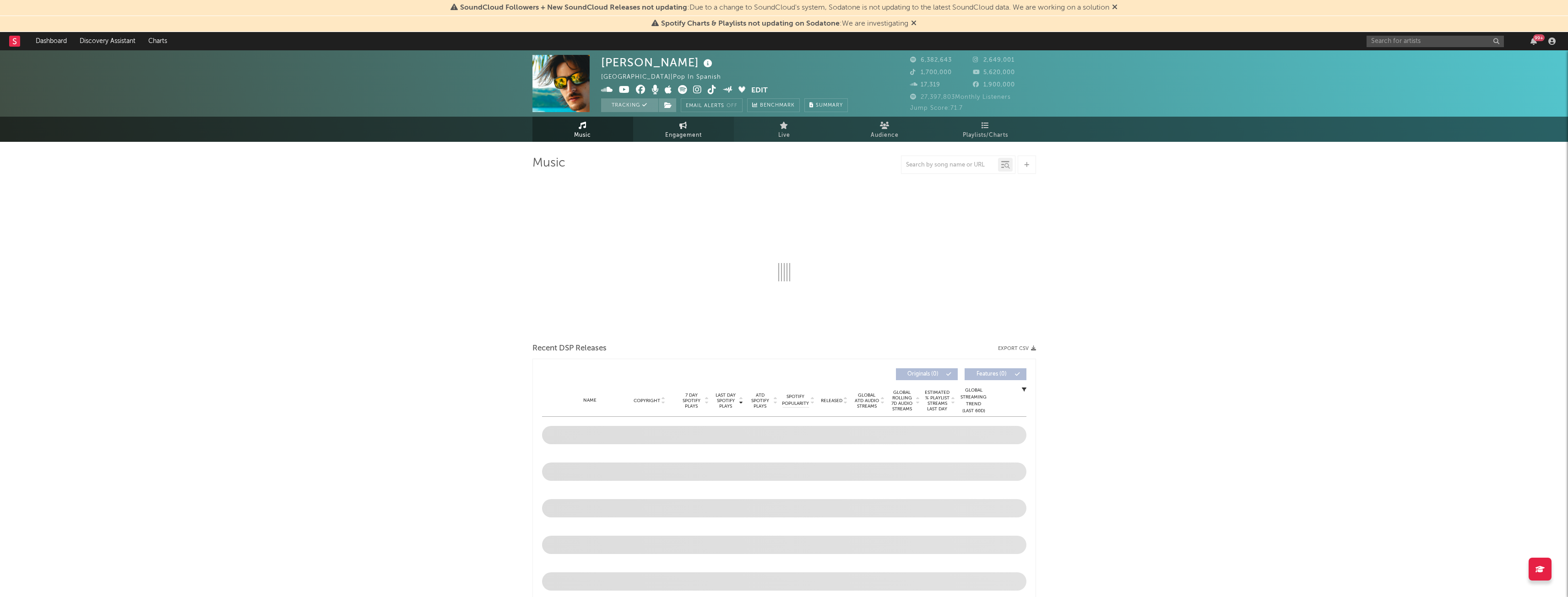
select select "6m"
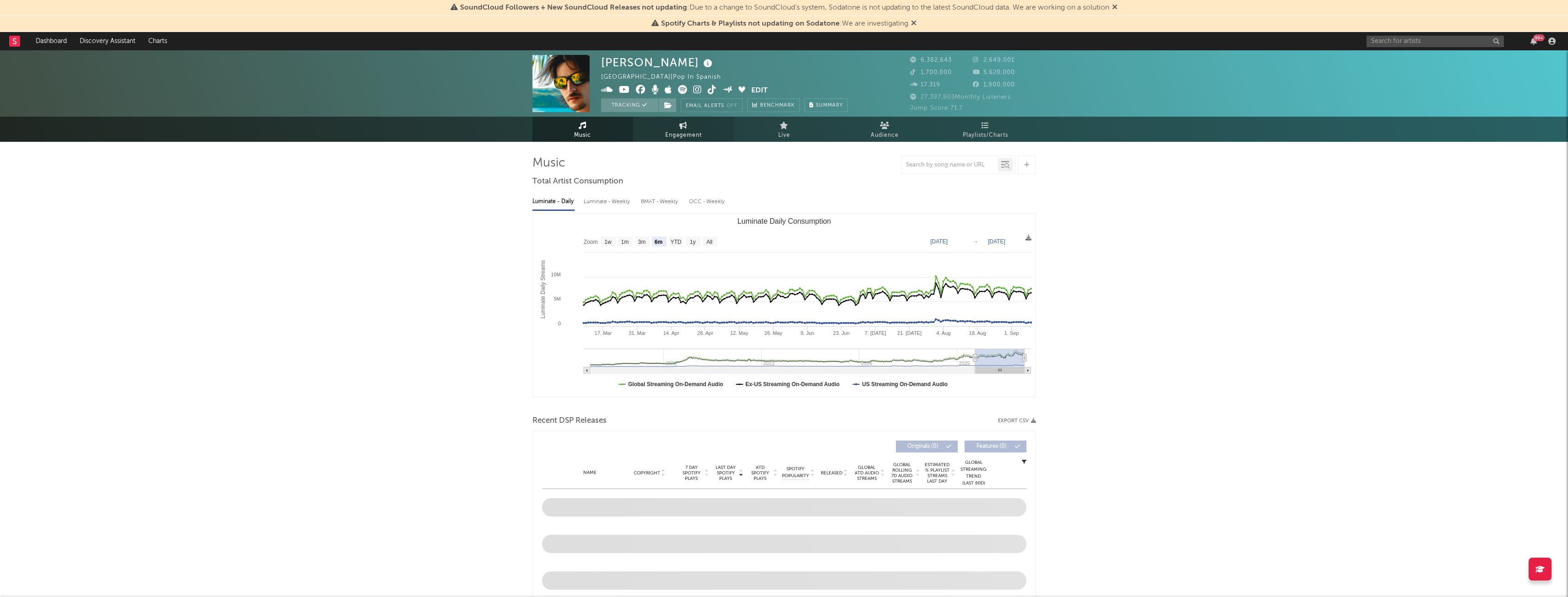
click at [669, 135] on span "Engagement" at bounding box center [683, 136] width 37 height 11
select select "1w"
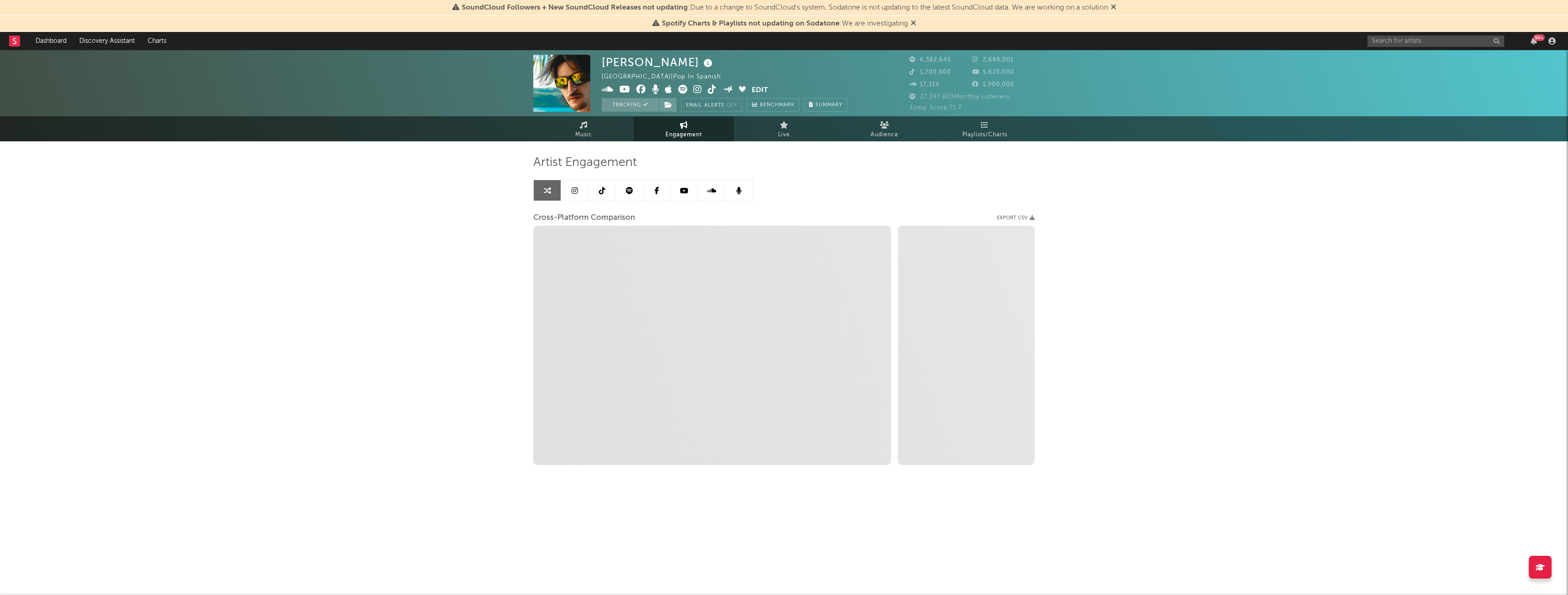
click at [501, 252] on div "[PERSON_NAME] [GEOGRAPHIC_DATA] | Pop in Spanish Edit Tracking Email Alerts Off…" at bounding box center [784, 290] width 1568 height 479
select select "1m"
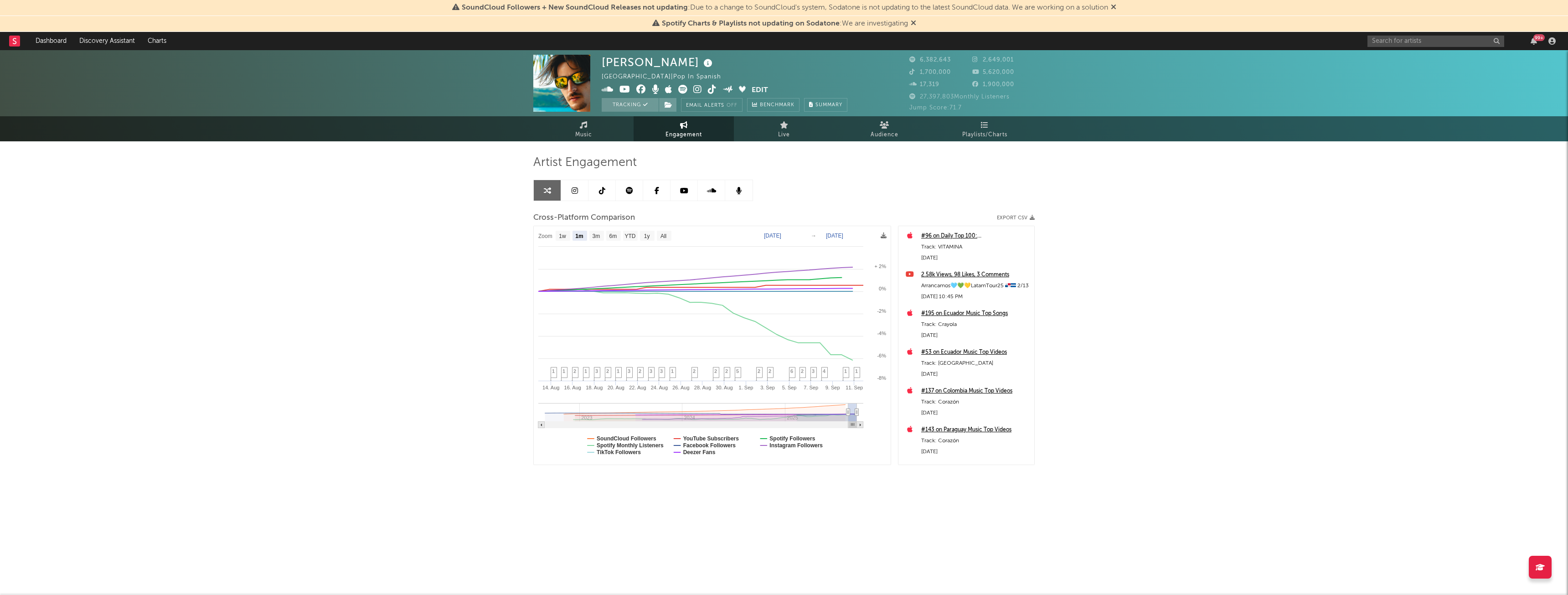
click at [586, 192] on link at bounding box center [574, 190] width 27 height 20
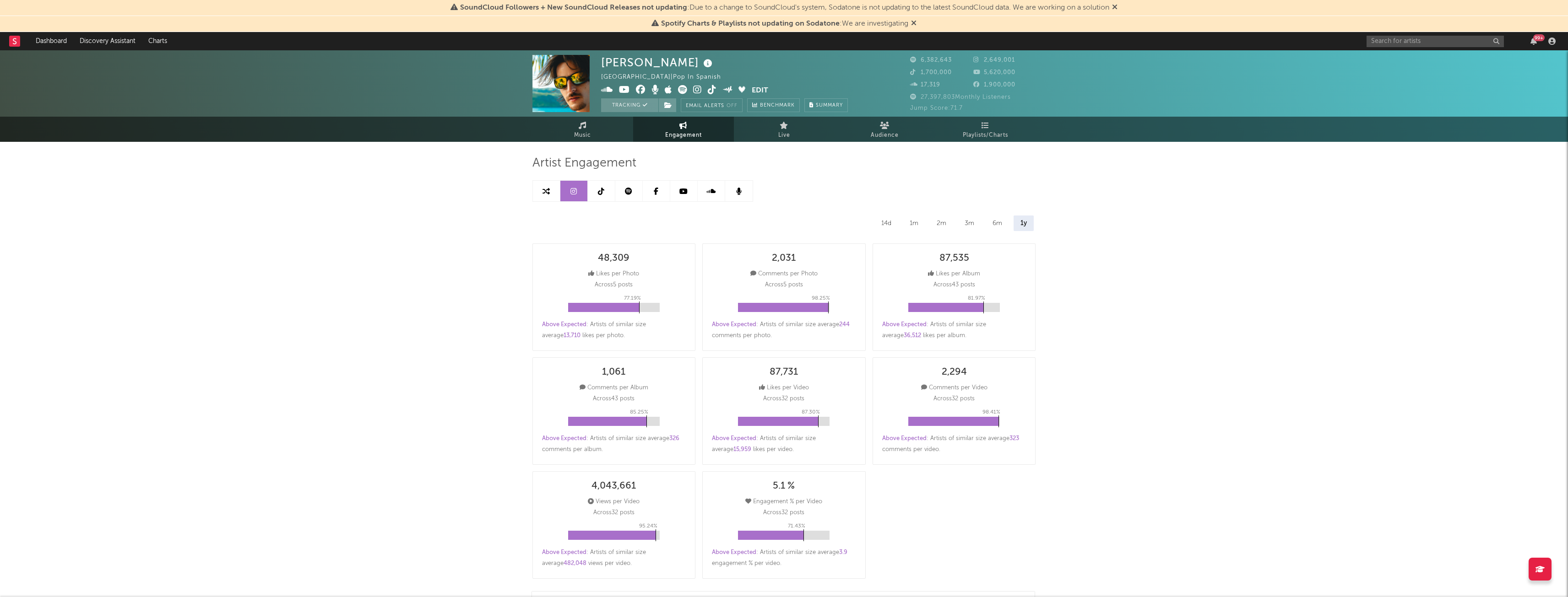
click at [540, 185] on link at bounding box center [547, 191] width 27 height 20
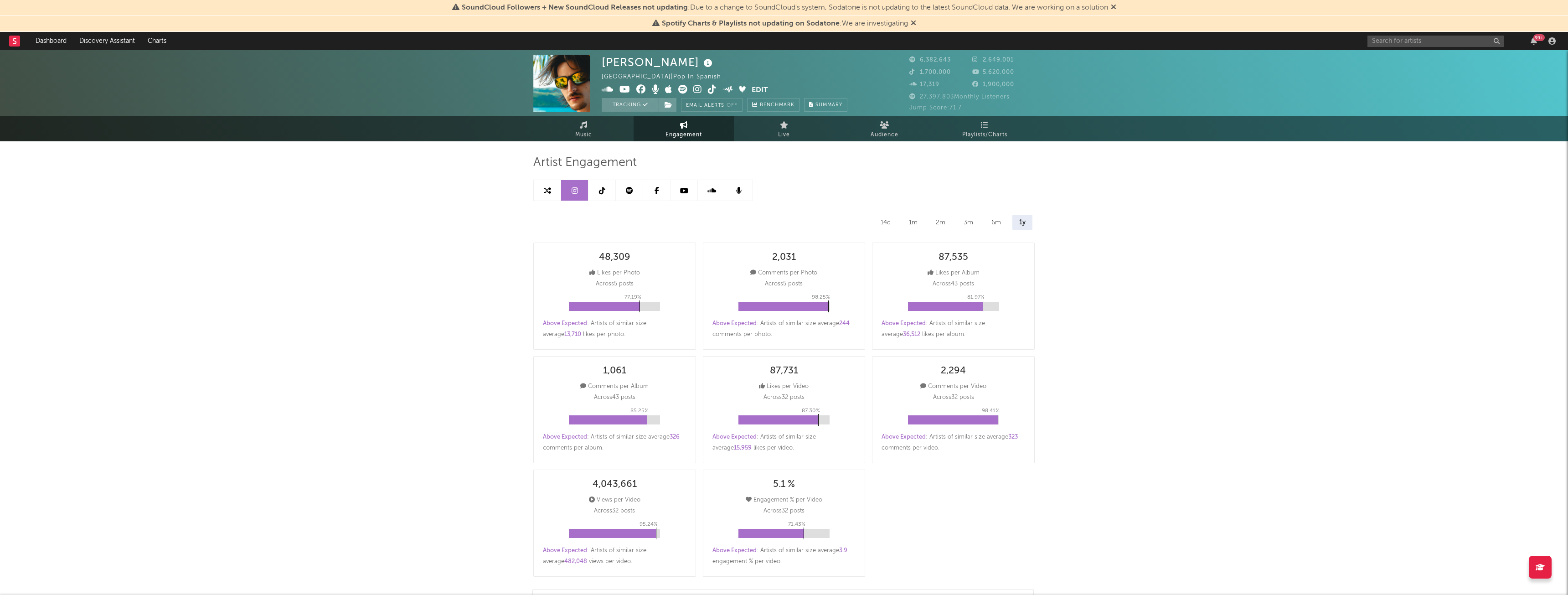
select select "1m"
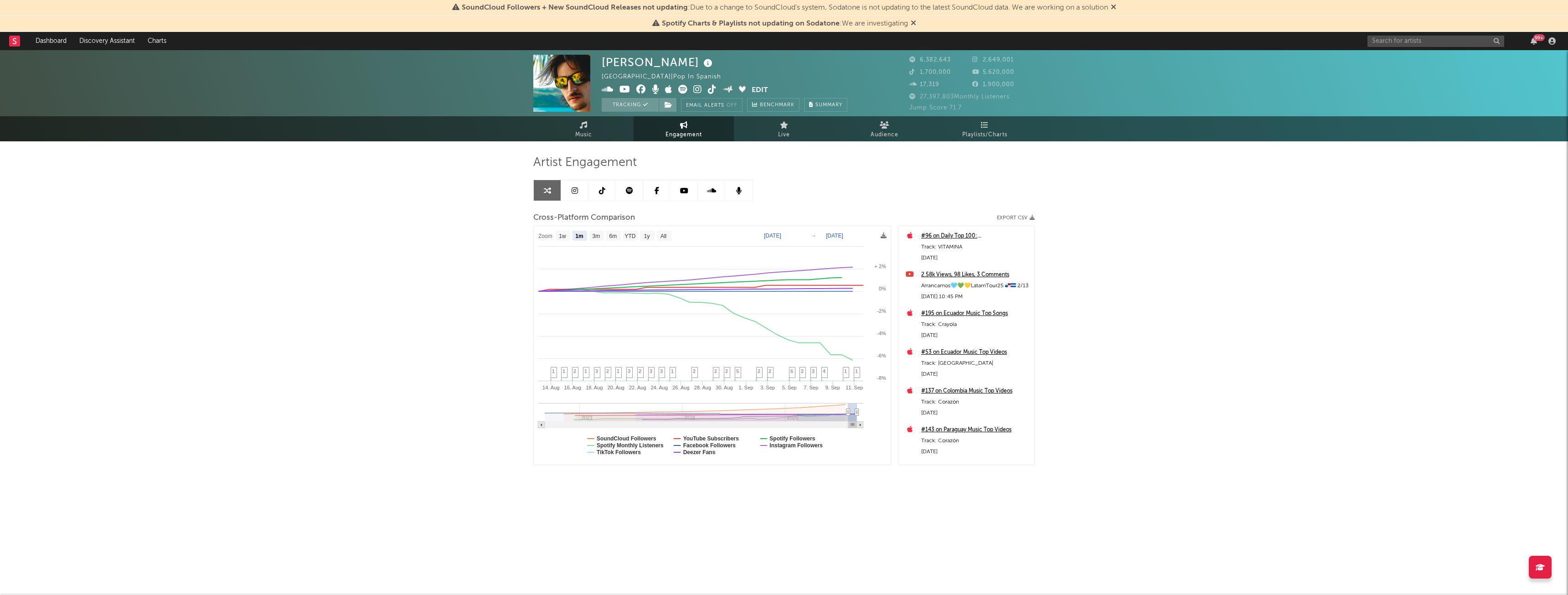
click at [480, 196] on div "[PERSON_NAME] [GEOGRAPHIC_DATA] | Pop in Spanish Edit Tracking Email Alerts Off…" at bounding box center [784, 290] width 1568 height 479
click at [572, 193] on icon at bounding box center [574, 190] width 6 height 7
select select "6m"
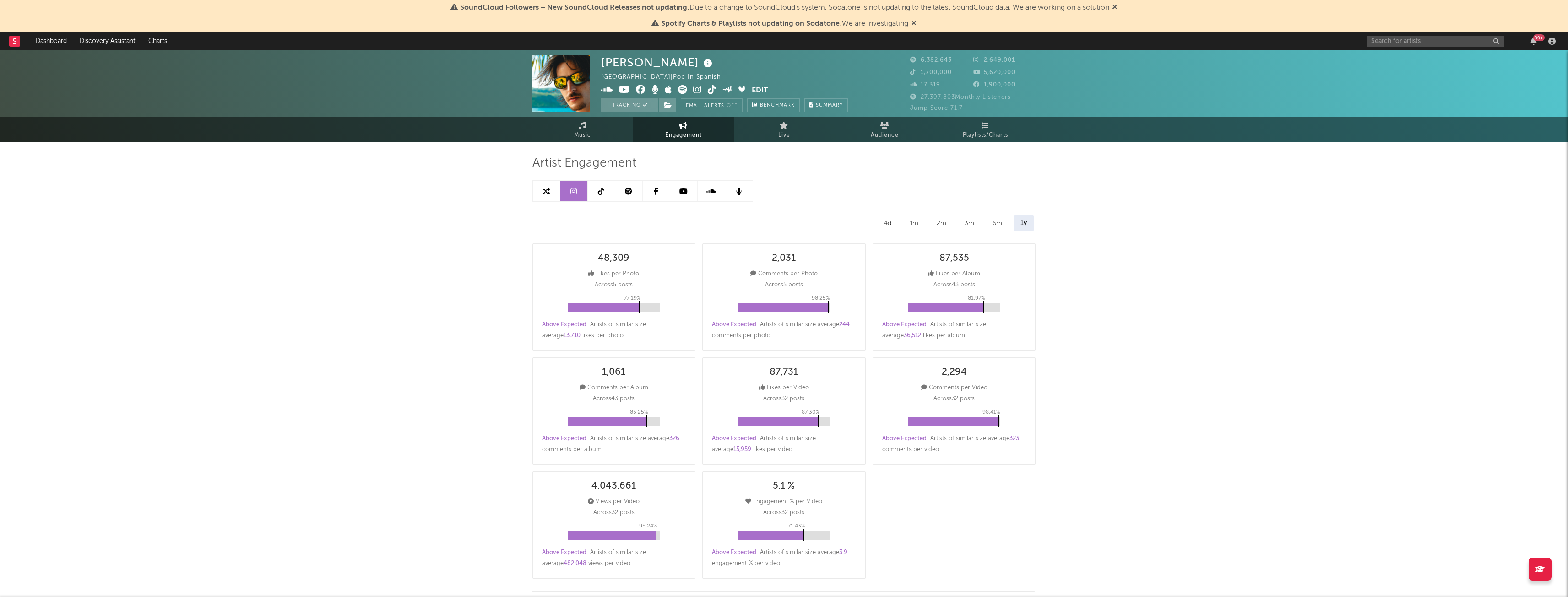
click at [549, 186] on link at bounding box center [547, 191] width 27 height 20
select select "1m"
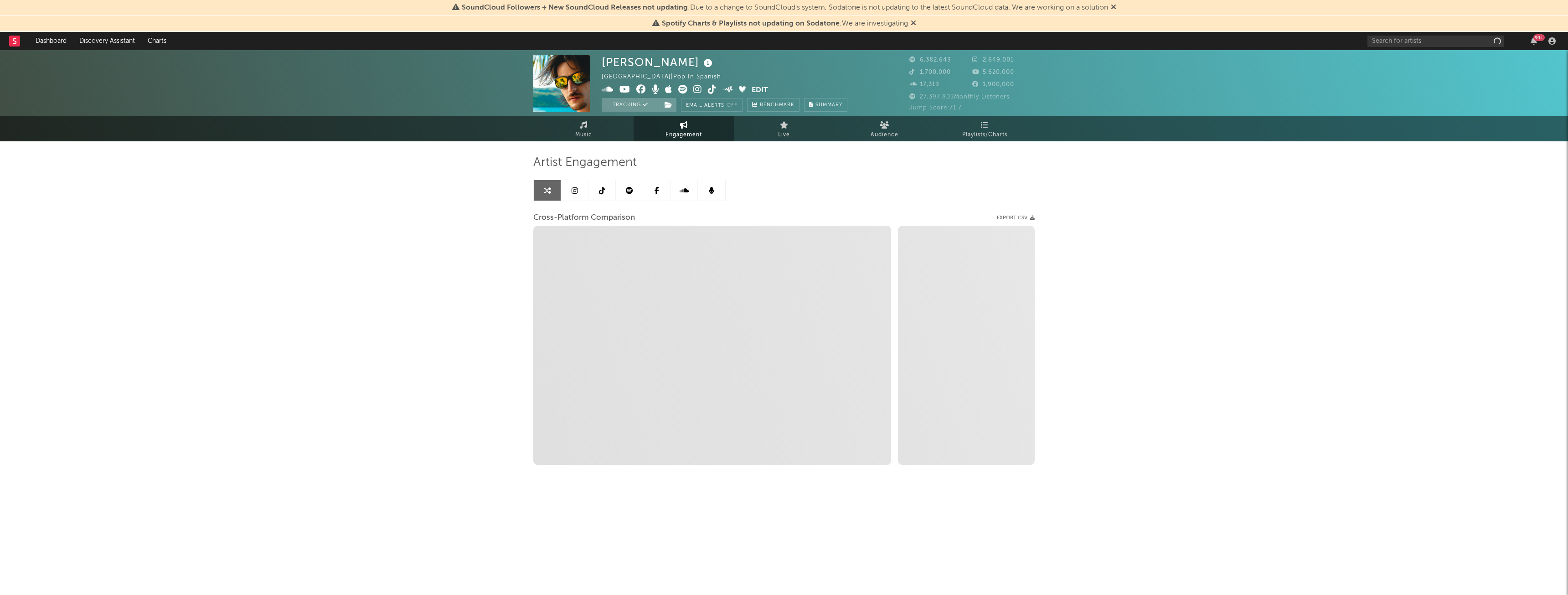
select select "1w"
click at [709, 403] on span "Zoom 1w 1m 3m 6m YTD 1y All Created with Highcharts 10.3.3 Zoom 1w 1m 3m 6m YTD…" at bounding box center [712, 346] width 358 height 239
click at [432, 202] on div "[PERSON_NAME] [GEOGRAPHIC_DATA] | Pop in Spanish Edit Tracking Email Alerts Off…" at bounding box center [784, 290] width 1568 height 479
select select "1m"
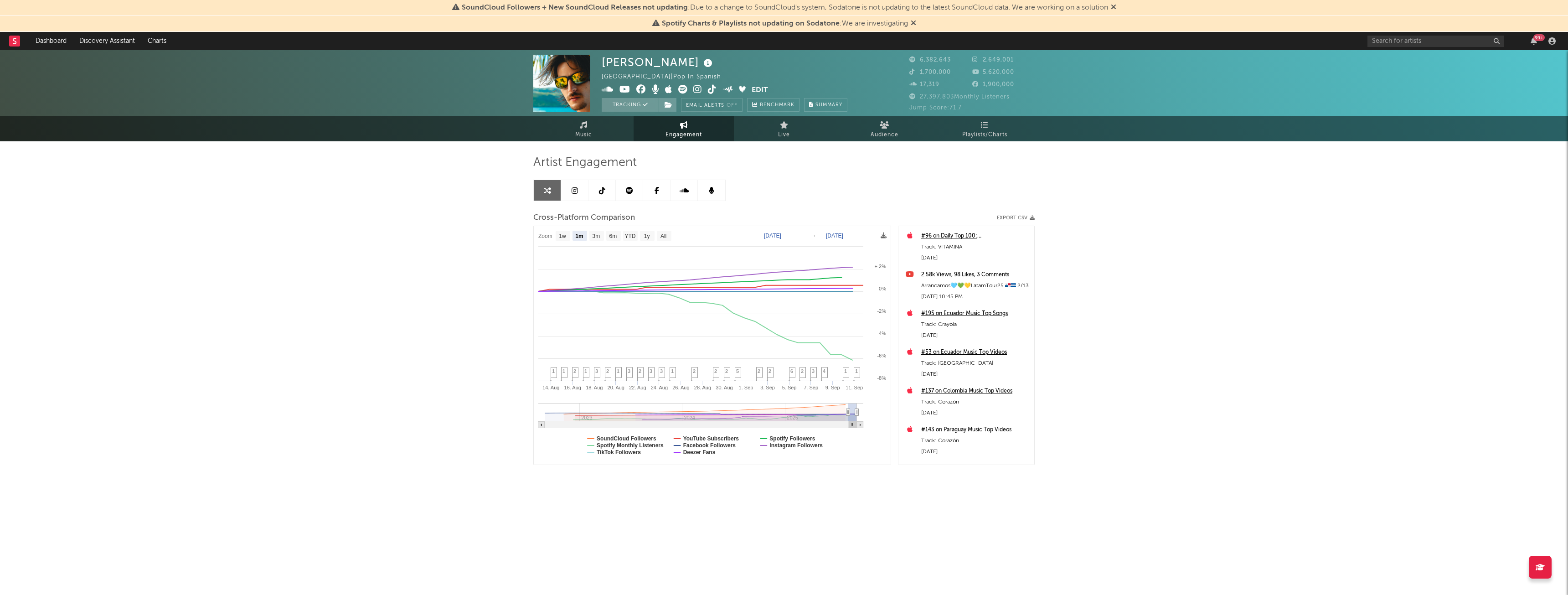
click at [579, 189] on link at bounding box center [574, 190] width 27 height 20
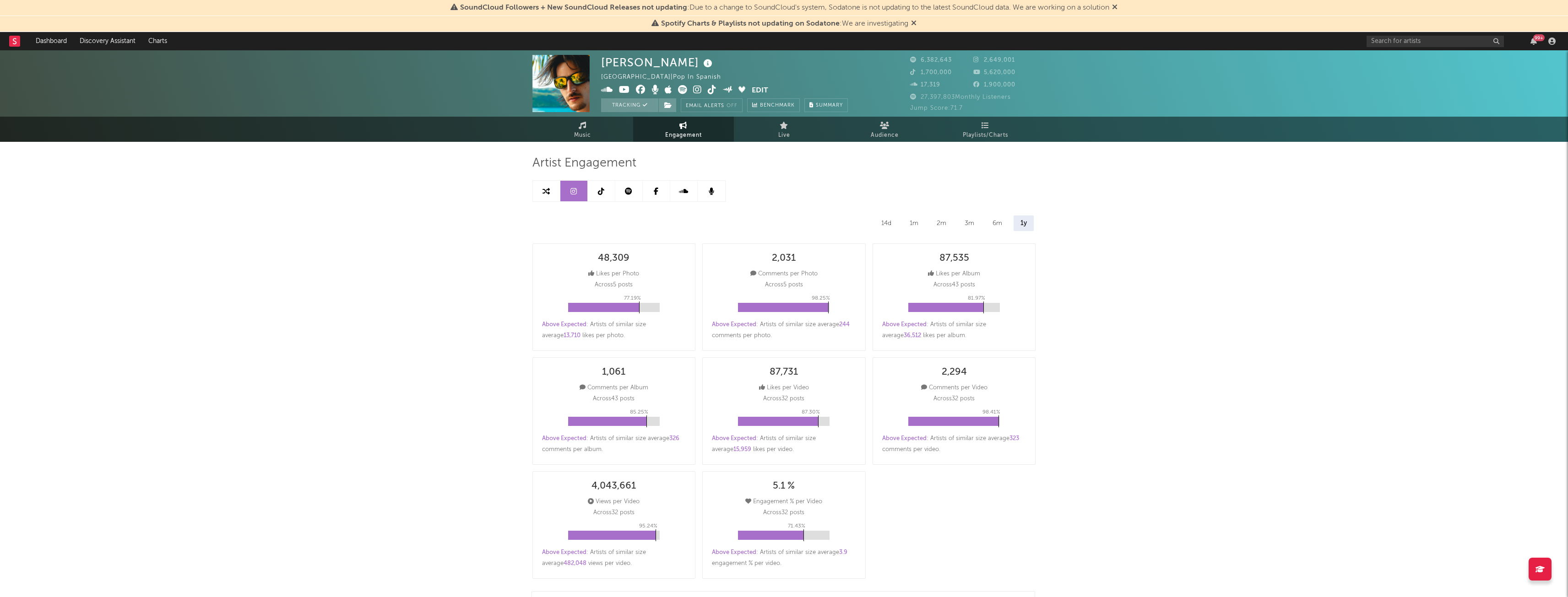
select select "6m"
click at [544, 193] on icon at bounding box center [546, 191] width 7 height 7
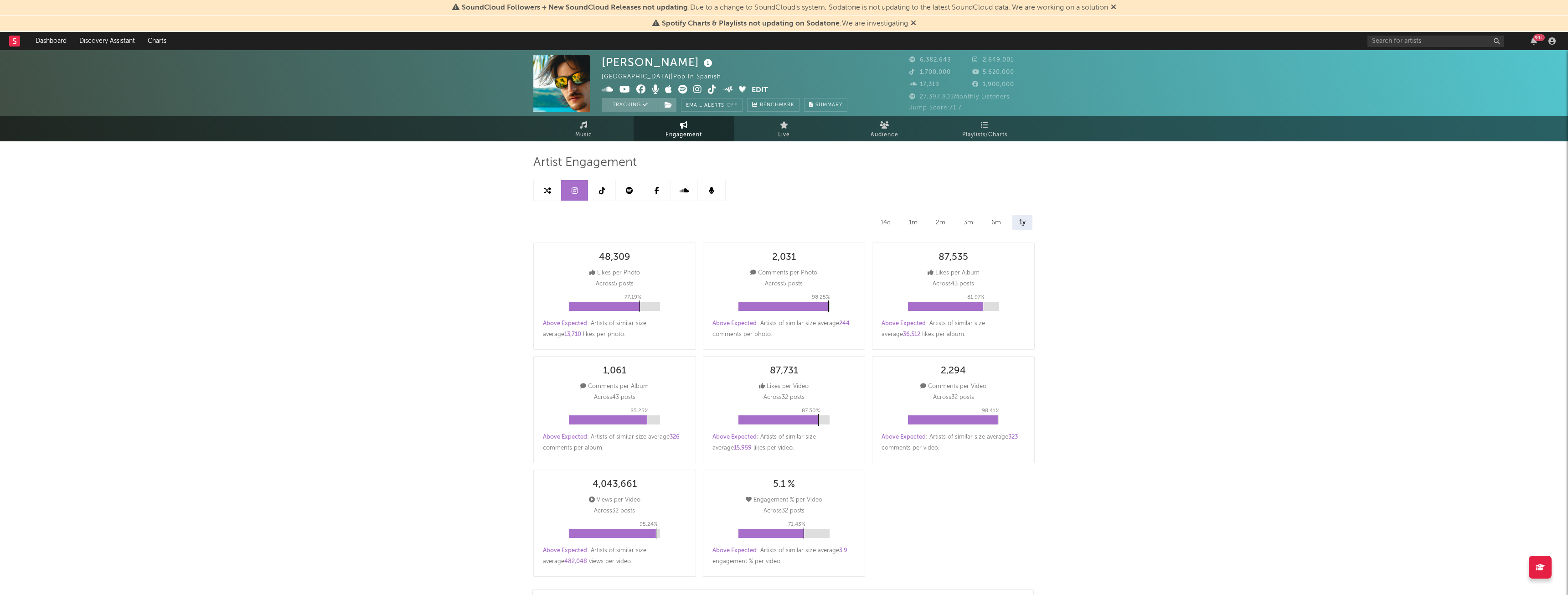
select select "1m"
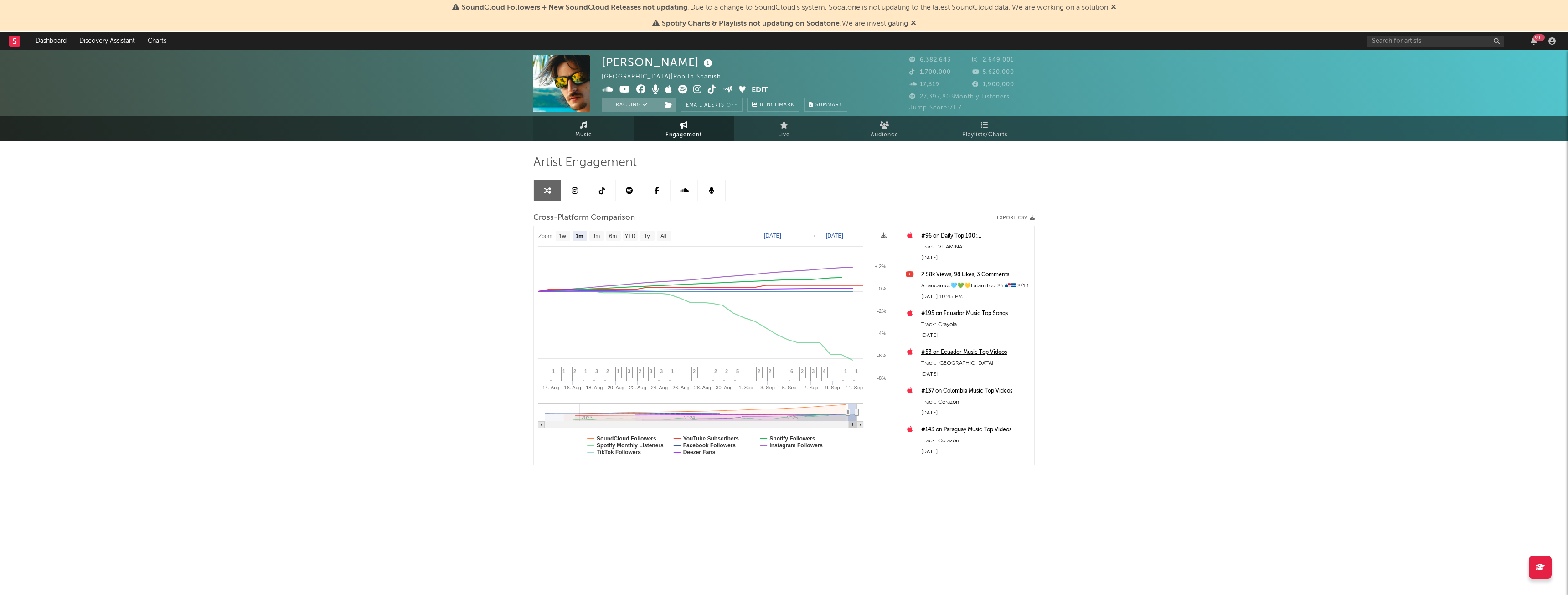
click at [588, 137] on span "Music" at bounding box center [584, 135] width 17 height 11
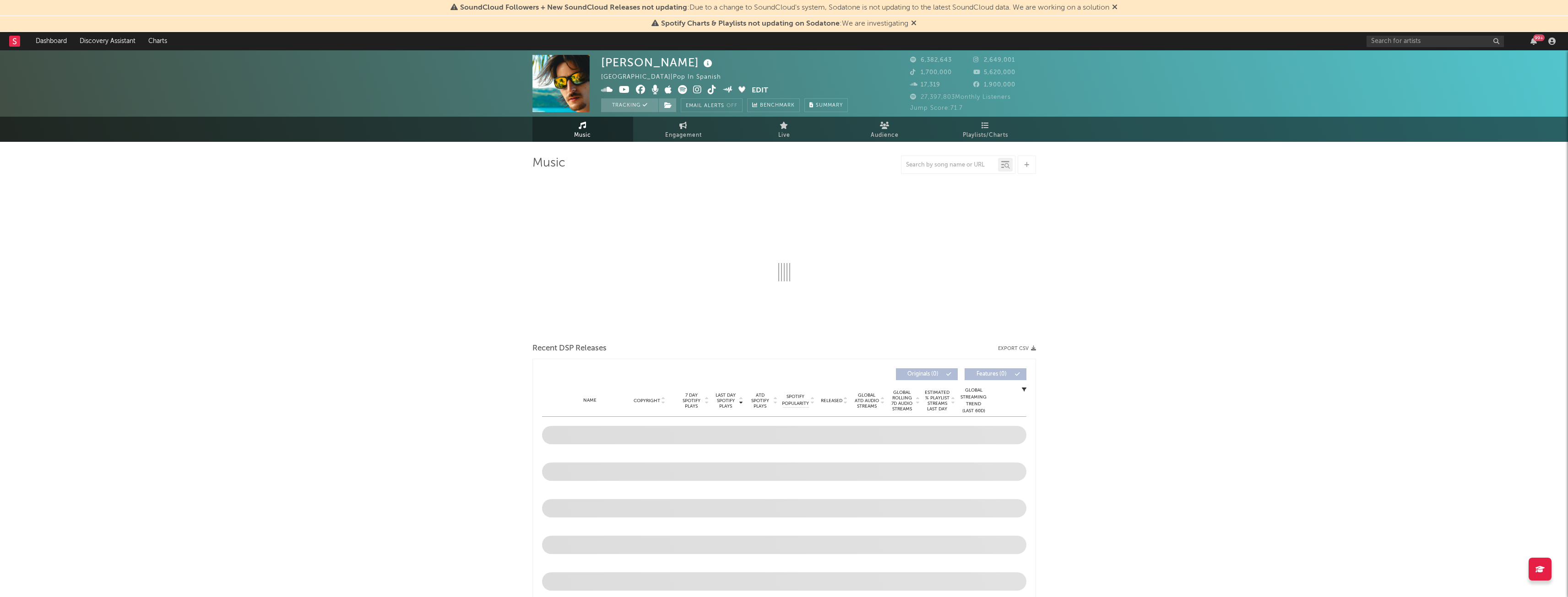
select select "6m"
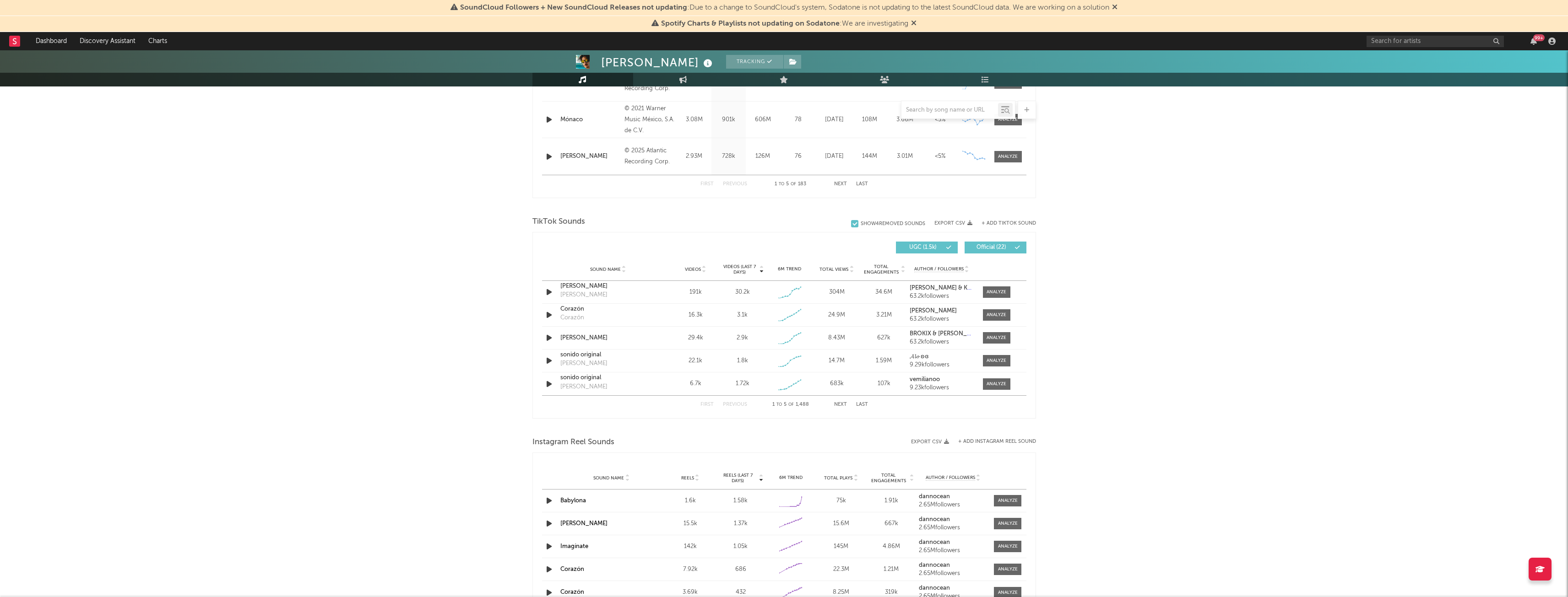
scroll to position [498, 0]
click at [993, 314] on div at bounding box center [996, 314] width 19 height 7
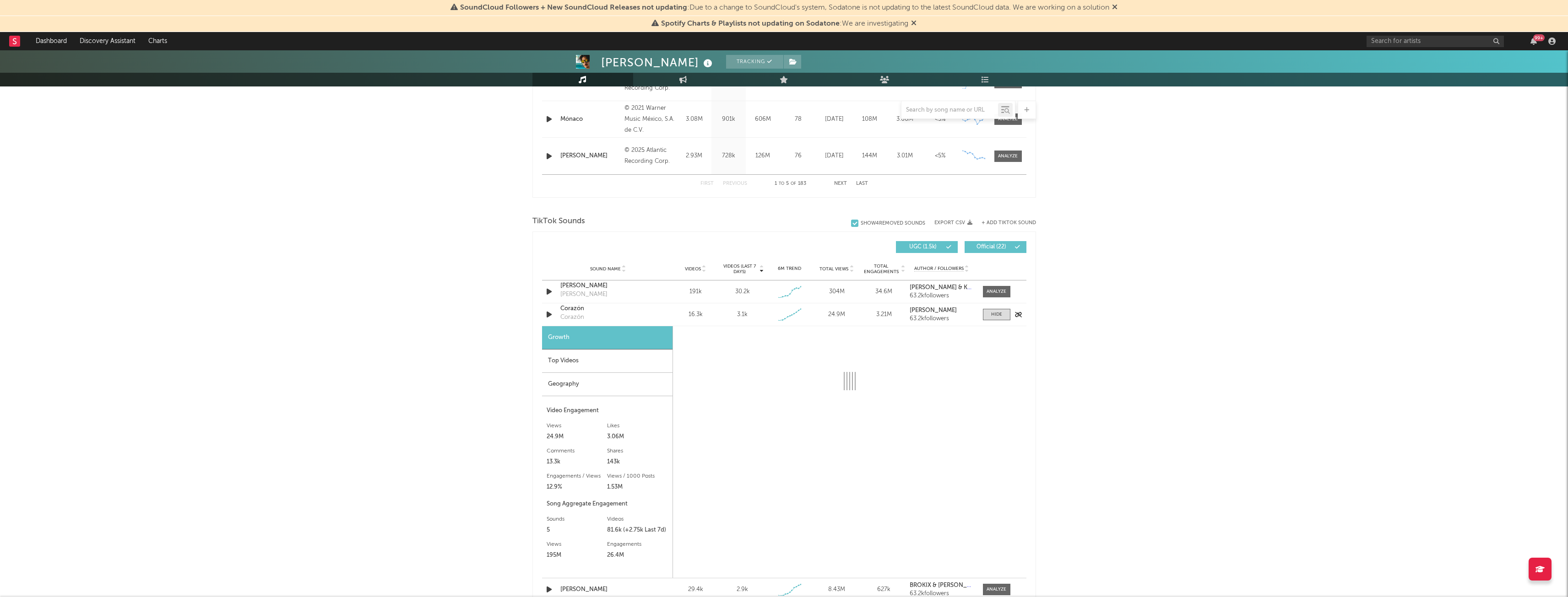
select select "1w"
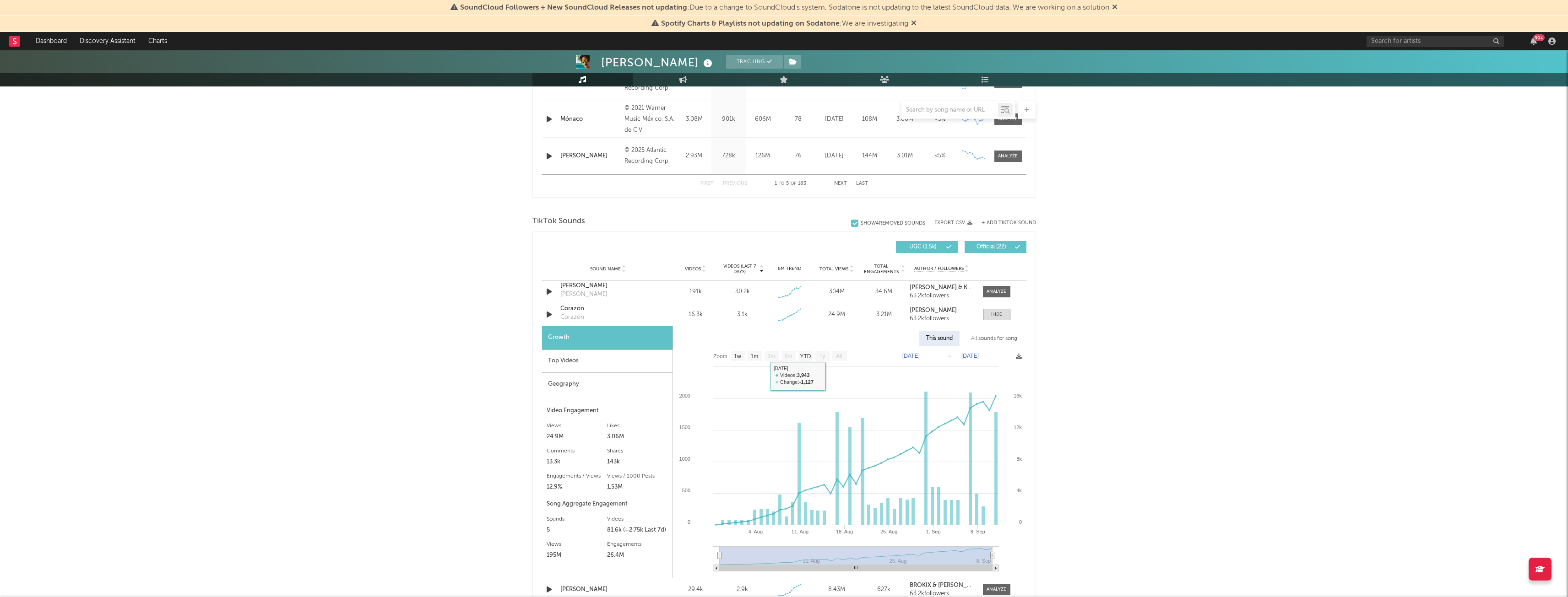
click at [585, 355] on div "Top Videos" at bounding box center [607, 362] width 130 height 23
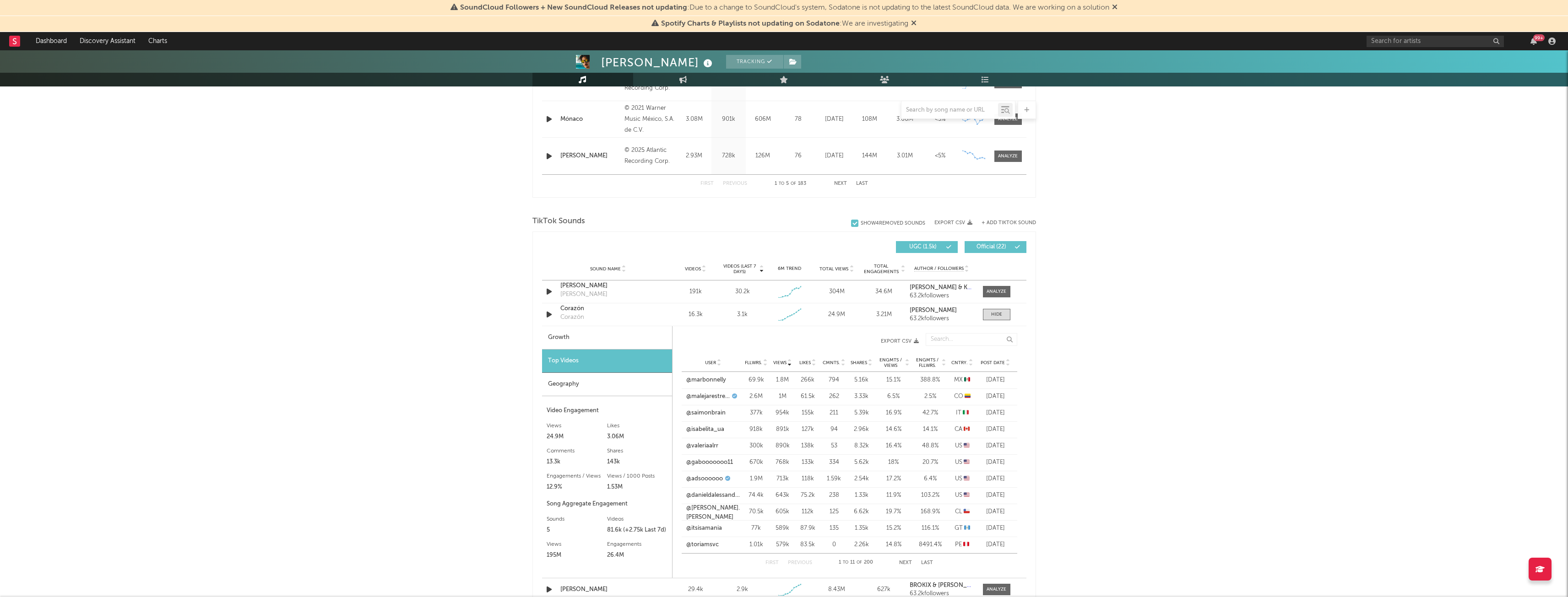
click at [558, 379] on div "Geography" at bounding box center [607, 385] width 130 height 23
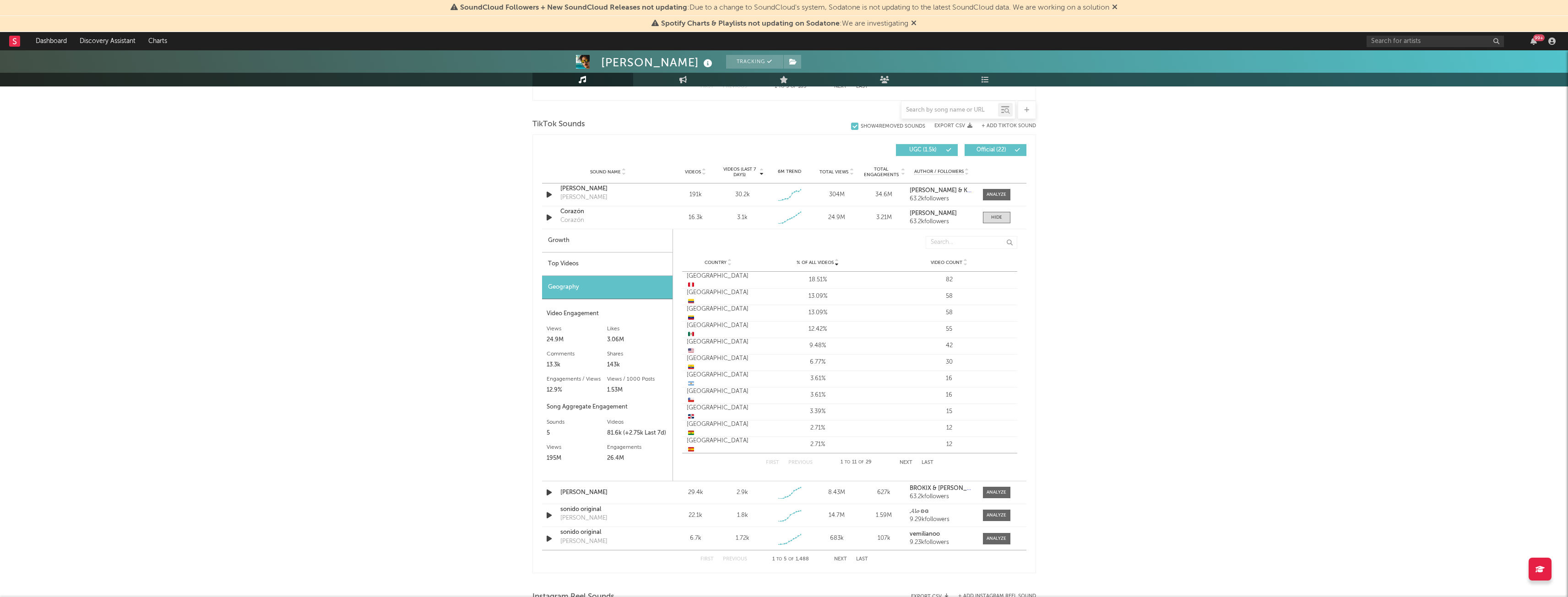
scroll to position [595, 0]
click at [561, 268] on div "Top Videos" at bounding box center [607, 264] width 130 height 23
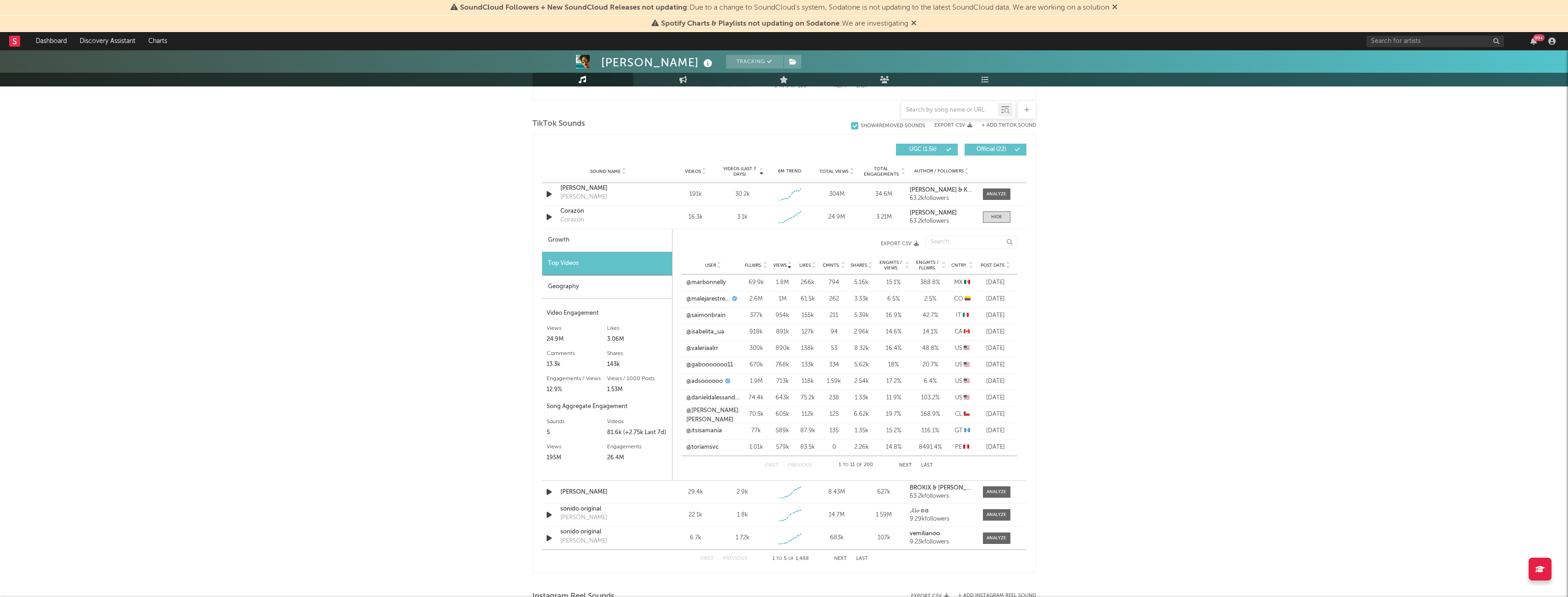
click at [591, 282] on div "Geography" at bounding box center [607, 288] width 130 height 23
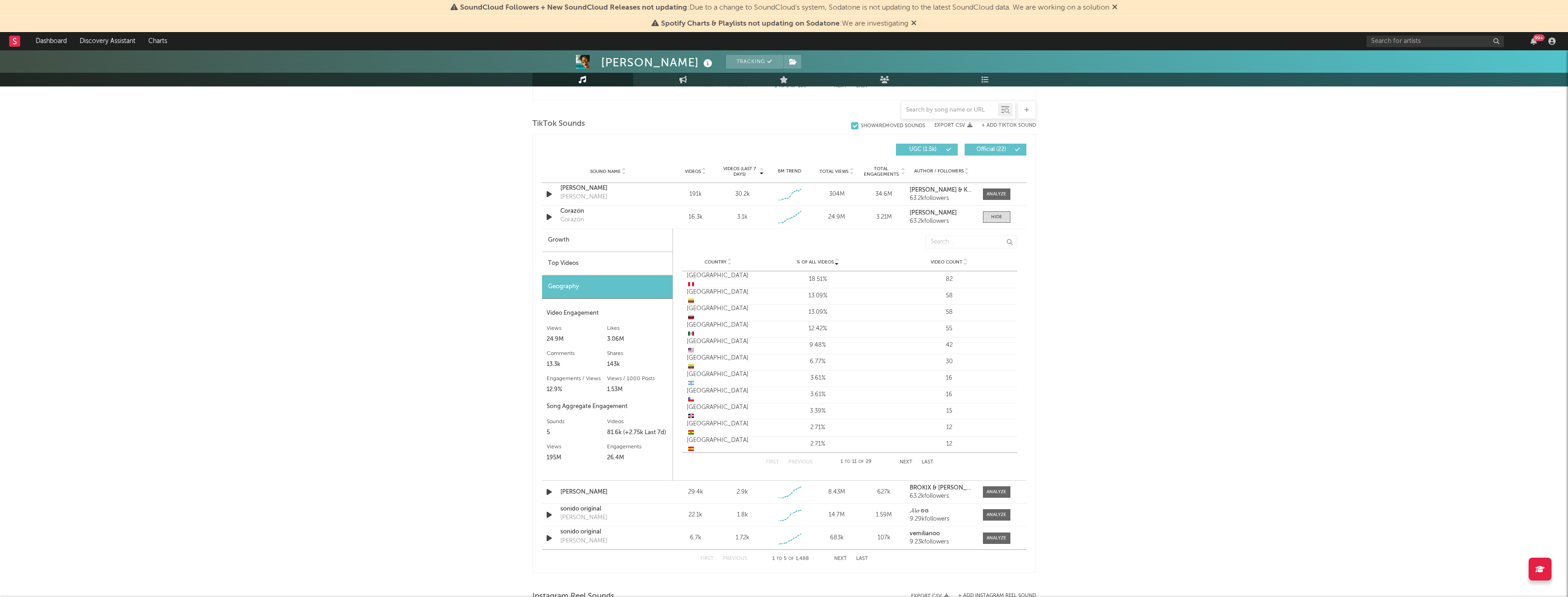
click at [567, 301] on div "Growth Top Videos Geography Video Engagement Views 24.9M Likes 3.06M Likes 3.06…" at bounding box center [607, 355] width 131 height 252
click at [1000, 351] on div "Country United States 🇺🇸 % of all Videos 9.48% Video Count 42" at bounding box center [850, 343] width 335 height 16
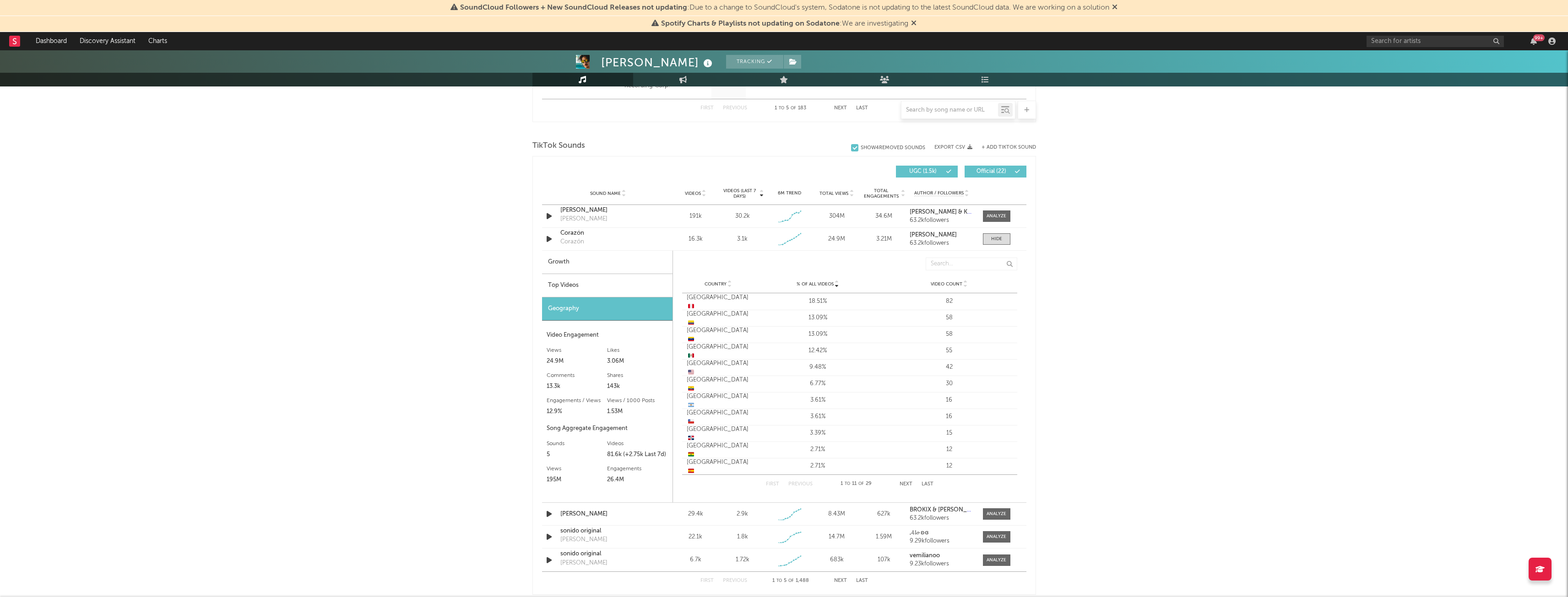
scroll to position [574, 0]
click at [1119, 431] on div "Danny Ocean Tracking Venezuela | Pop in Spanish Edit Tracking Email Alerts Off …" at bounding box center [784, 294] width 1568 height 1635
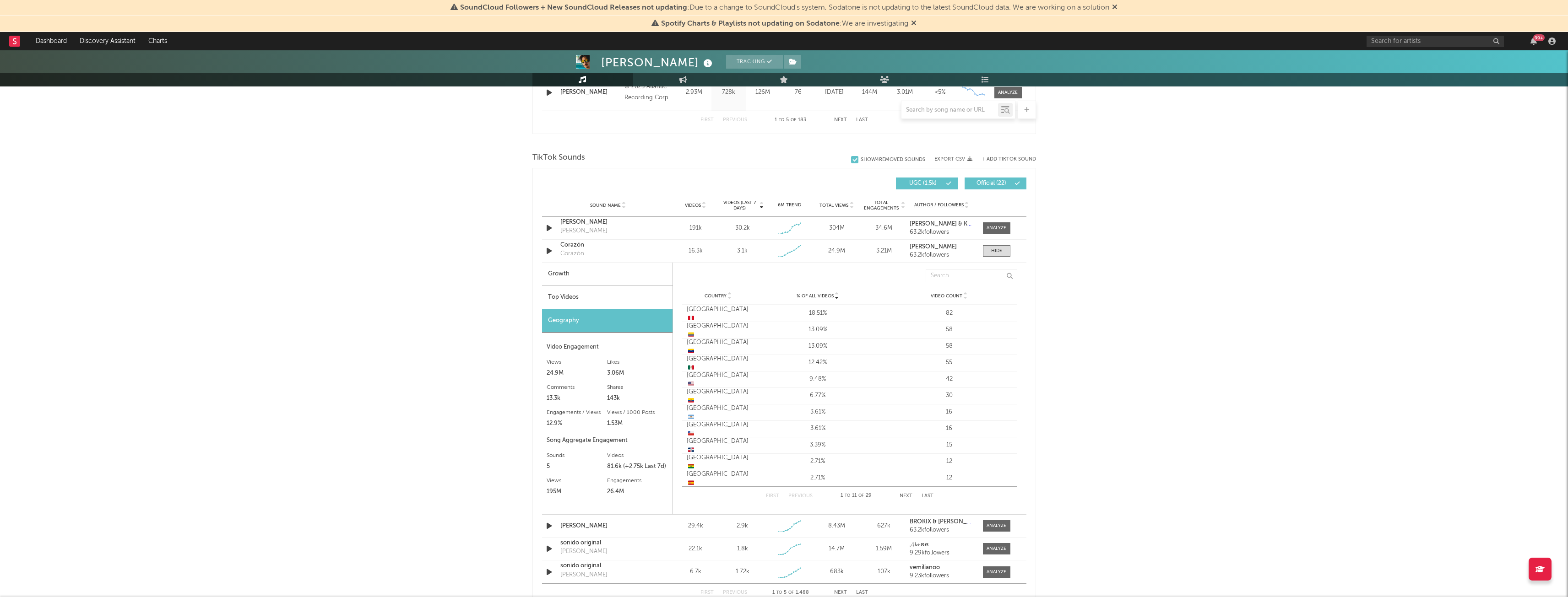
scroll to position [562, 0]
click at [576, 264] on div "Growth" at bounding box center [607, 274] width 130 height 23
select select "1w"
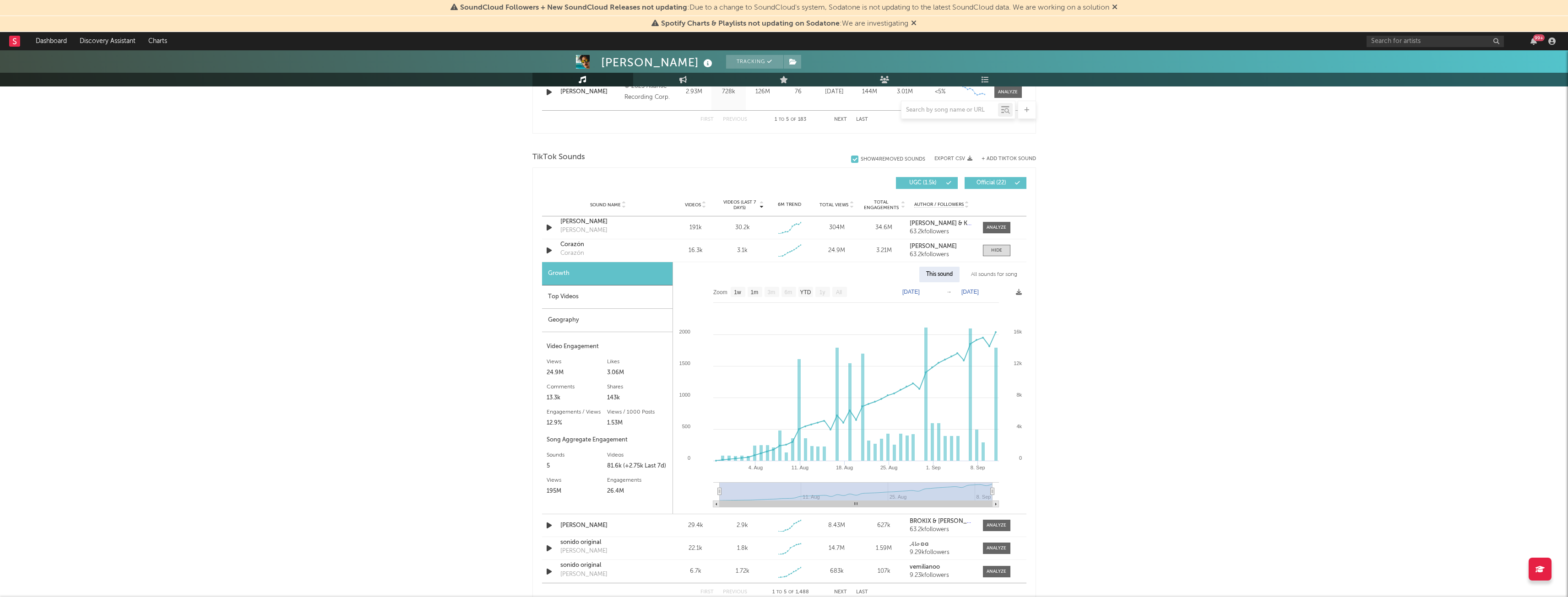
click at [594, 299] on div "Top Videos" at bounding box center [607, 297] width 130 height 23
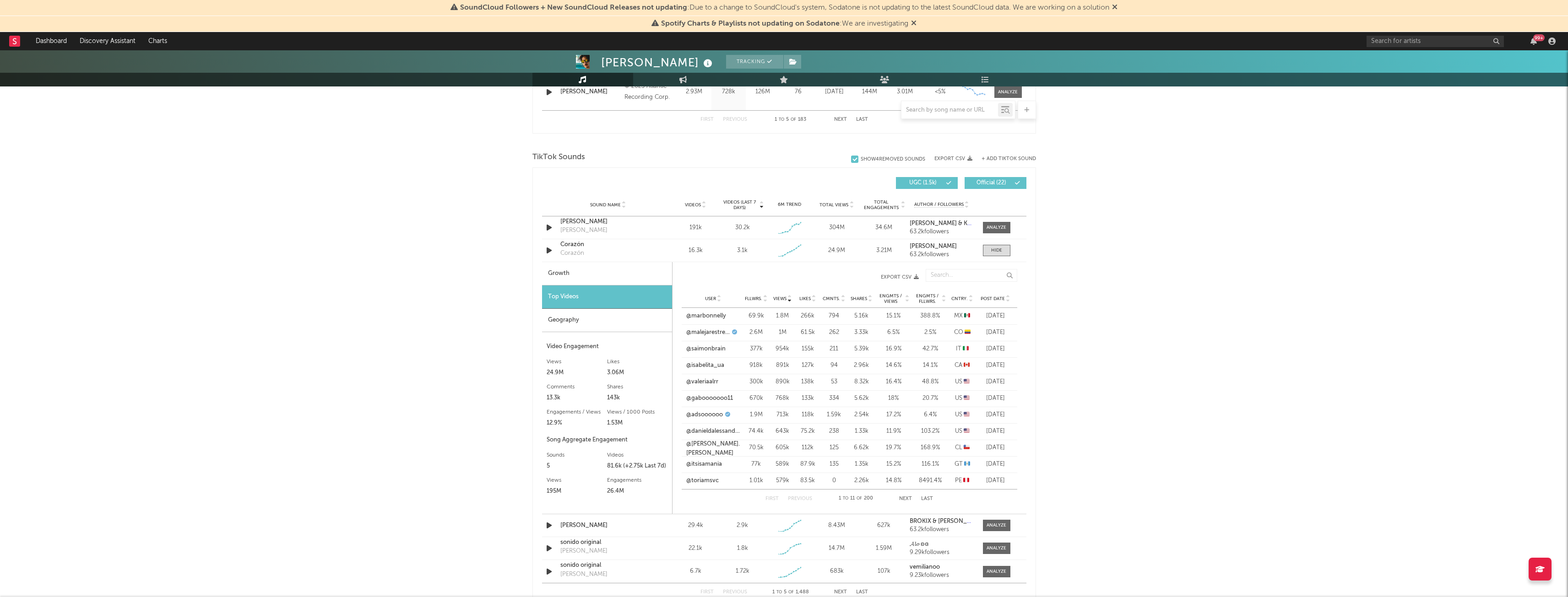
click at [775, 300] on span "Views" at bounding box center [780, 298] width 13 height 5
click at [785, 297] on span "Views" at bounding box center [780, 298] width 13 height 5
click at [910, 496] on div "First Previous 1 to 11 of 200 Next Last" at bounding box center [849, 498] width 168 height 18
click at [906, 500] on button "Next" at bounding box center [905, 499] width 12 height 5
click at [703, 433] on link "@lolalolita" at bounding box center [701, 432] width 28 height 9
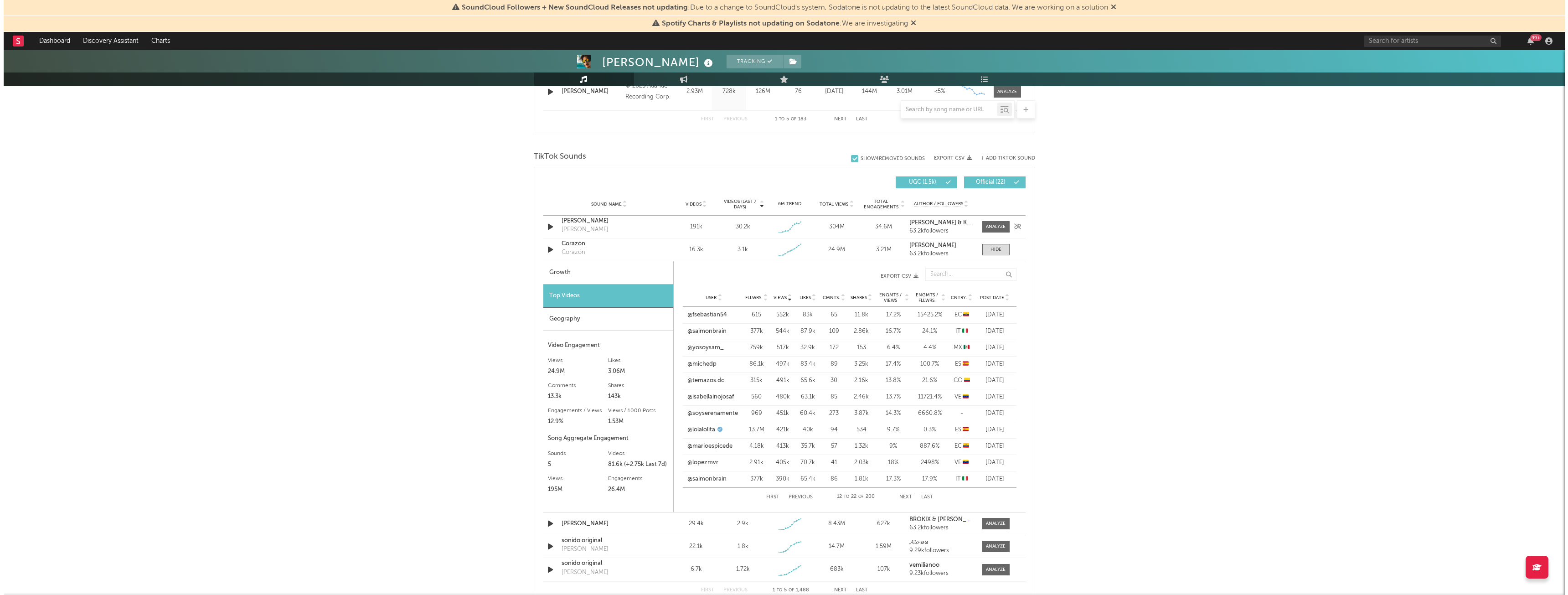
scroll to position [0, 0]
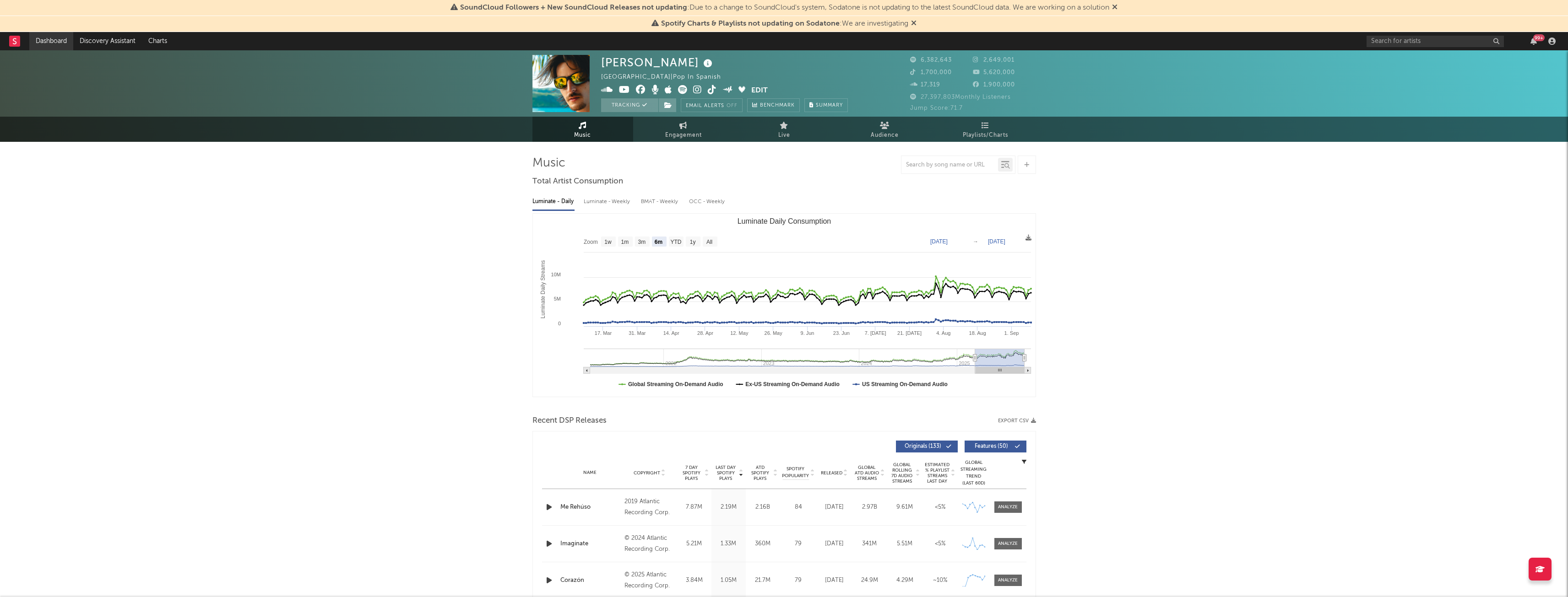
click at [43, 41] on link "Dashboard" at bounding box center [51, 41] width 44 height 18
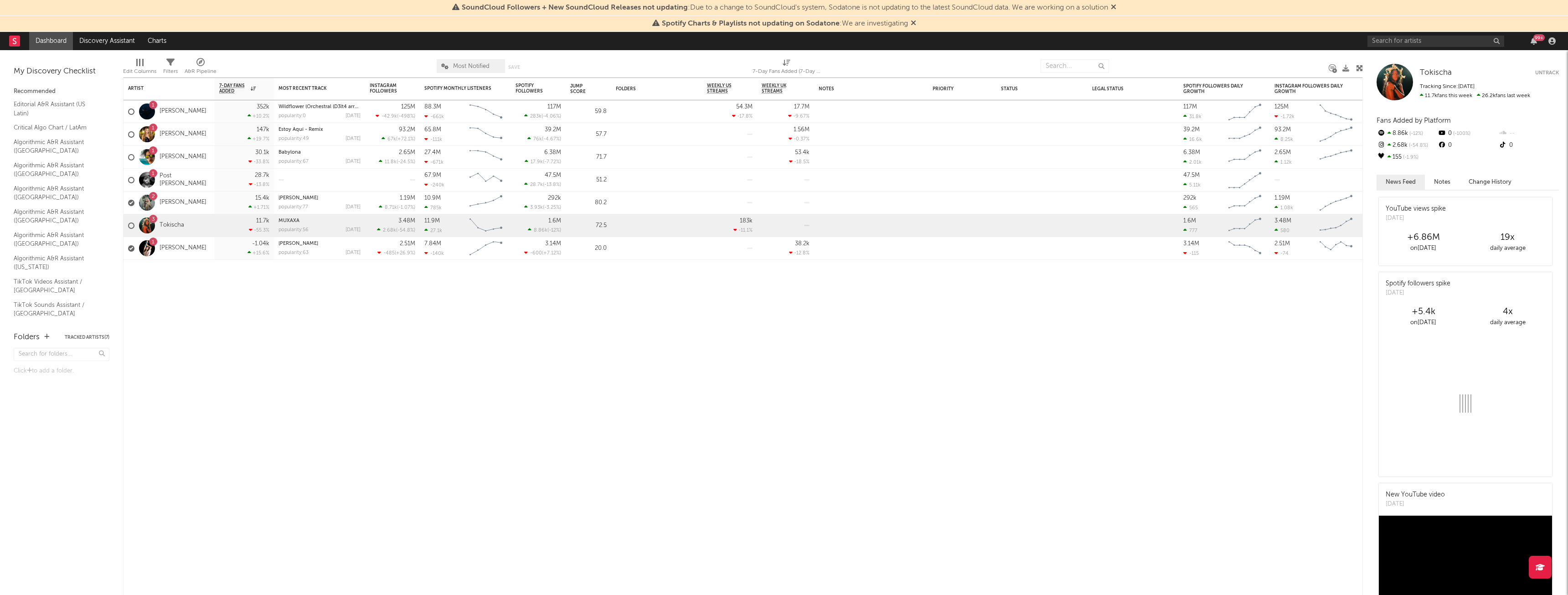
click at [50, 46] on link "Dashboard" at bounding box center [51, 40] width 43 height 18
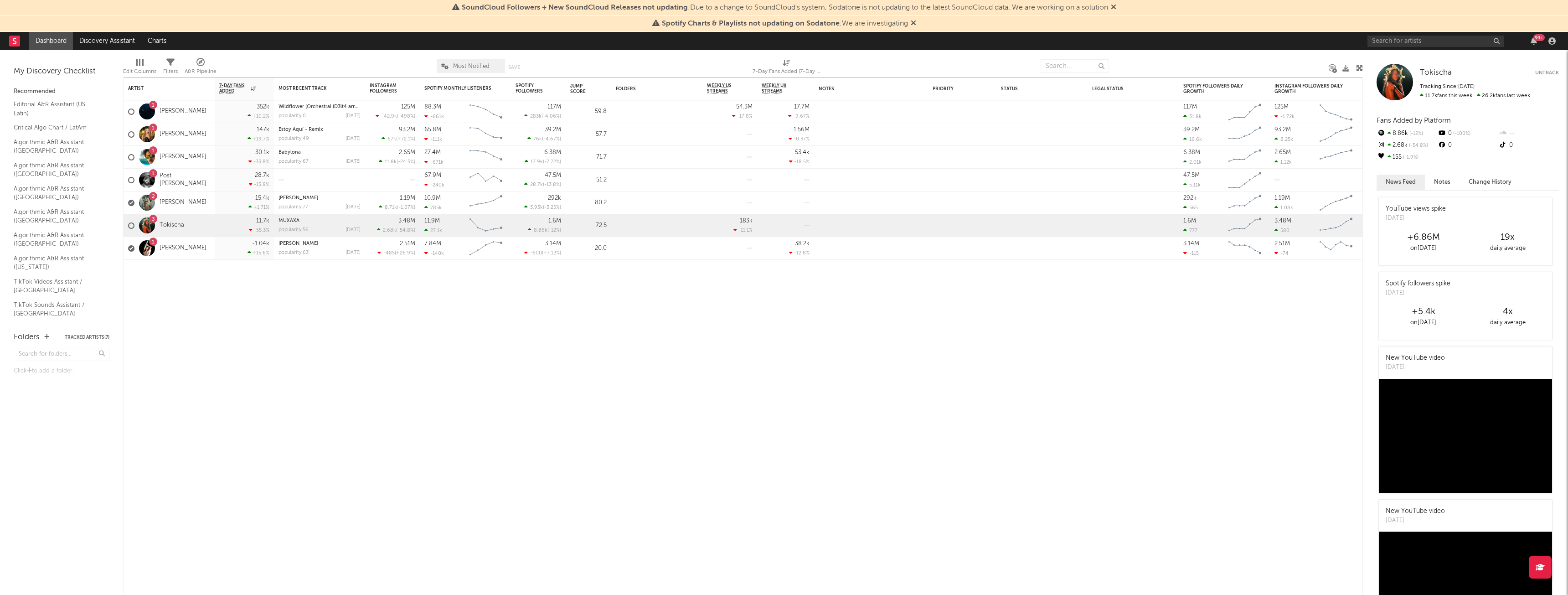
click at [12, 43] on rect at bounding box center [15, 41] width 11 height 11
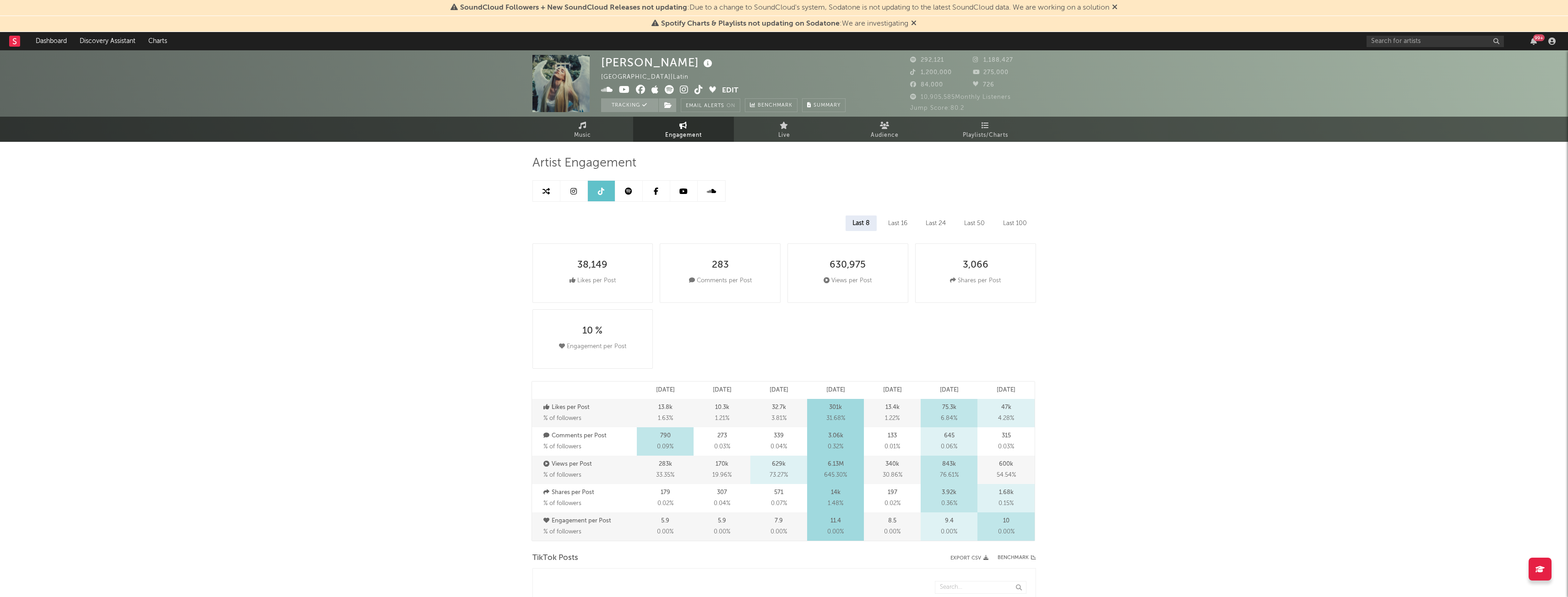
select select "6m"
click at [582, 132] on span "Music" at bounding box center [582, 136] width 17 height 11
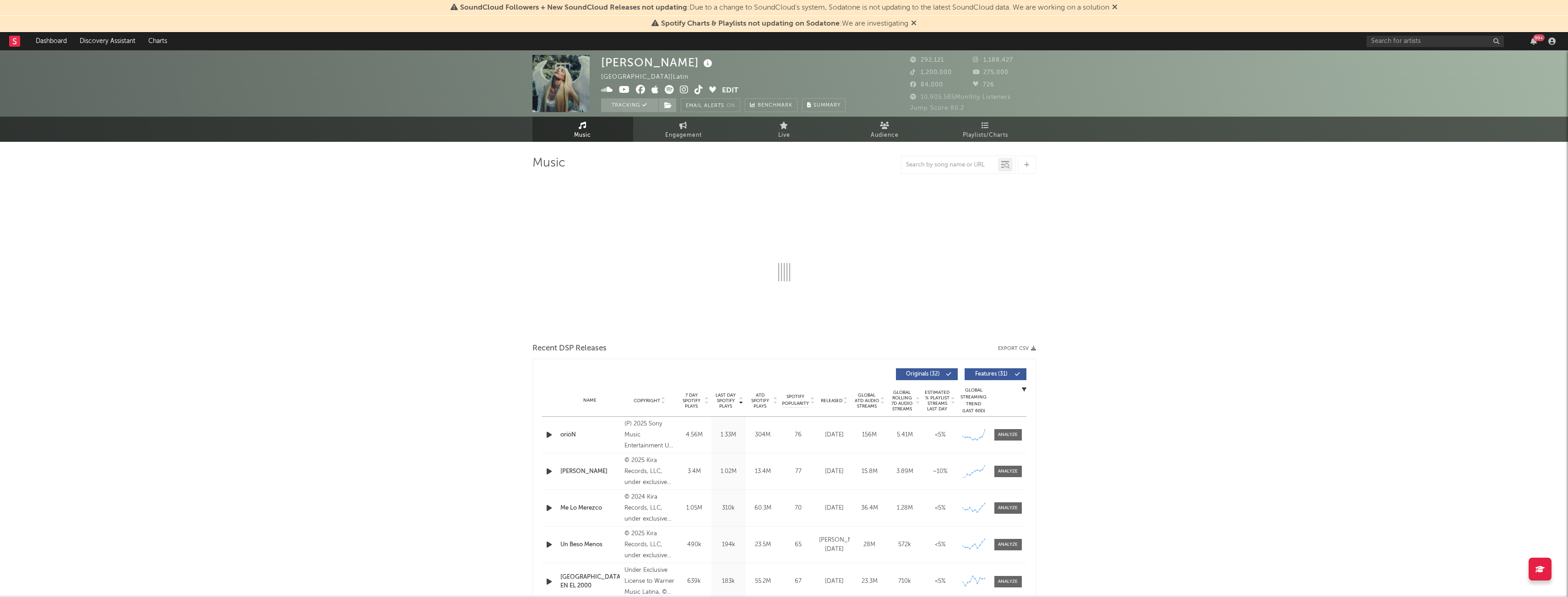
select select "6m"
